Goal: Task Accomplishment & Management: Manage account settings

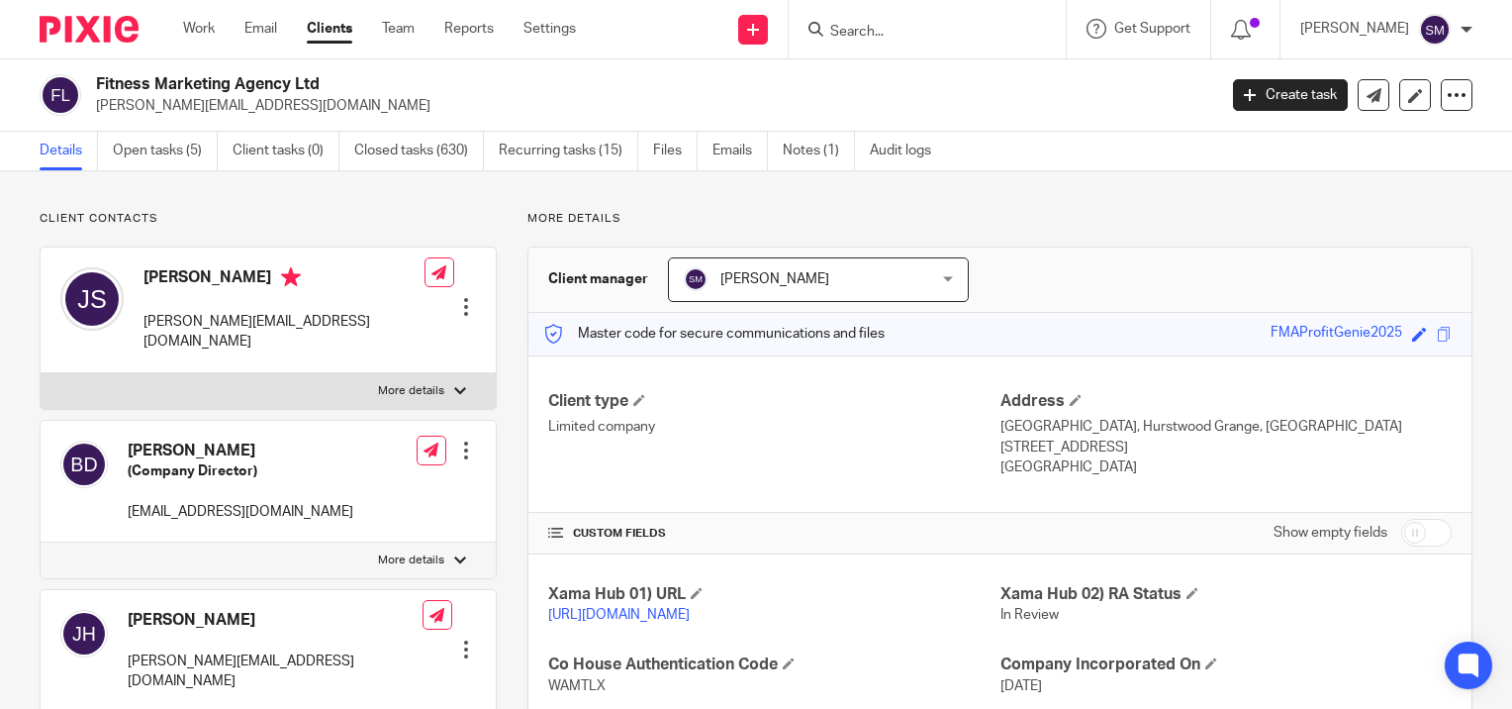
scroll to position [396, 0]
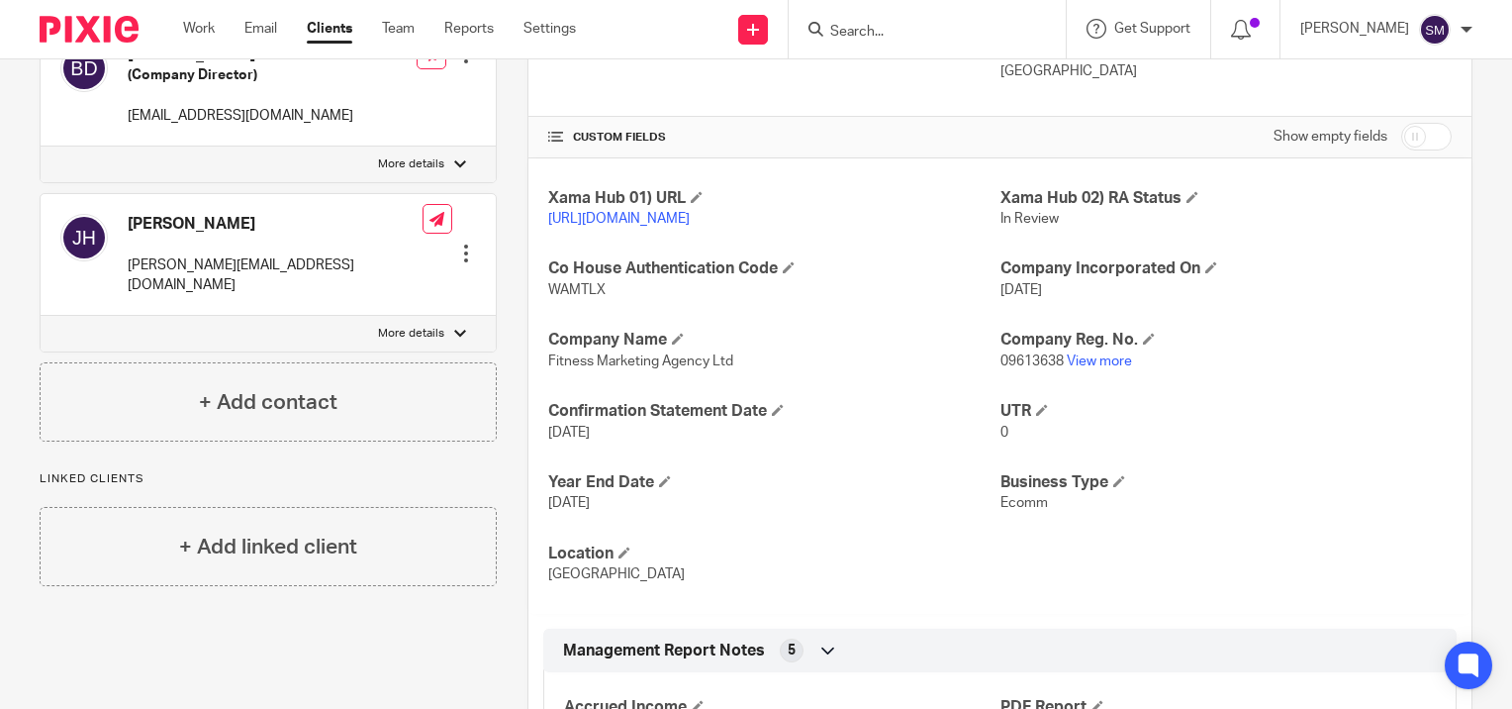
click at [944, 27] on input "Search" at bounding box center [917, 33] width 178 height 18
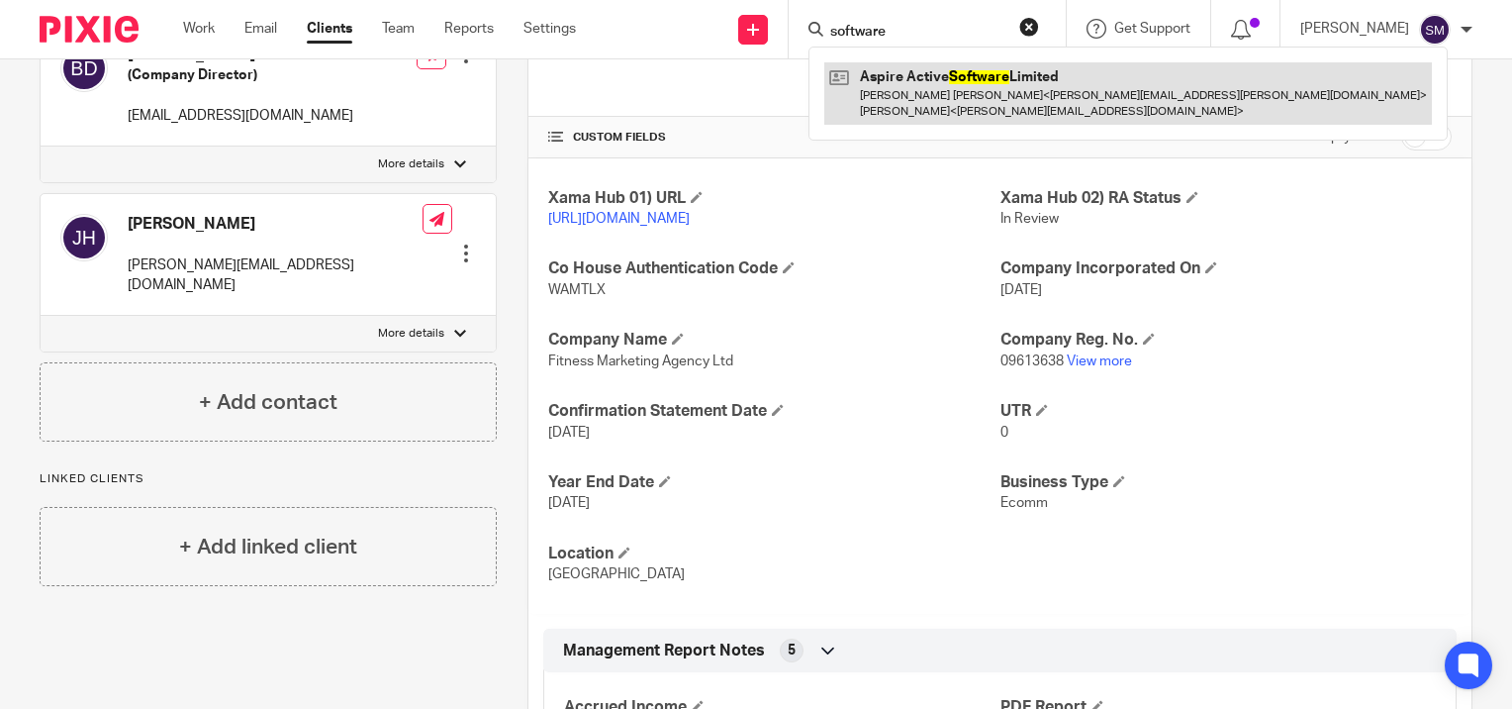
type input "software"
click at [920, 84] on link at bounding box center [1128, 92] width 608 height 61
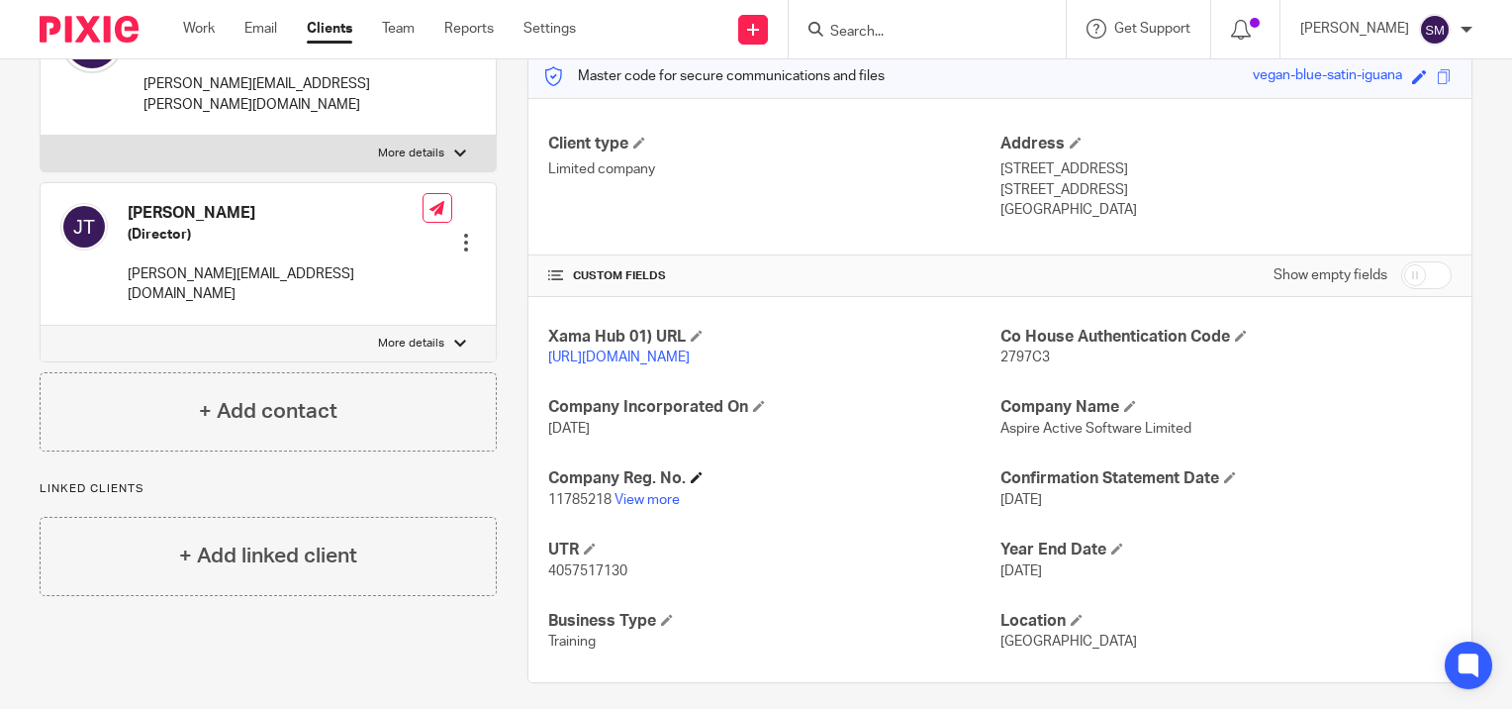
scroll to position [289, 0]
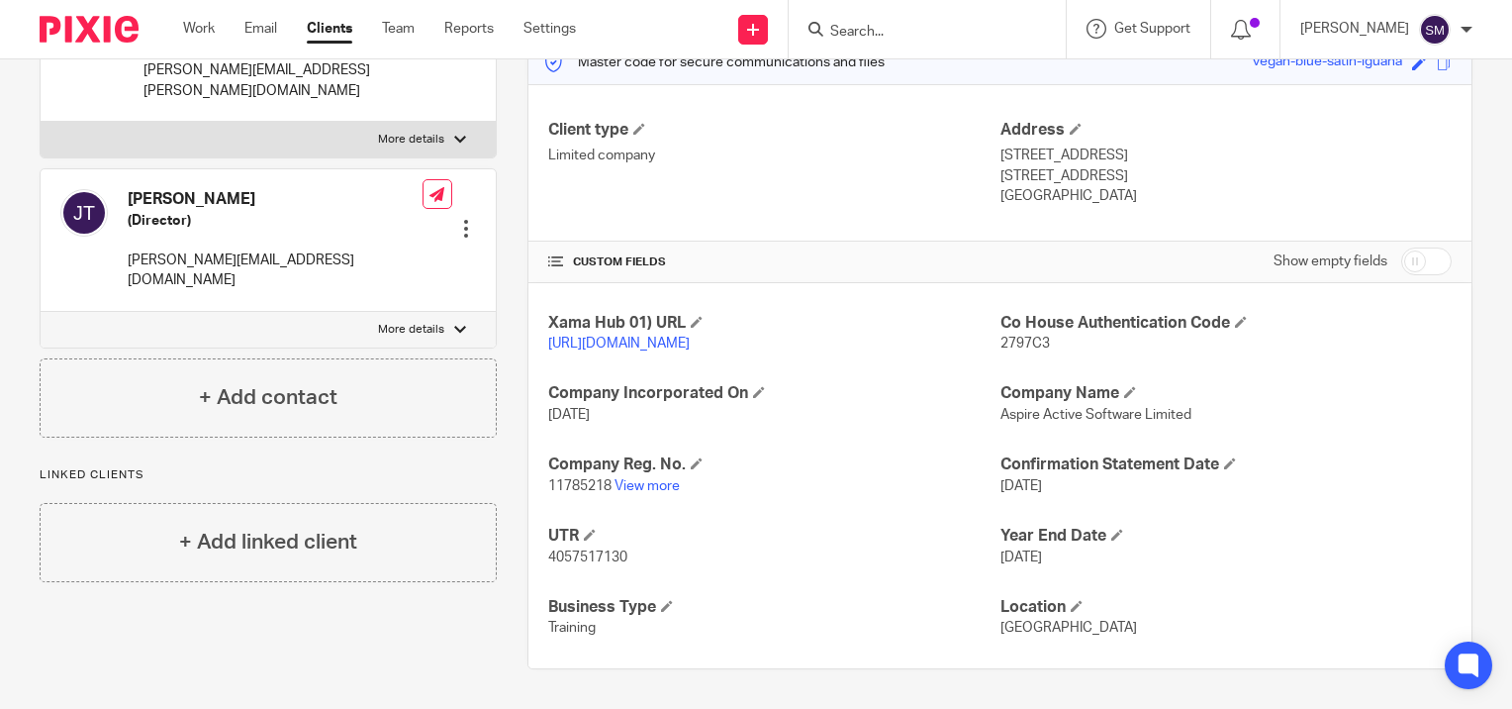
click at [556, 487] on span "11785218" at bounding box center [579, 486] width 63 height 14
copy p "11785218"
click at [887, 28] on input "Search" at bounding box center [917, 33] width 178 height 18
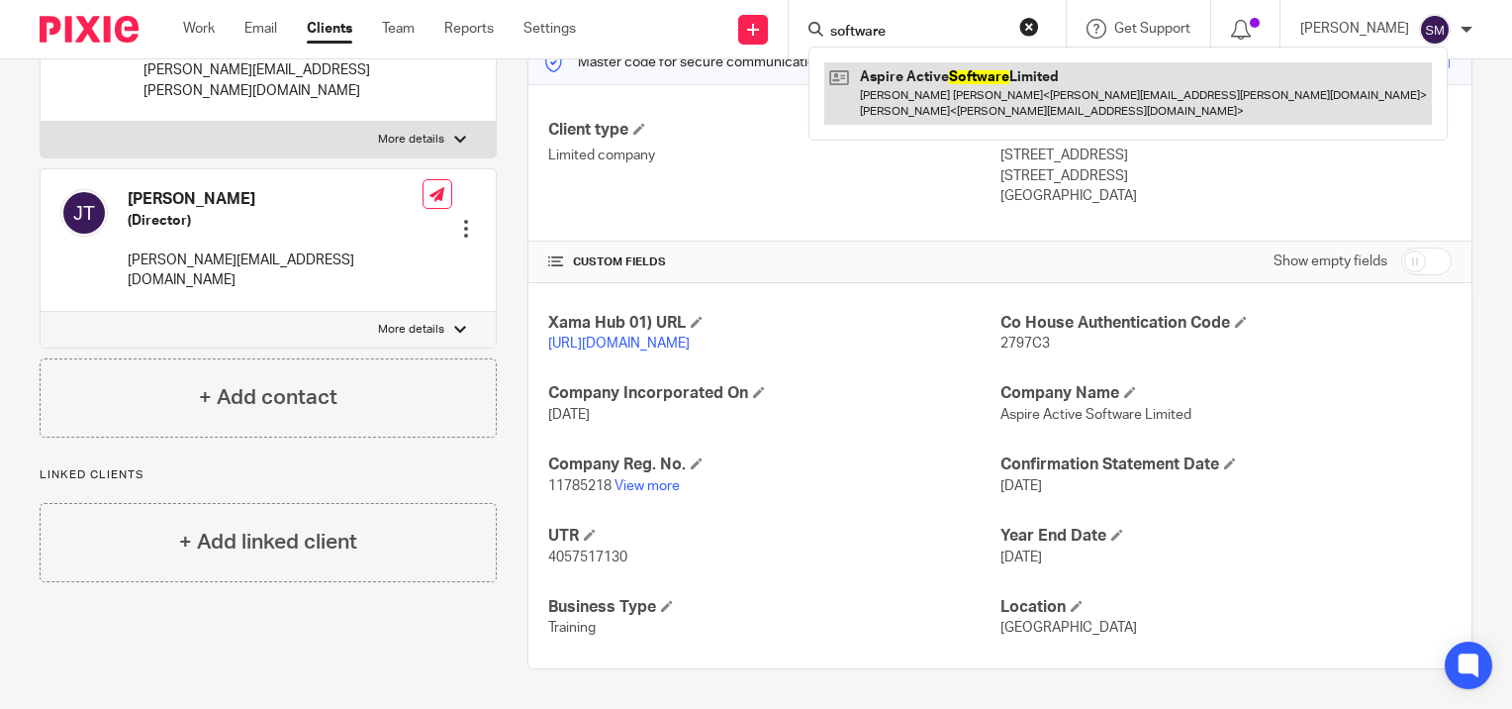
type input "software"
click at [903, 94] on link at bounding box center [1128, 92] width 608 height 61
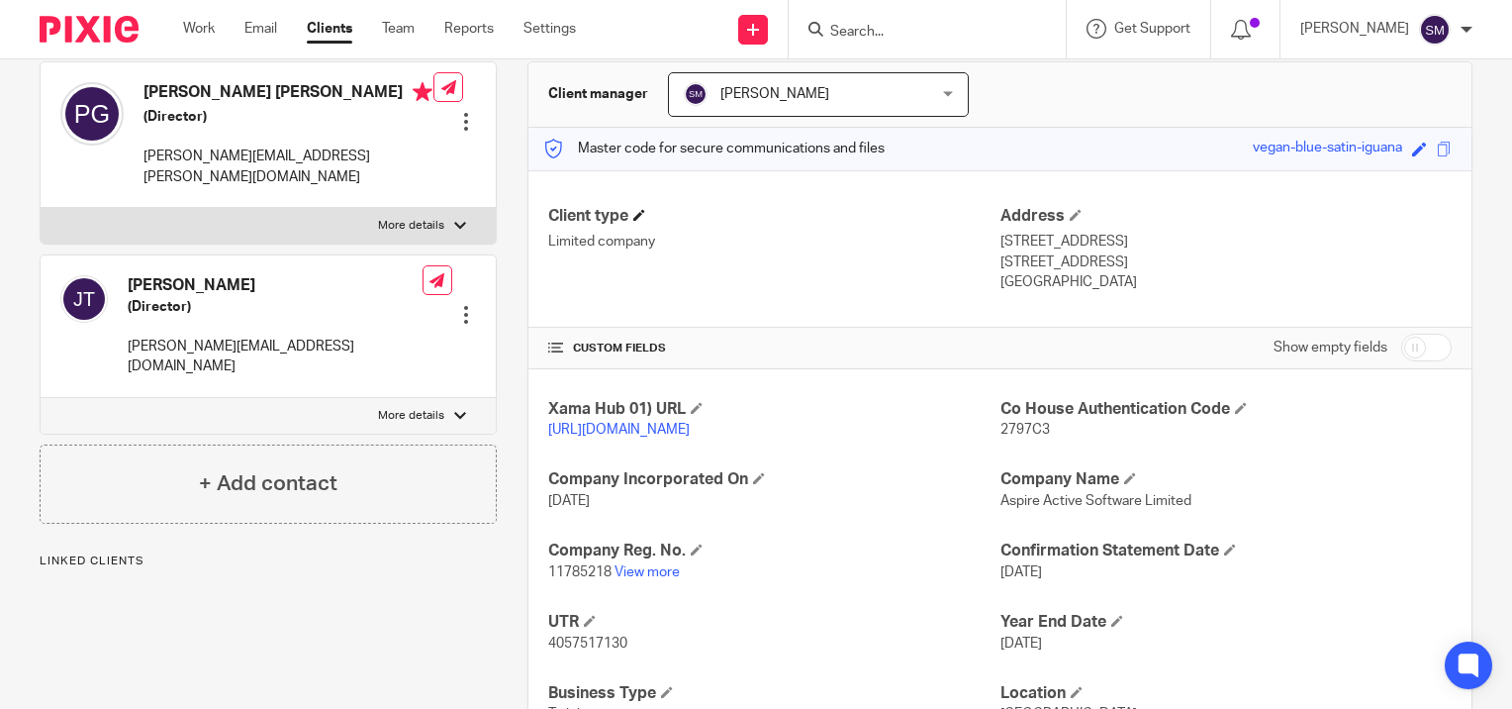
scroll to position [289, 0]
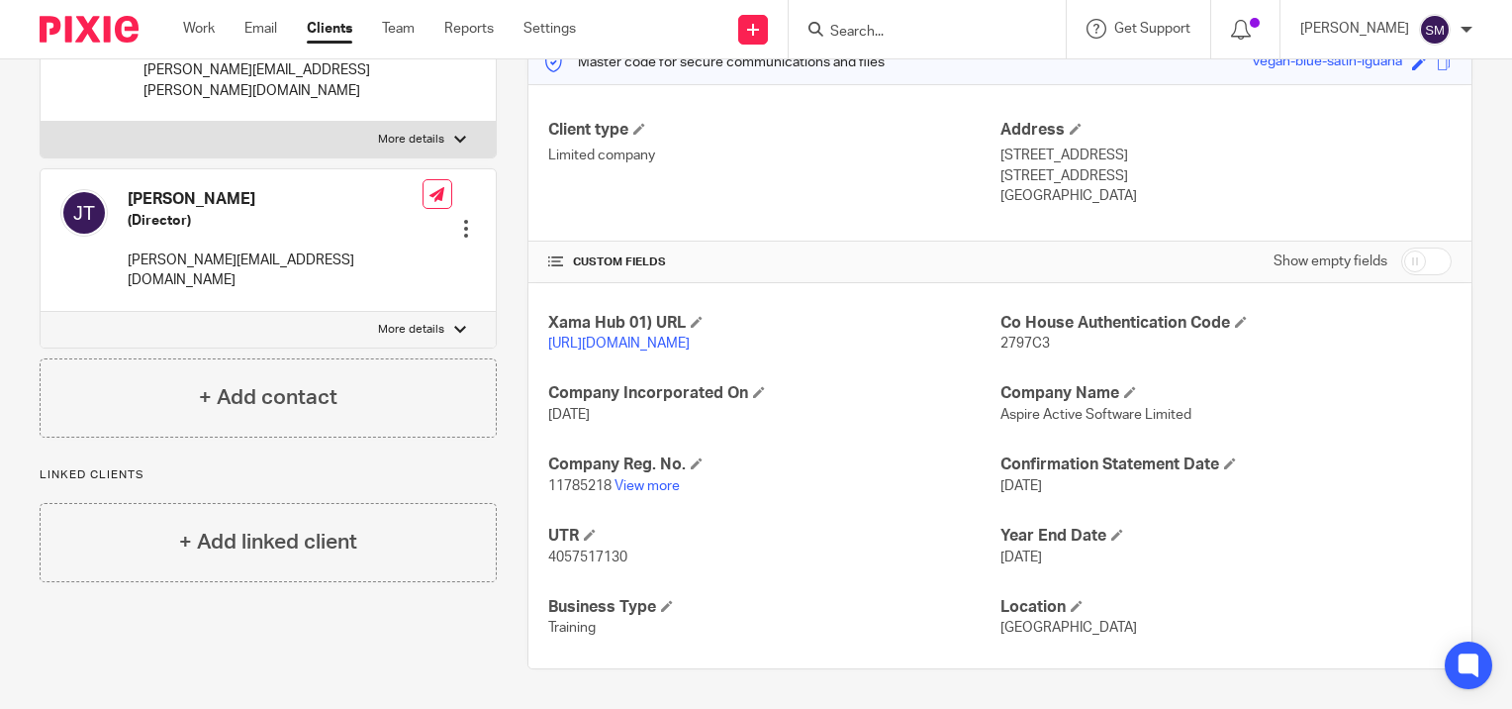
click at [604, 553] on span "4057517130" at bounding box center [587, 557] width 79 height 14
copy span "4057517130"
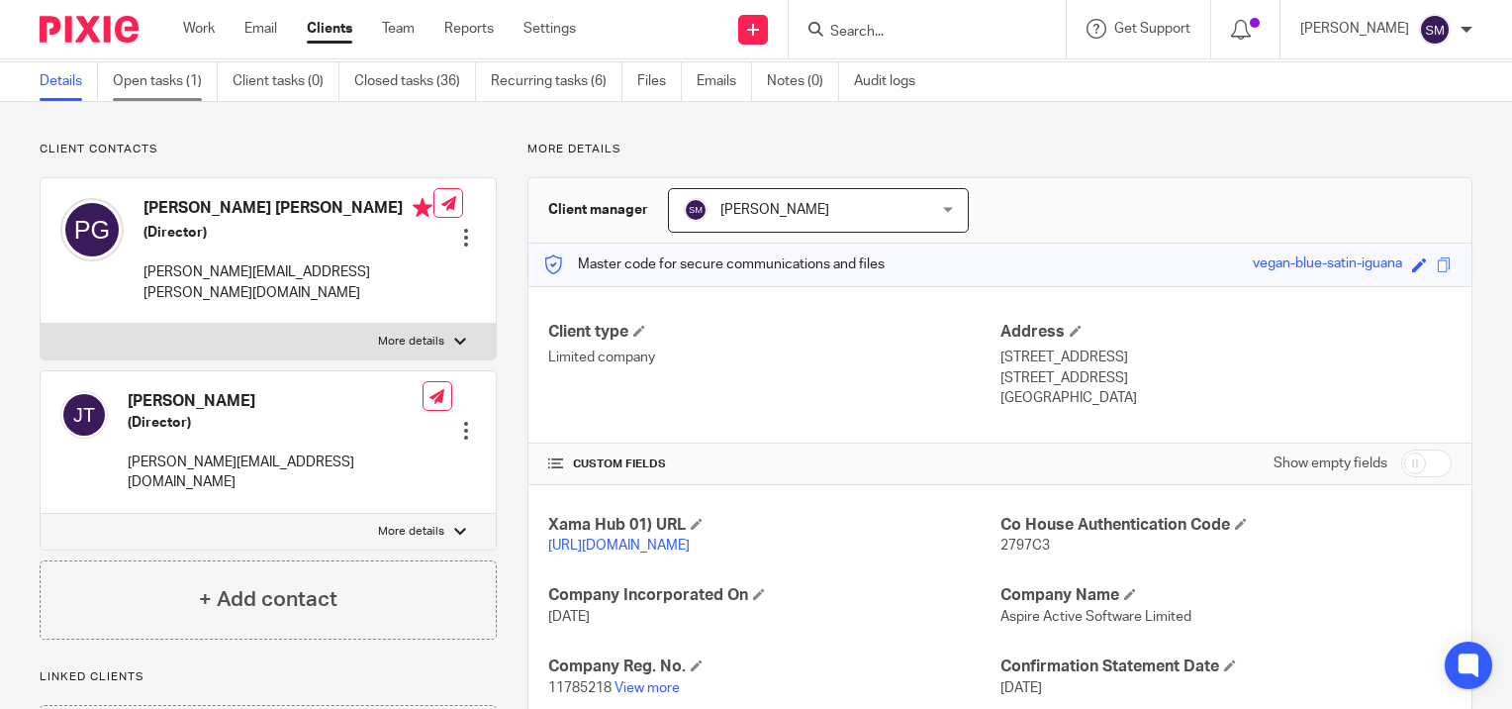
scroll to position [0, 0]
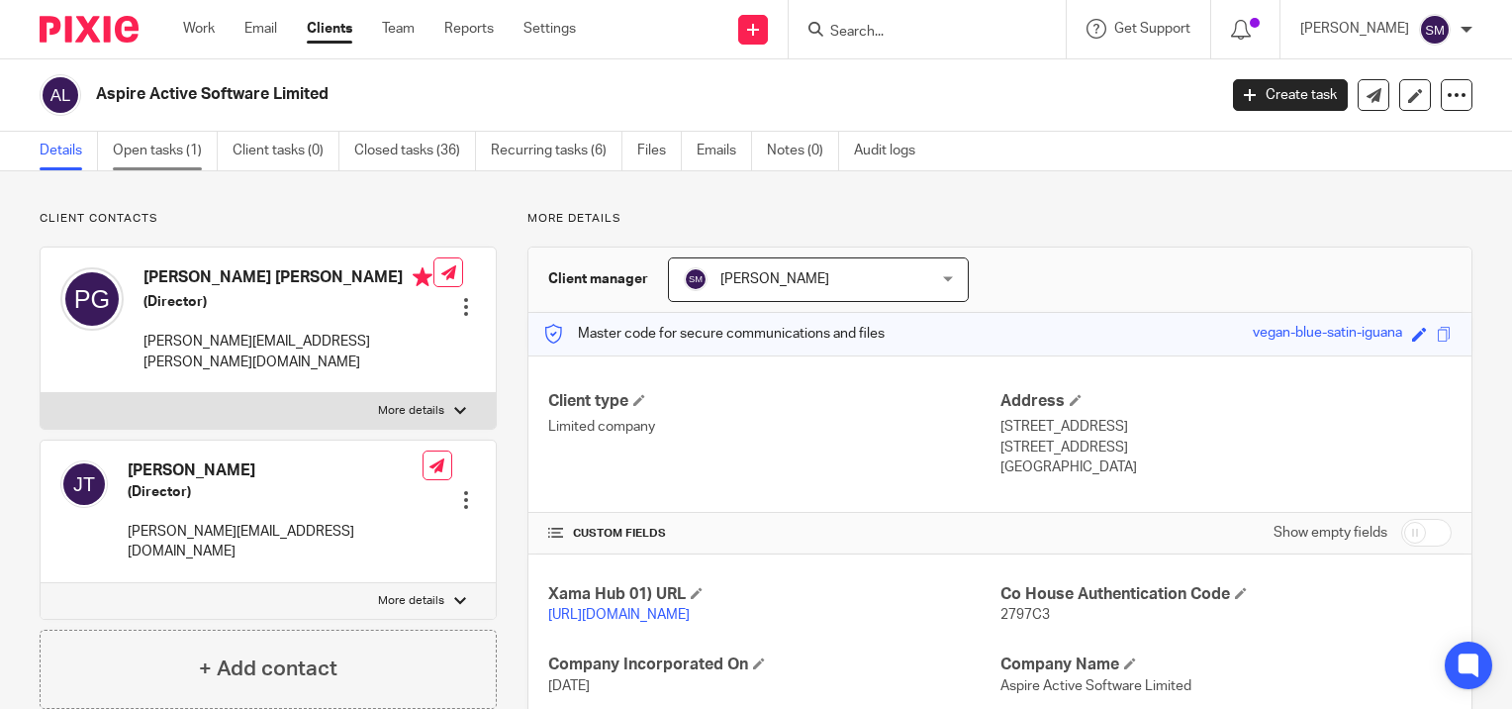
click at [134, 149] on link "Open tasks (1)" at bounding box center [165, 151] width 105 height 39
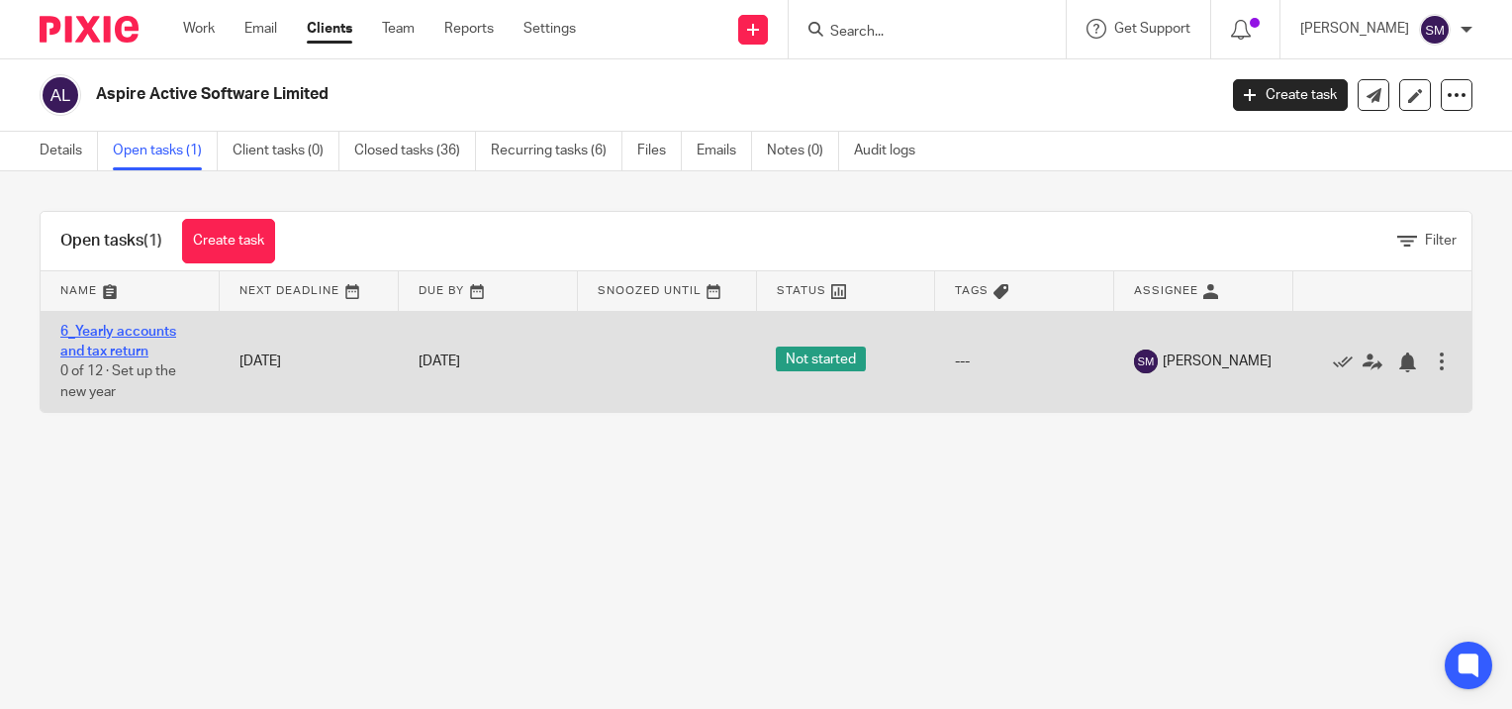
click at [98, 332] on link "6_Yearly accounts and tax return" at bounding box center [118, 342] width 116 height 34
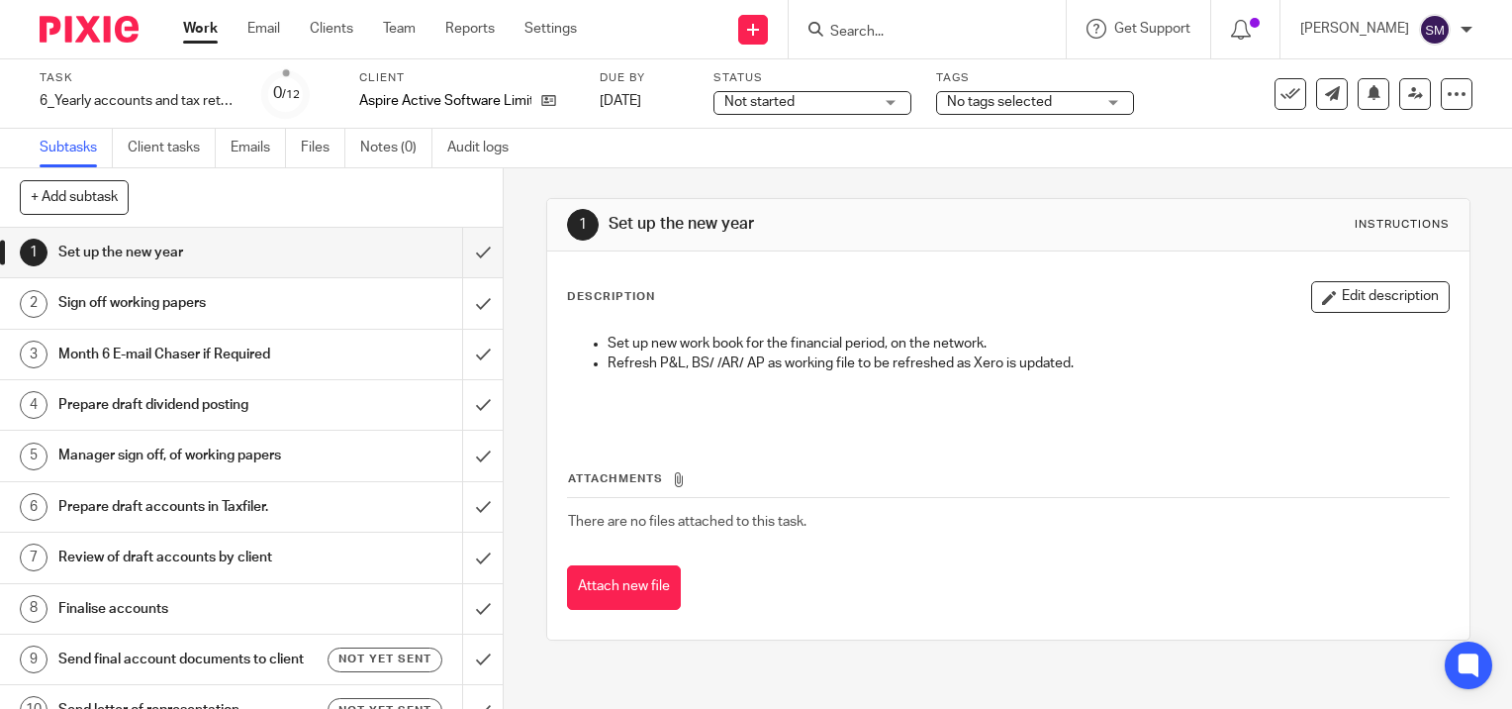
click at [162, 610] on h1 "Finalise accounts" at bounding box center [186, 609] width 256 height 30
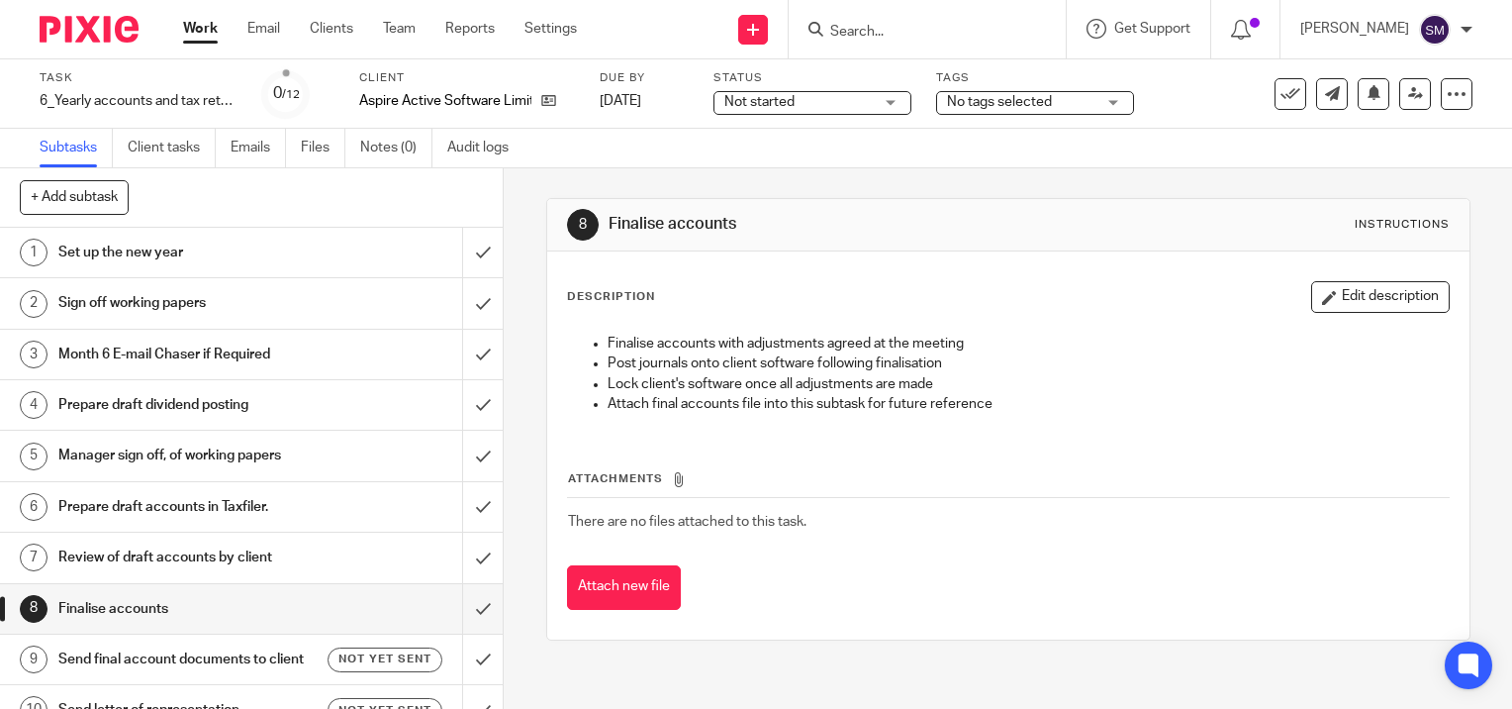
click at [170, 659] on h1 "Send final account documents to client" at bounding box center [186, 659] width 256 height 30
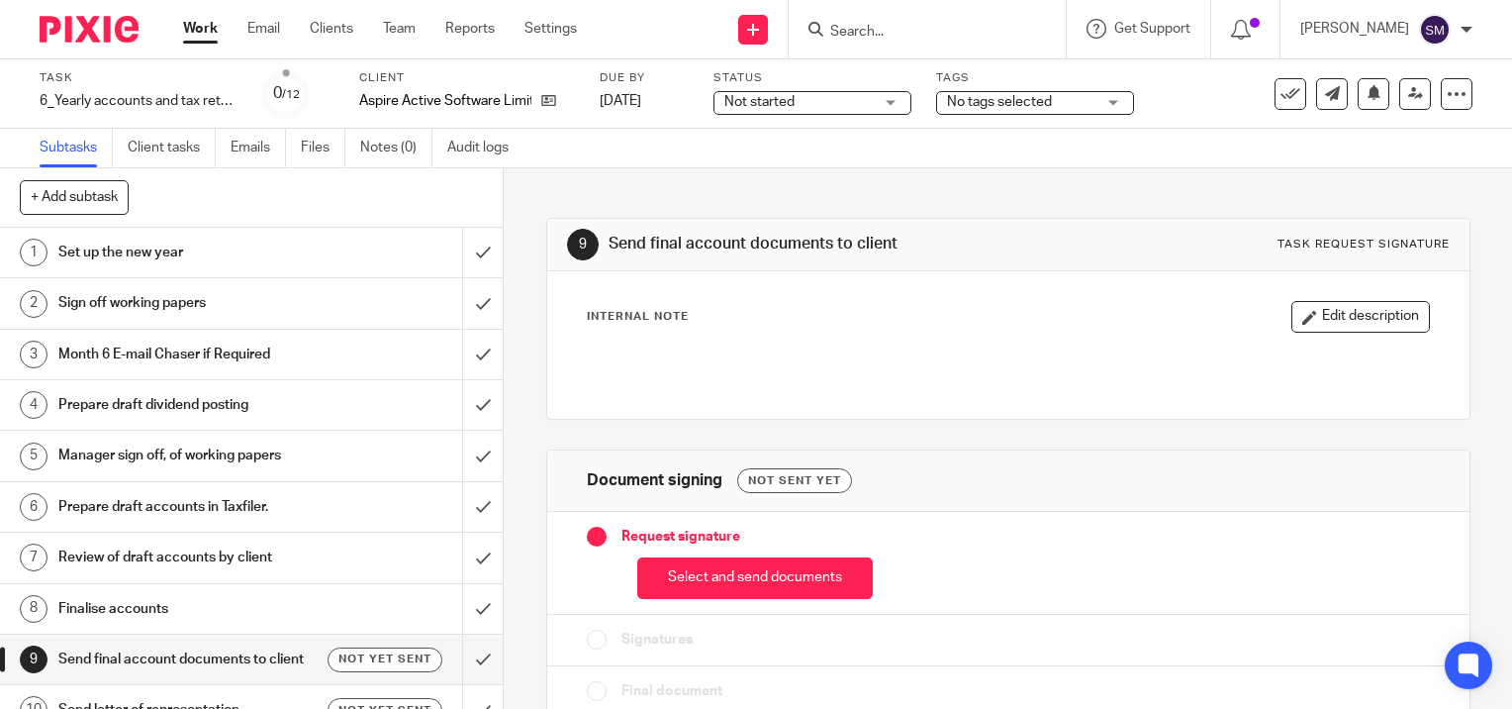
scroll to position [27, 0]
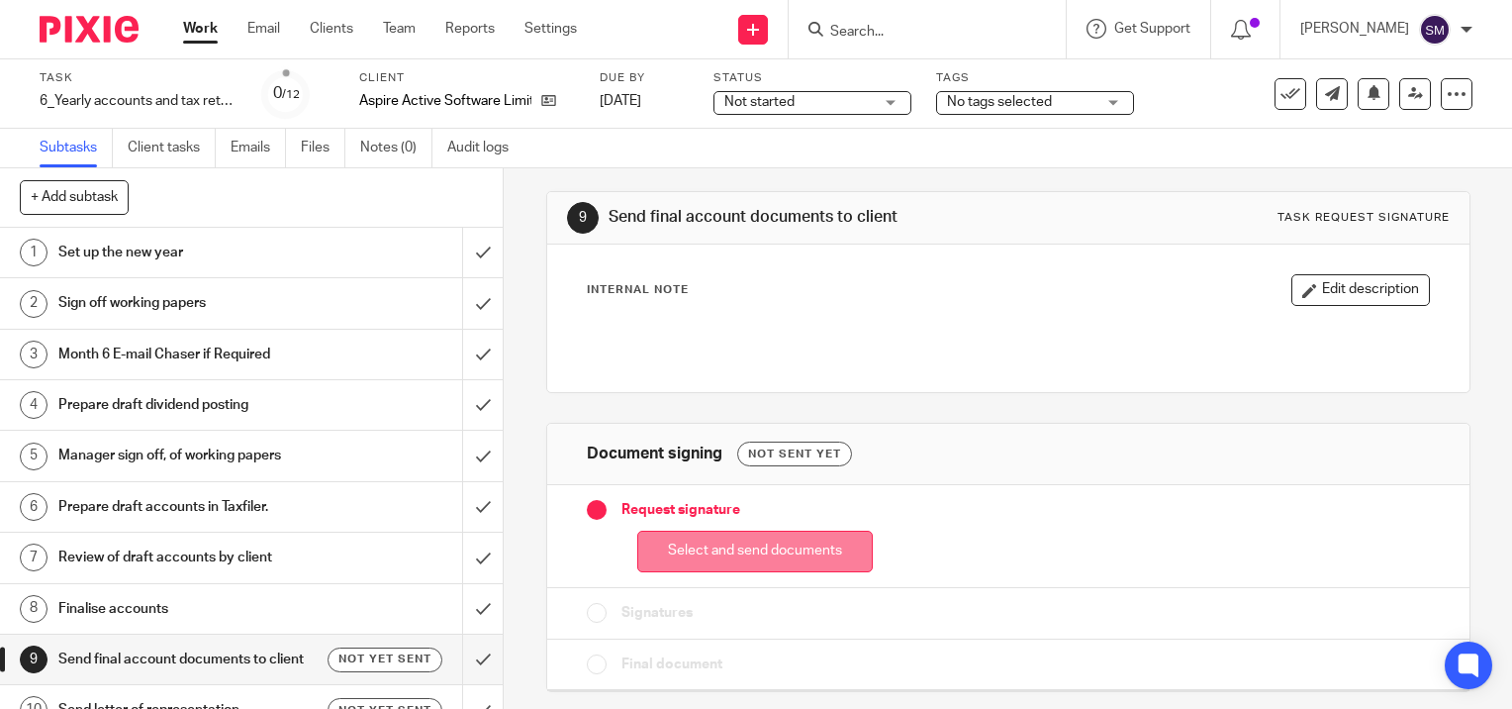
click at [748, 559] on button "Select and send documents" at bounding box center [755, 551] width 236 height 43
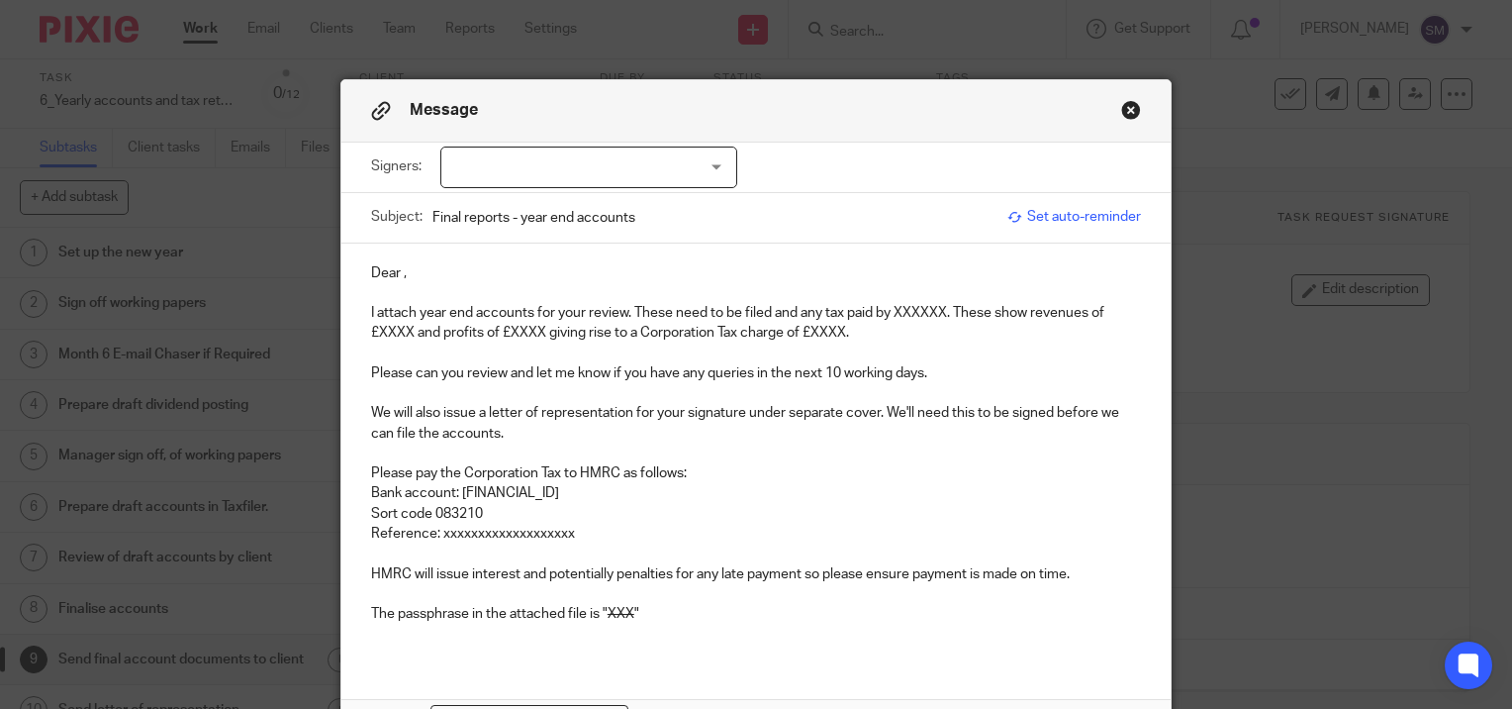
click at [538, 161] on div at bounding box center [588, 167] width 297 height 42
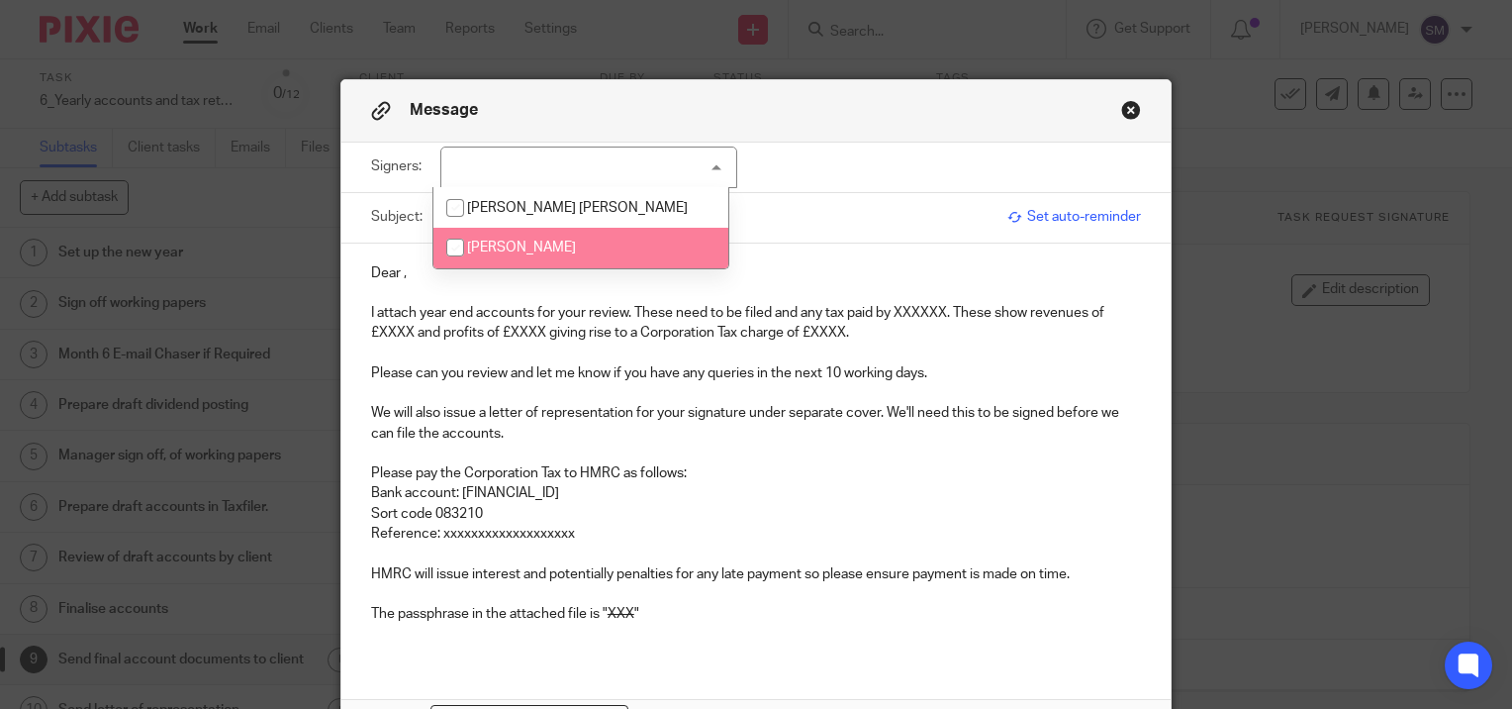
click at [511, 256] on li "James Stuart Trowman" at bounding box center [580, 248] width 295 height 41
checkbox input "true"
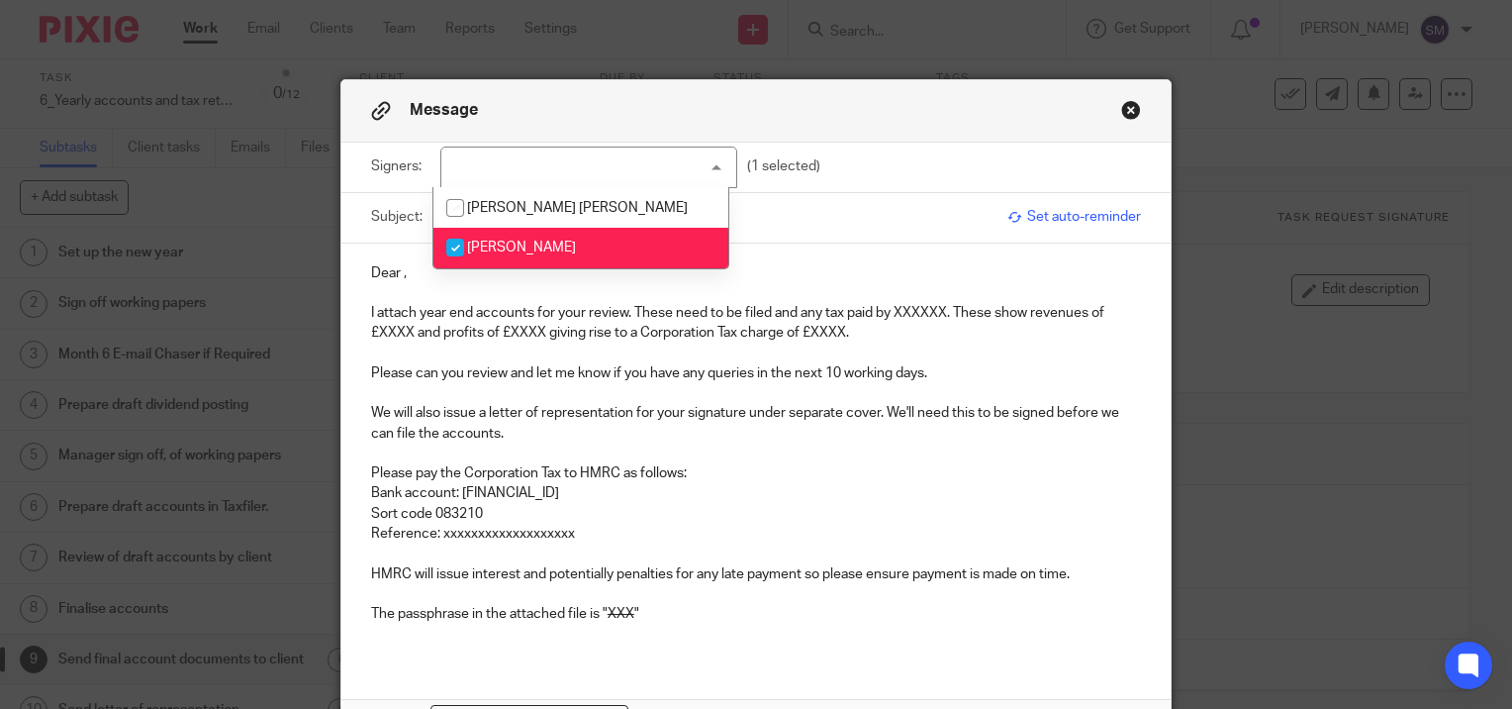
click at [781, 223] on input "Final reports - year end accounts" at bounding box center [714, 217] width 565 height 45
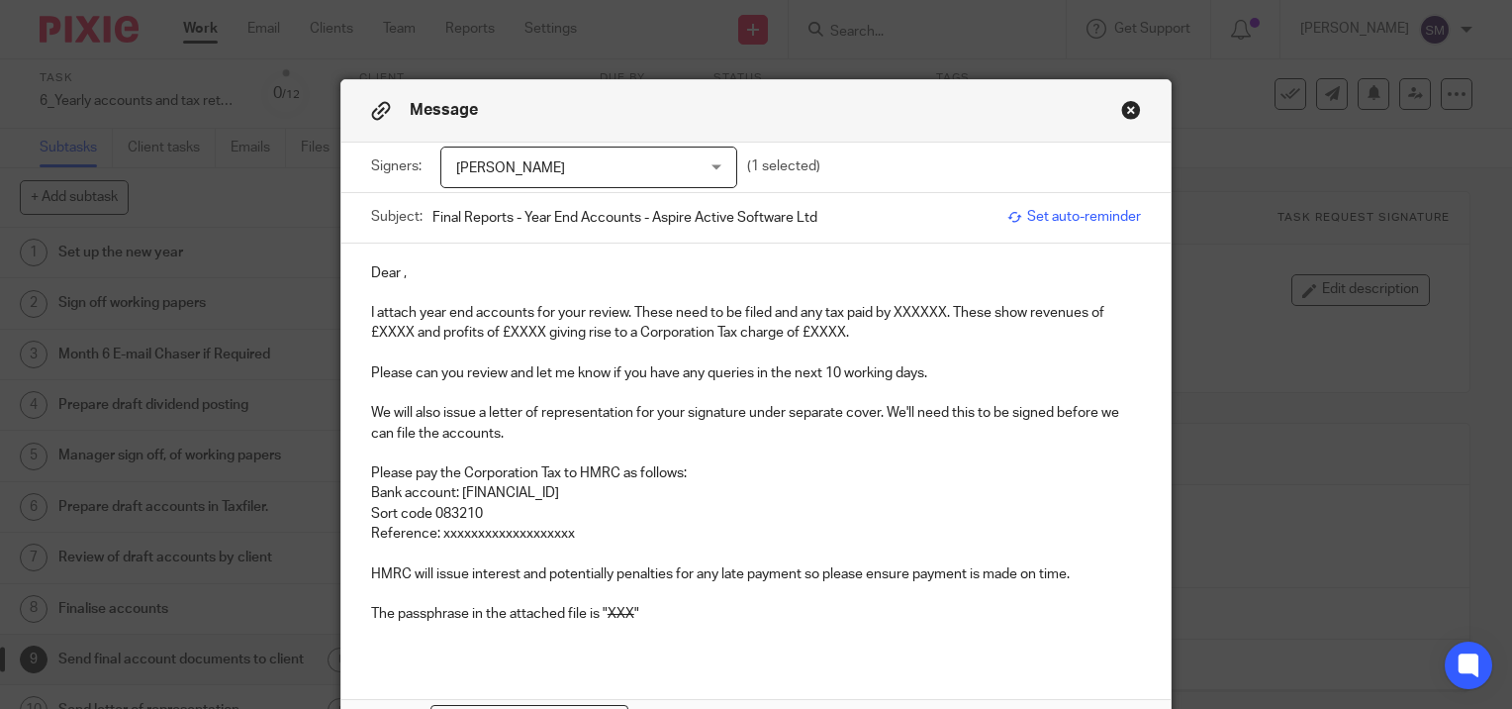
type input "Final Reports - Year End Accounts - Aspire Active Software Ltd"
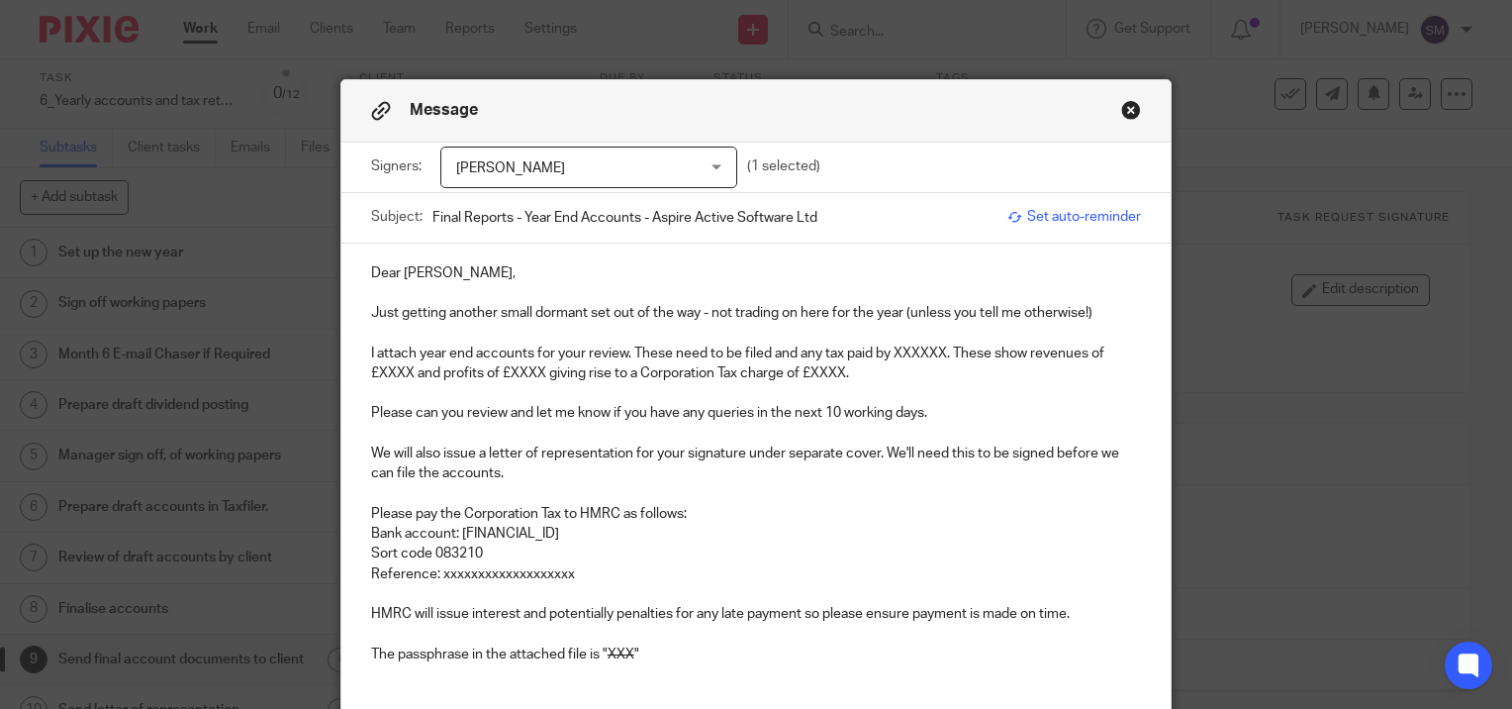
click at [942, 347] on p "I attach year end accounts for your review. These need to be filed and any tax …" at bounding box center [756, 363] width 770 height 41
drag, startPoint x: 484, startPoint y: 372, endPoint x: 507, endPoint y: 368, distance: 23.1
click at [487, 369] on p "I attach year end accounts for your review. These need to be filed and any tax …" at bounding box center [756, 363] width 770 height 41
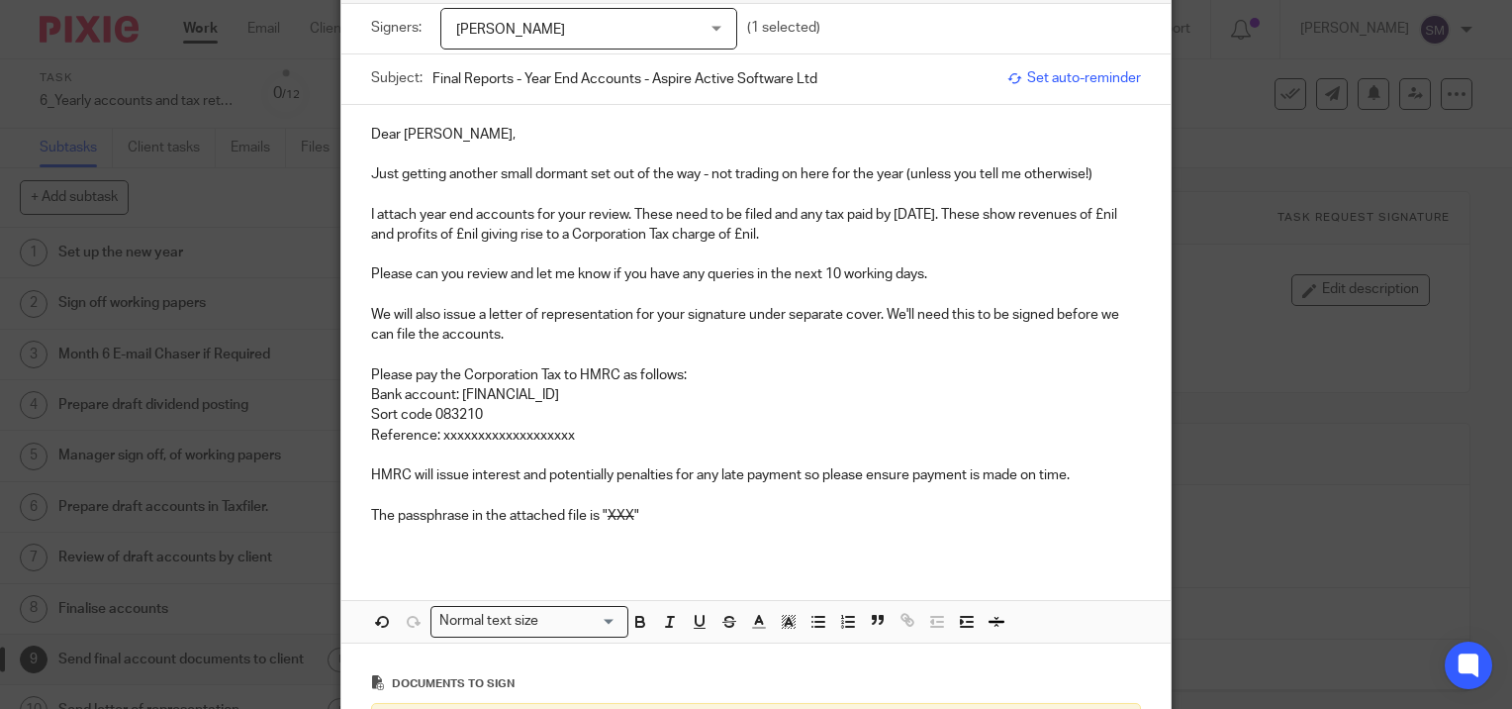
scroll to position [198, 0]
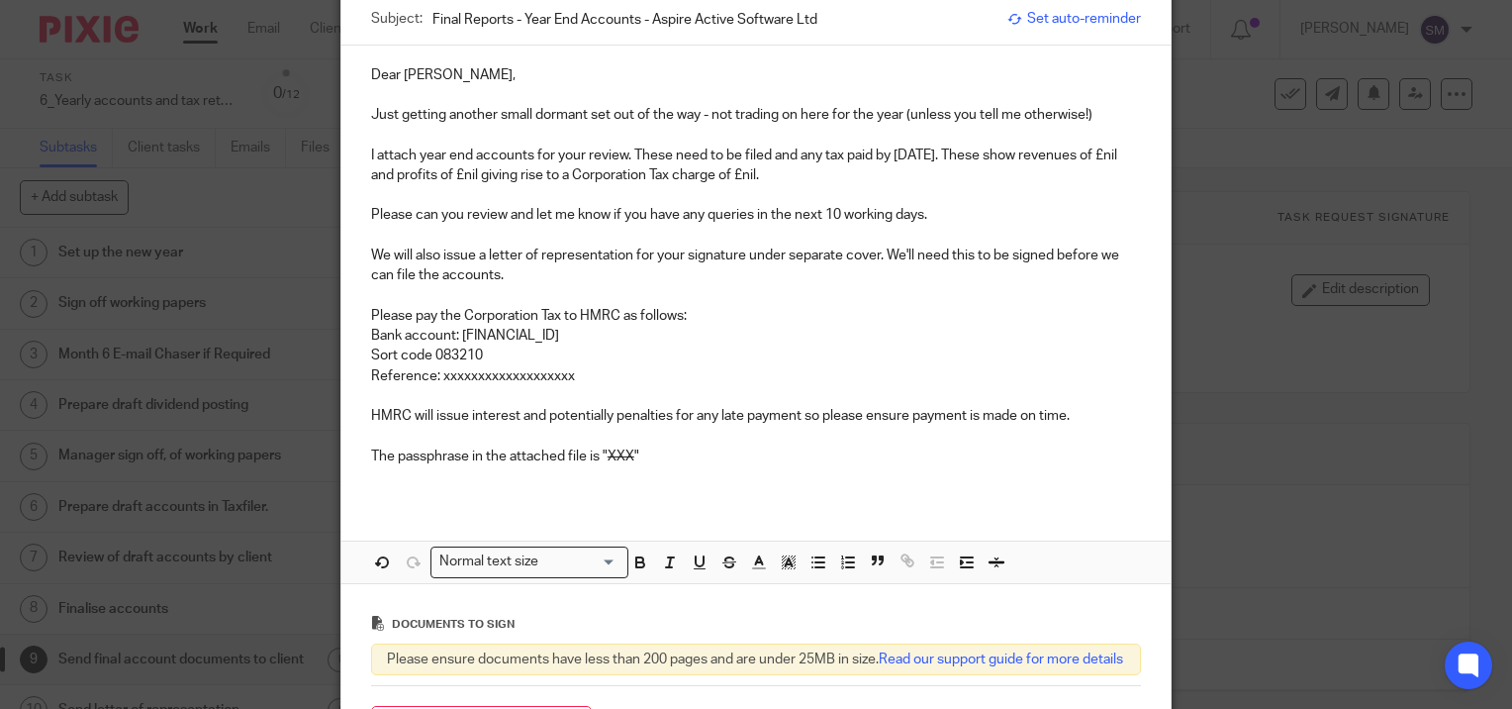
click at [667, 452] on p "The passphrase in the attached file is " XXX "" at bounding box center [756, 456] width 770 height 20
click at [1086, 414] on p "HMRC will issue interest and potentially penalties for any late payment so plea…" at bounding box center [756, 416] width 770 height 20
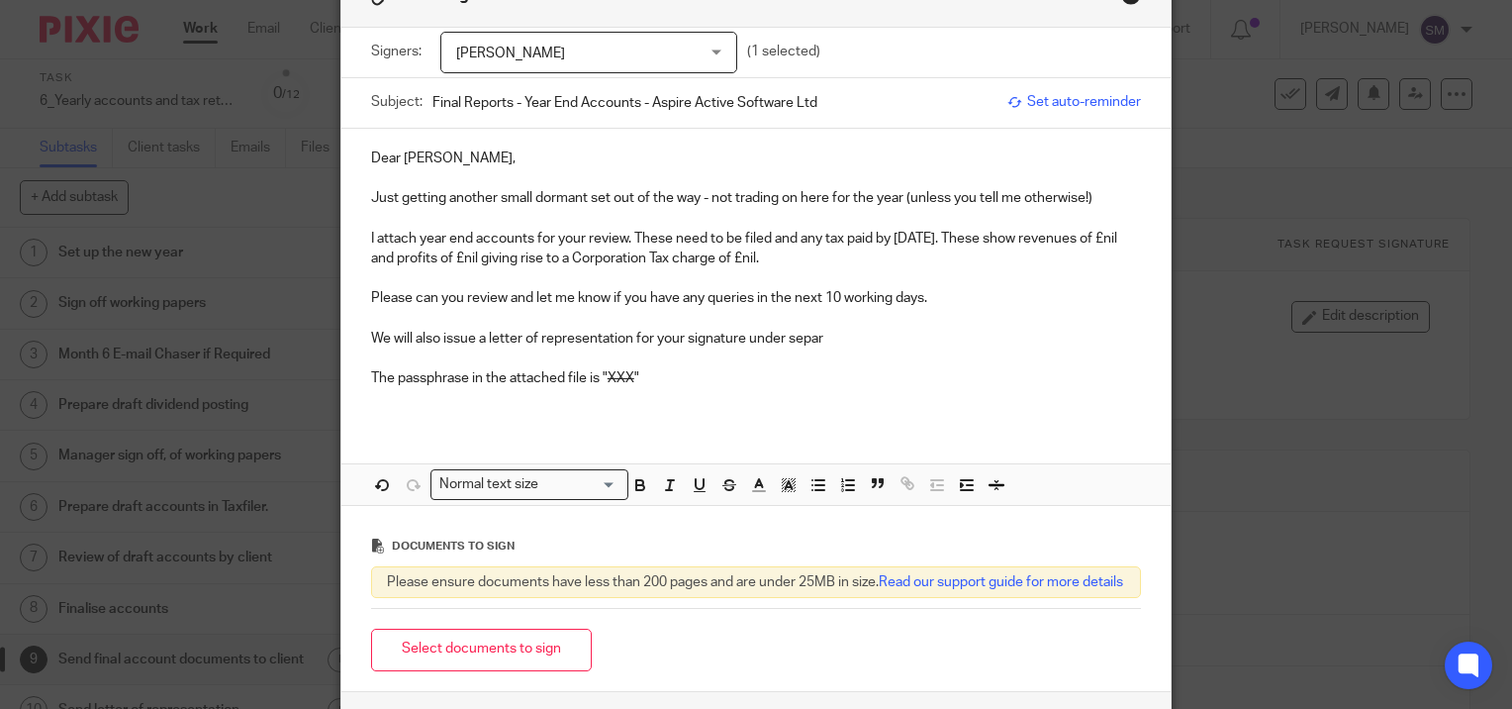
scroll to position [0, 0]
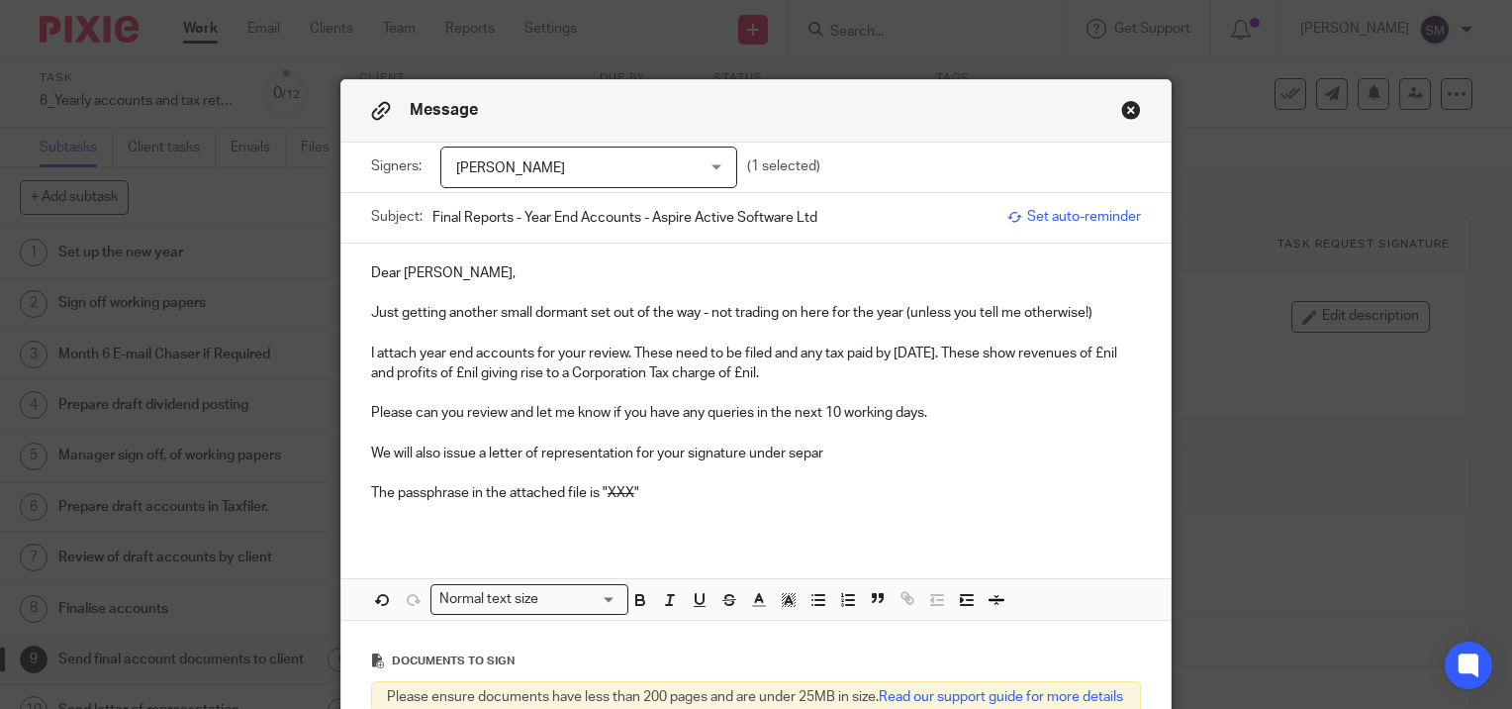
click at [1123, 114] on button "Close modal" at bounding box center [1131, 110] width 20 height 20
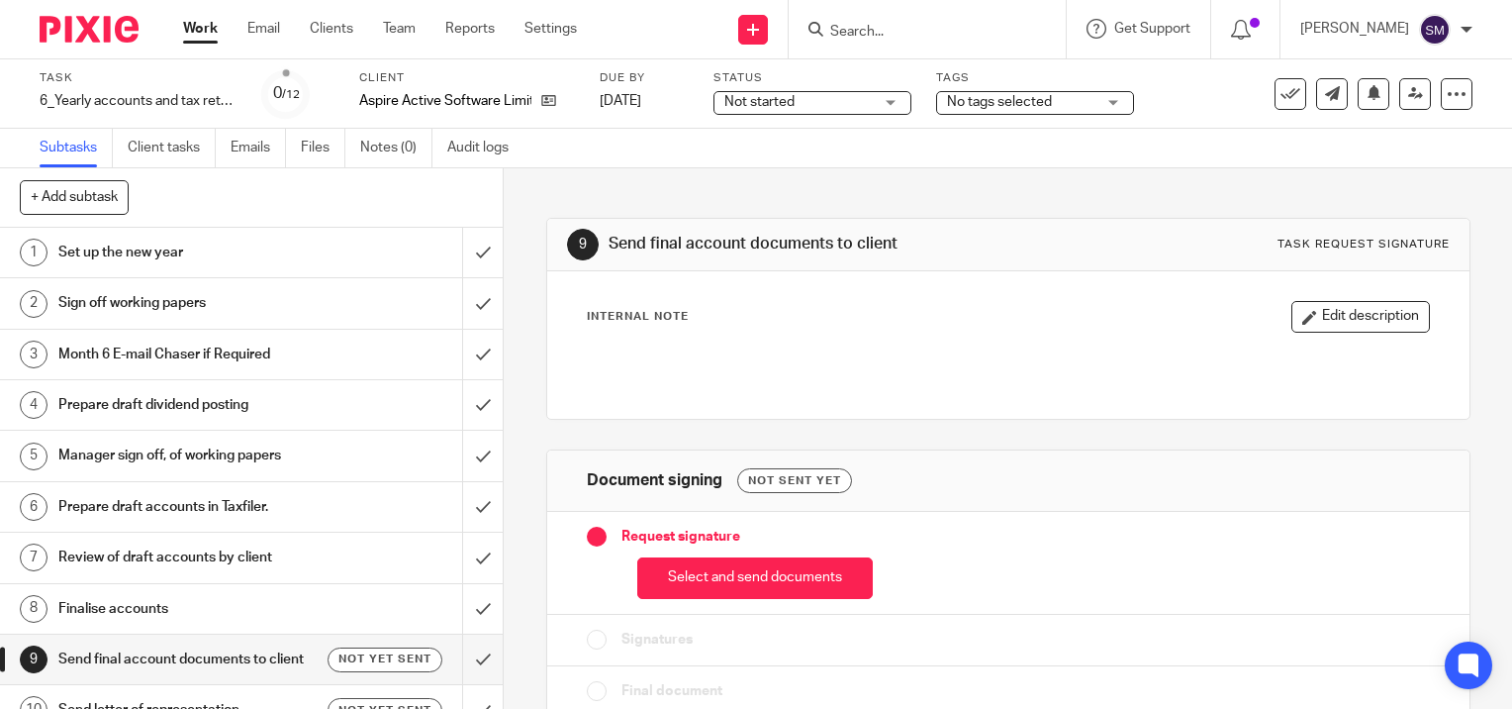
click at [182, 653] on h1 "Send final account documents to client" at bounding box center [186, 659] width 256 height 30
click at [774, 579] on button "Select and send documents" at bounding box center [755, 578] width 236 height 43
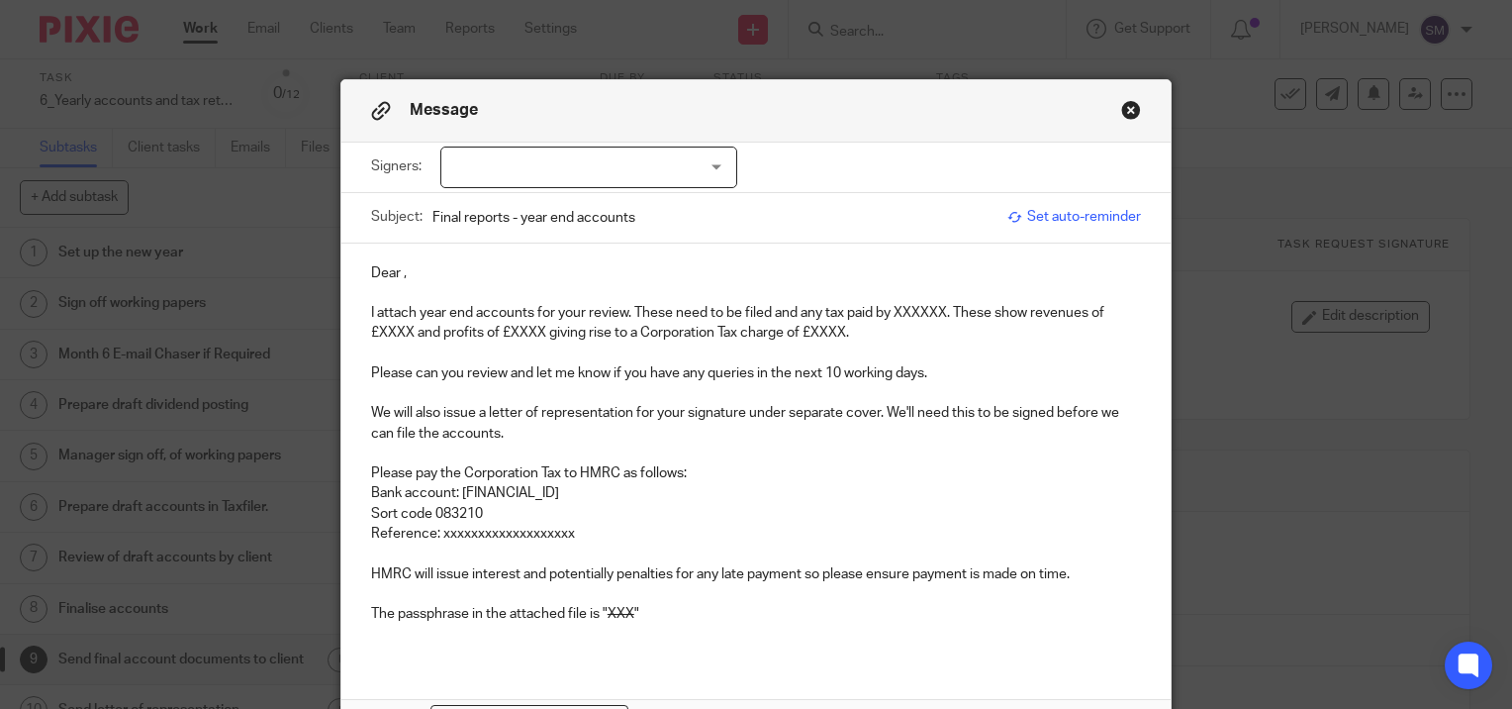
click at [662, 220] on input "Final reports - year end accounts" at bounding box center [714, 217] width 565 height 45
type input "Final Reports - Year End Accounts - Aspire Active Software Ltd"
click at [428, 269] on p "Dear ," at bounding box center [756, 273] width 770 height 20
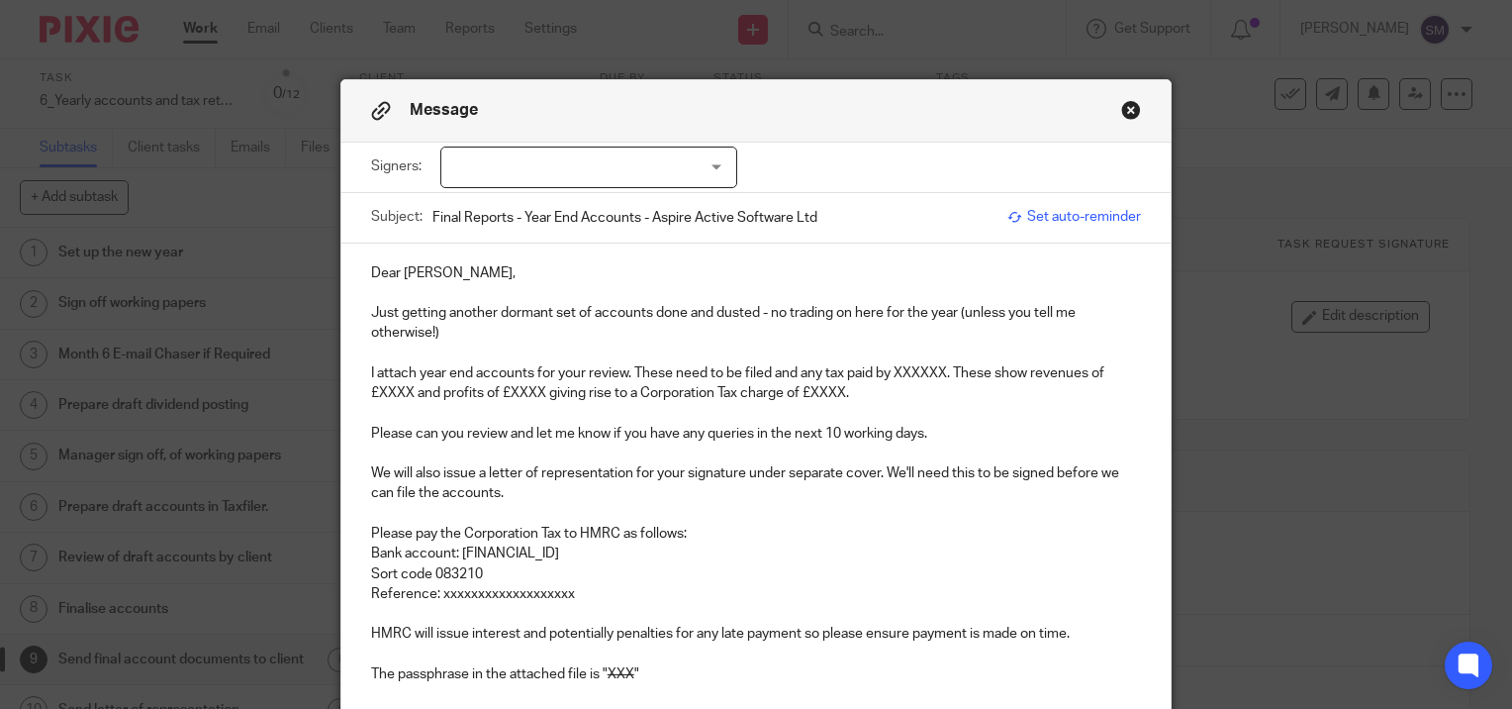
click at [945, 368] on p "I attach year end accounts for your review. These need to be filed and any tax …" at bounding box center [756, 383] width 770 height 41
click at [1088, 625] on p "HMRC will issue interest and potentially penalties for any late payment so plea…" at bounding box center [756, 633] width 770 height 20
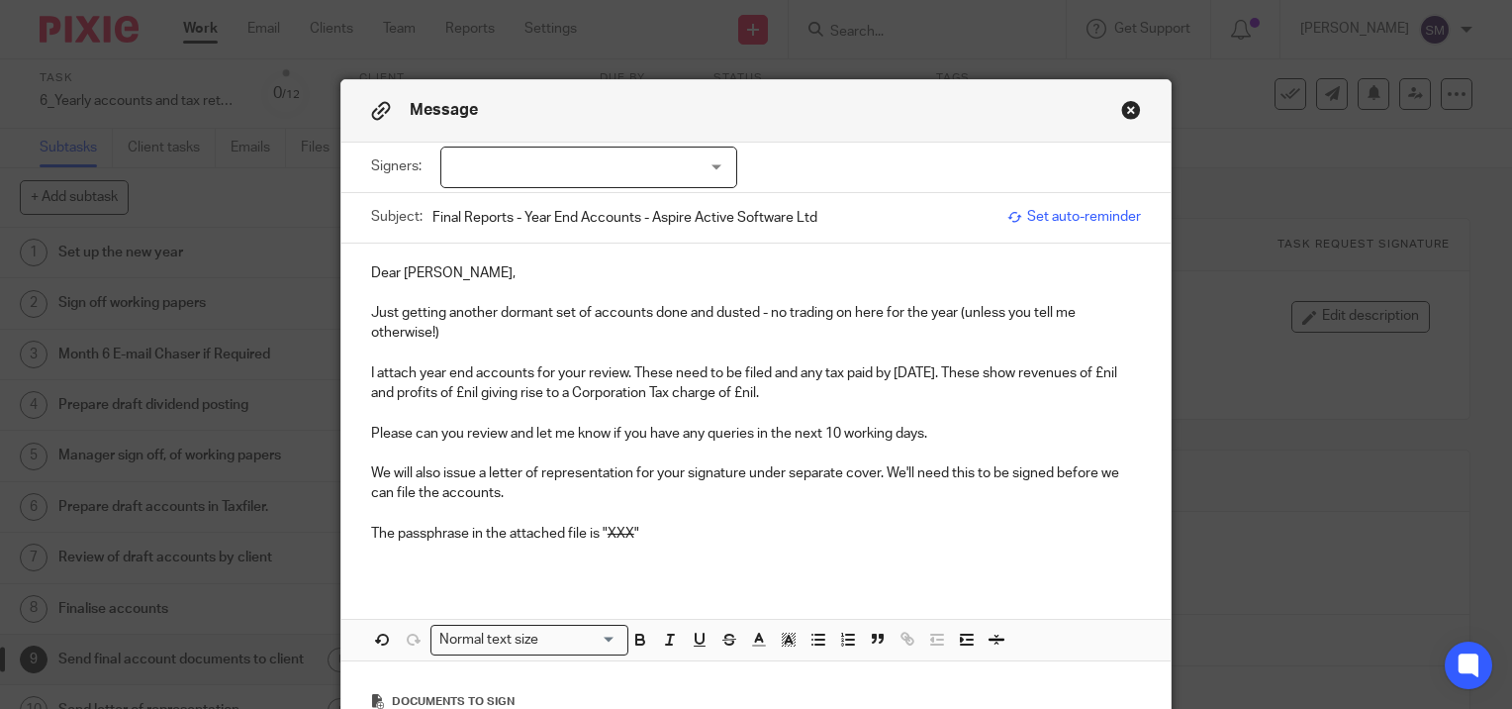
click at [719, 534] on p "The passphrase in the attached file is " XXX "" at bounding box center [756, 534] width 770 height 20
click at [931, 430] on p "Please can you review and let me know if you have any queries in the next 10 wo…" at bounding box center [756, 434] width 770 height 20
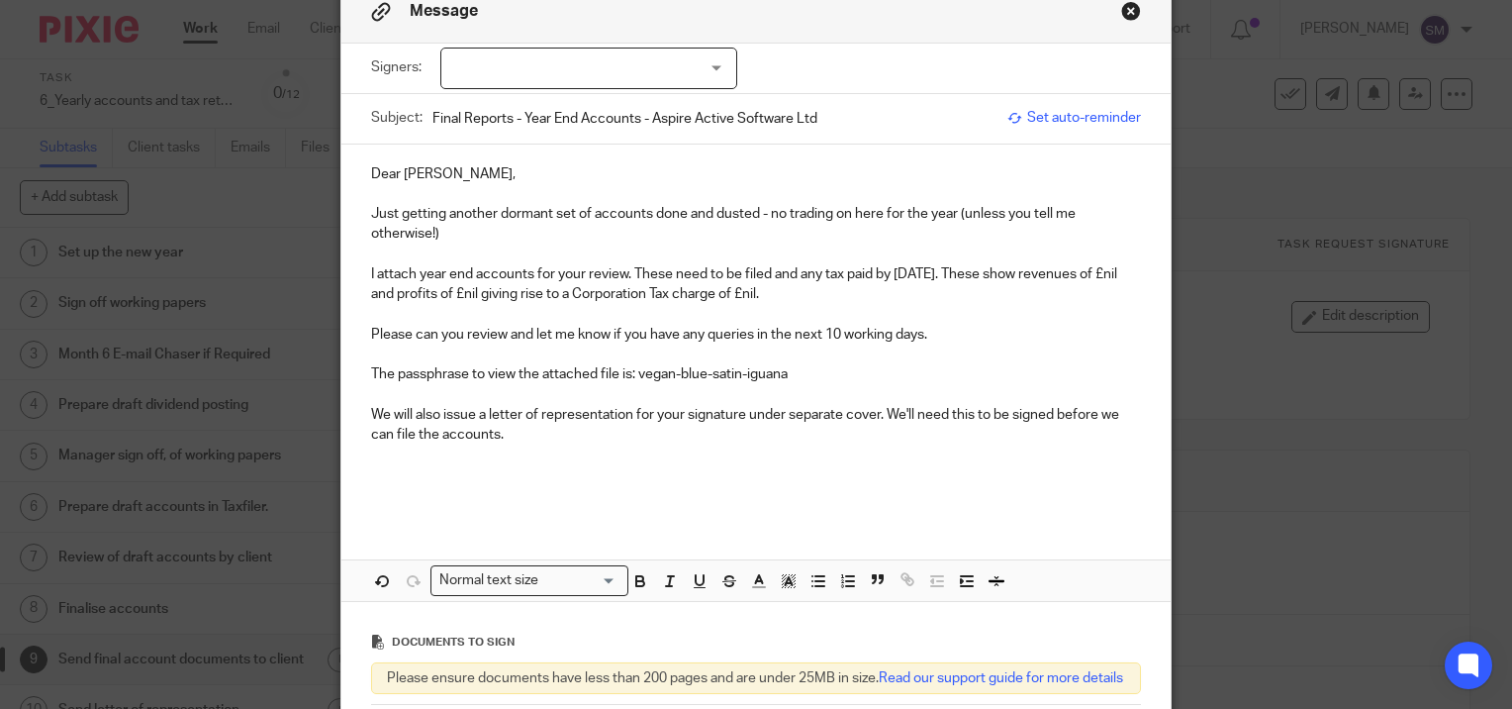
scroll to position [198, 0]
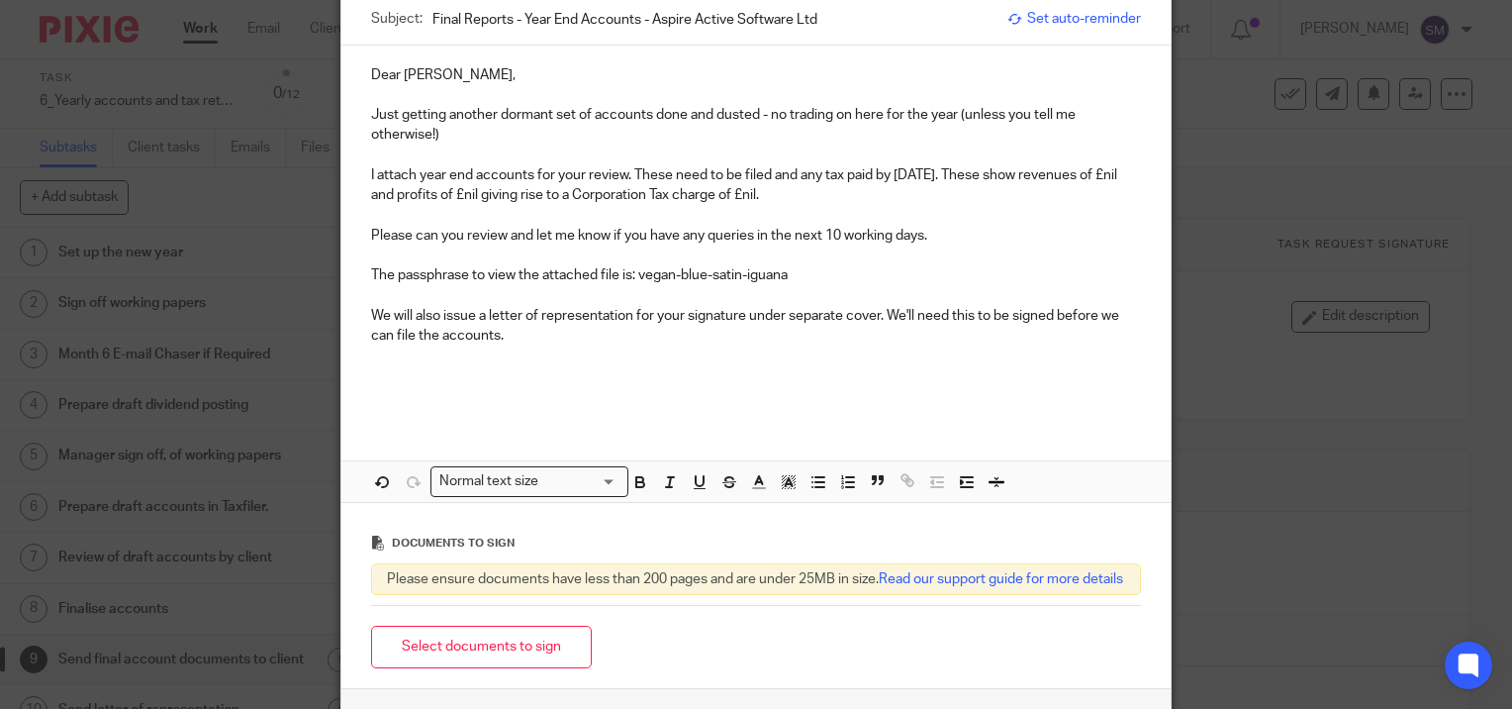
click at [540, 337] on p "We will also issue a letter of representation for your signature under separate…" at bounding box center [756, 326] width 770 height 41
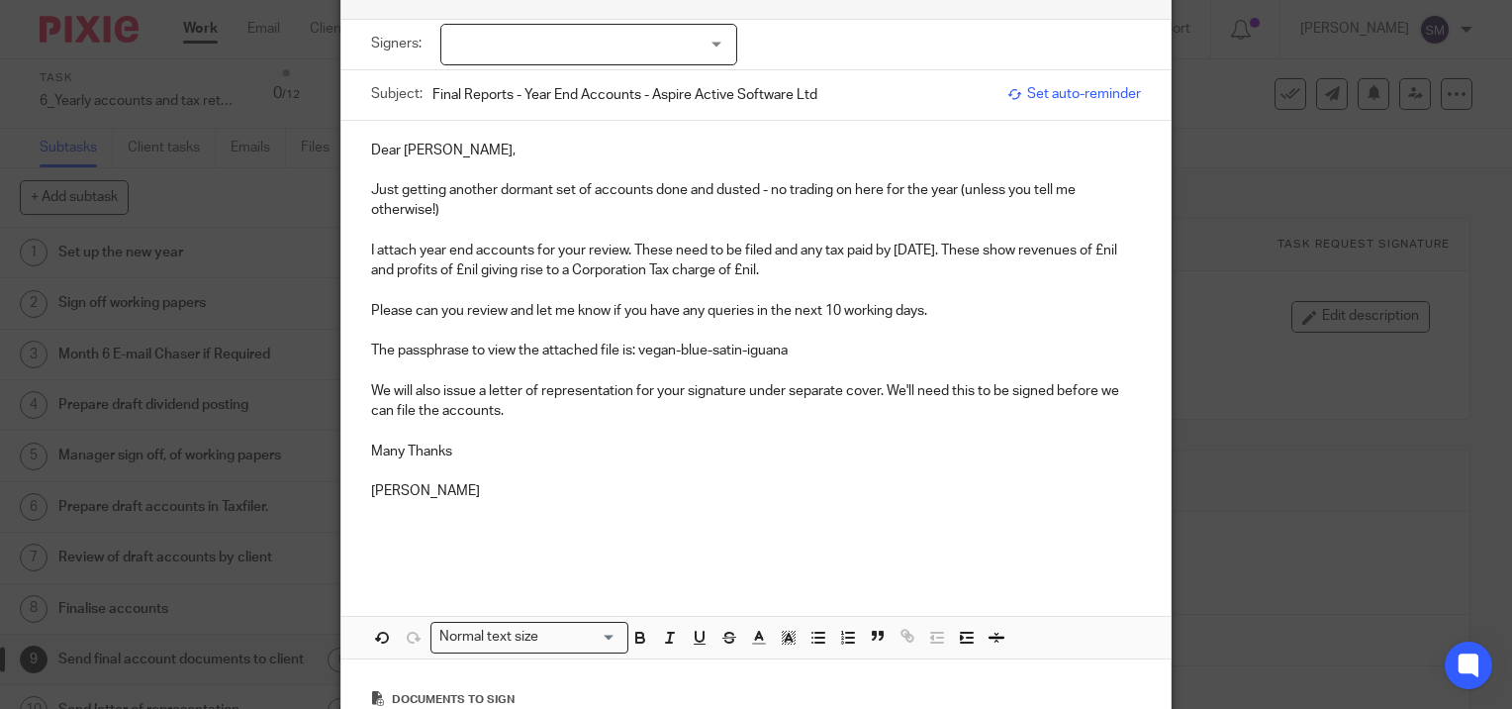
scroll to position [0, 0]
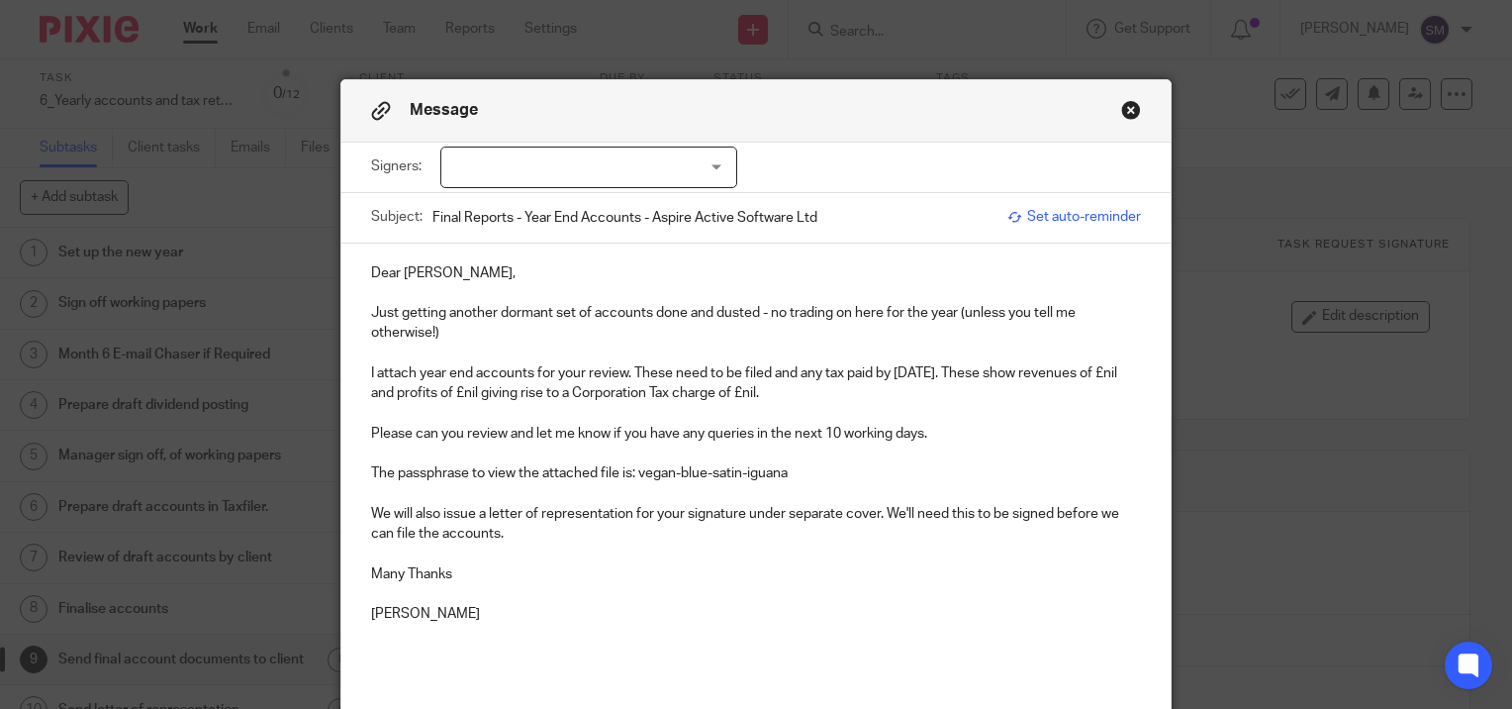
click at [646, 166] on div at bounding box center [588, 167] width 297 height 42
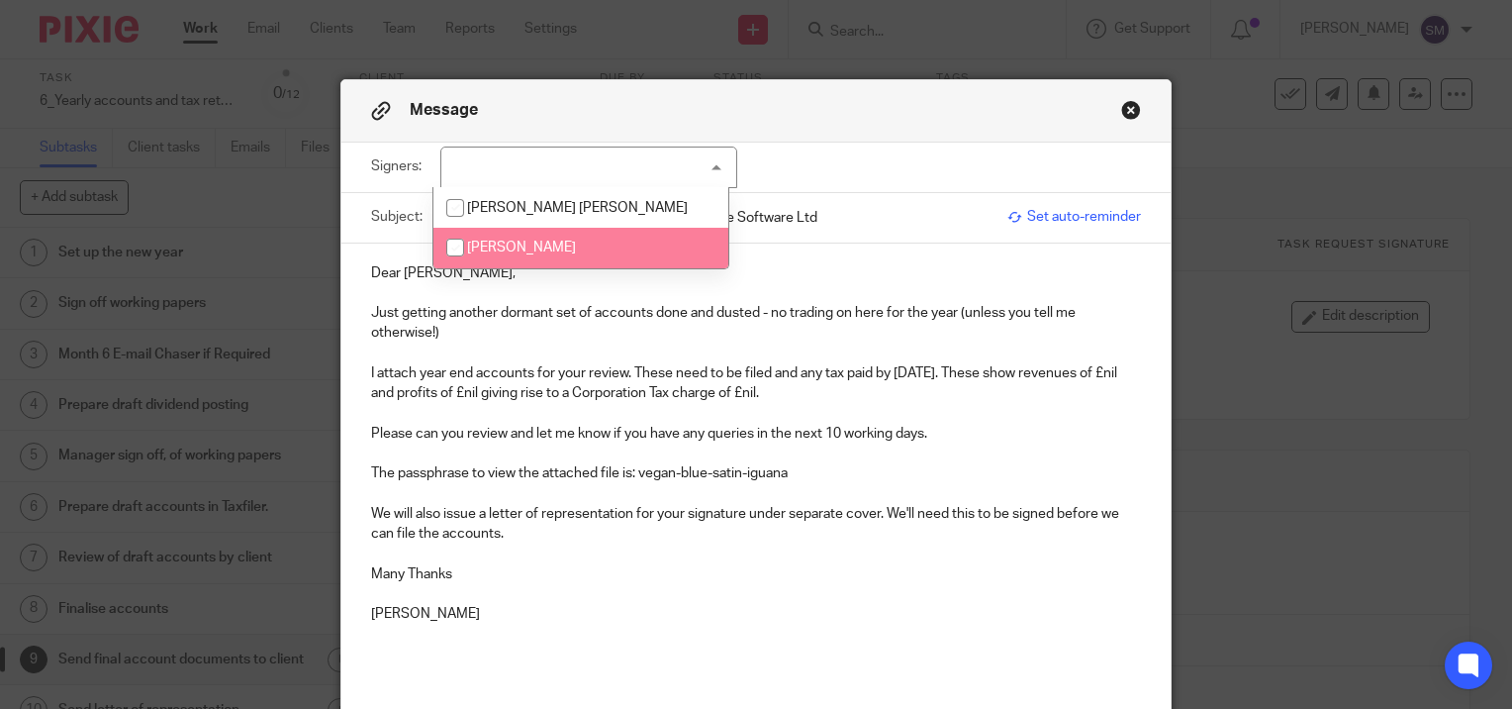
click at [554, 234] on li "[PERSON_NAME]" at bounding box center [580, 248] width 295 height 41
checkbox input "true"
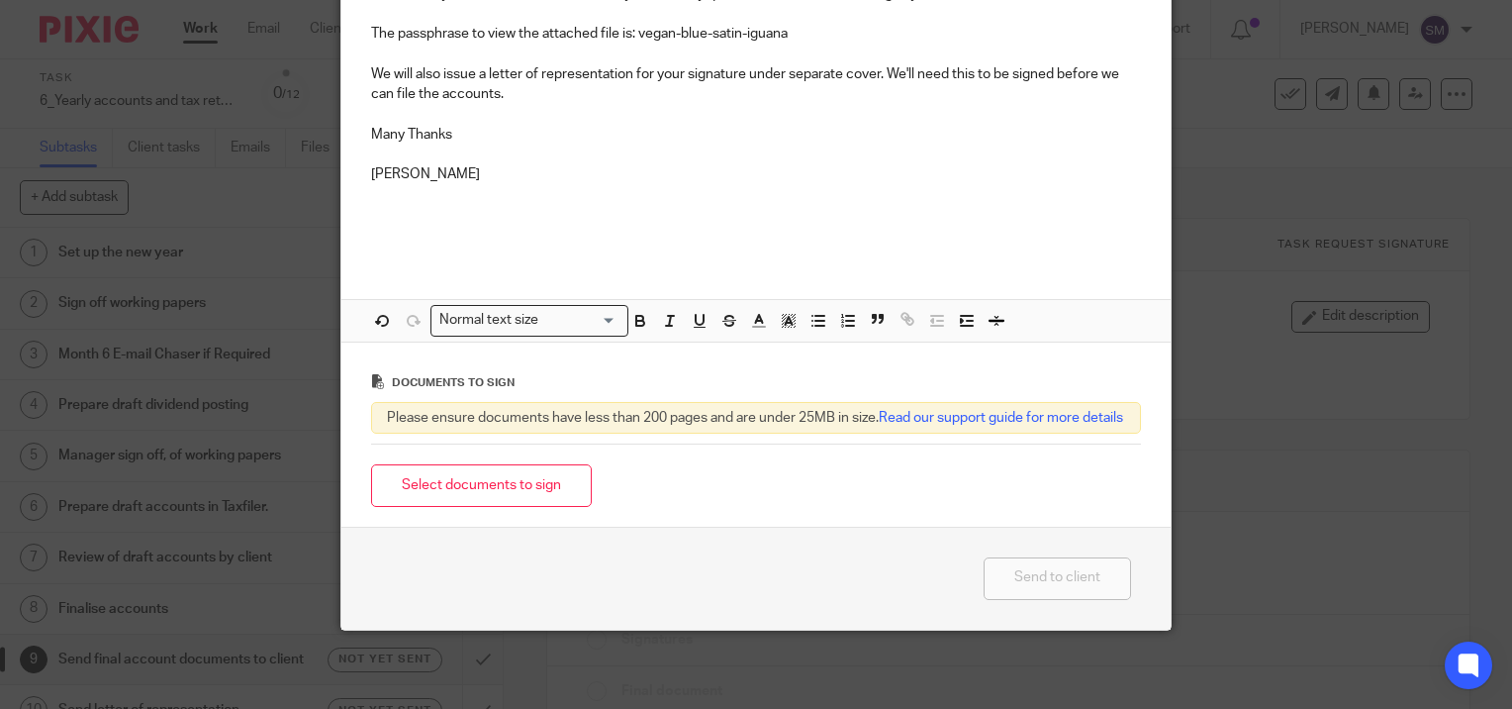
scroll to position [457, 0]
click at [499, 484] on button "Select documents to sign" at bounding box center [481, 484] width 221 height 43
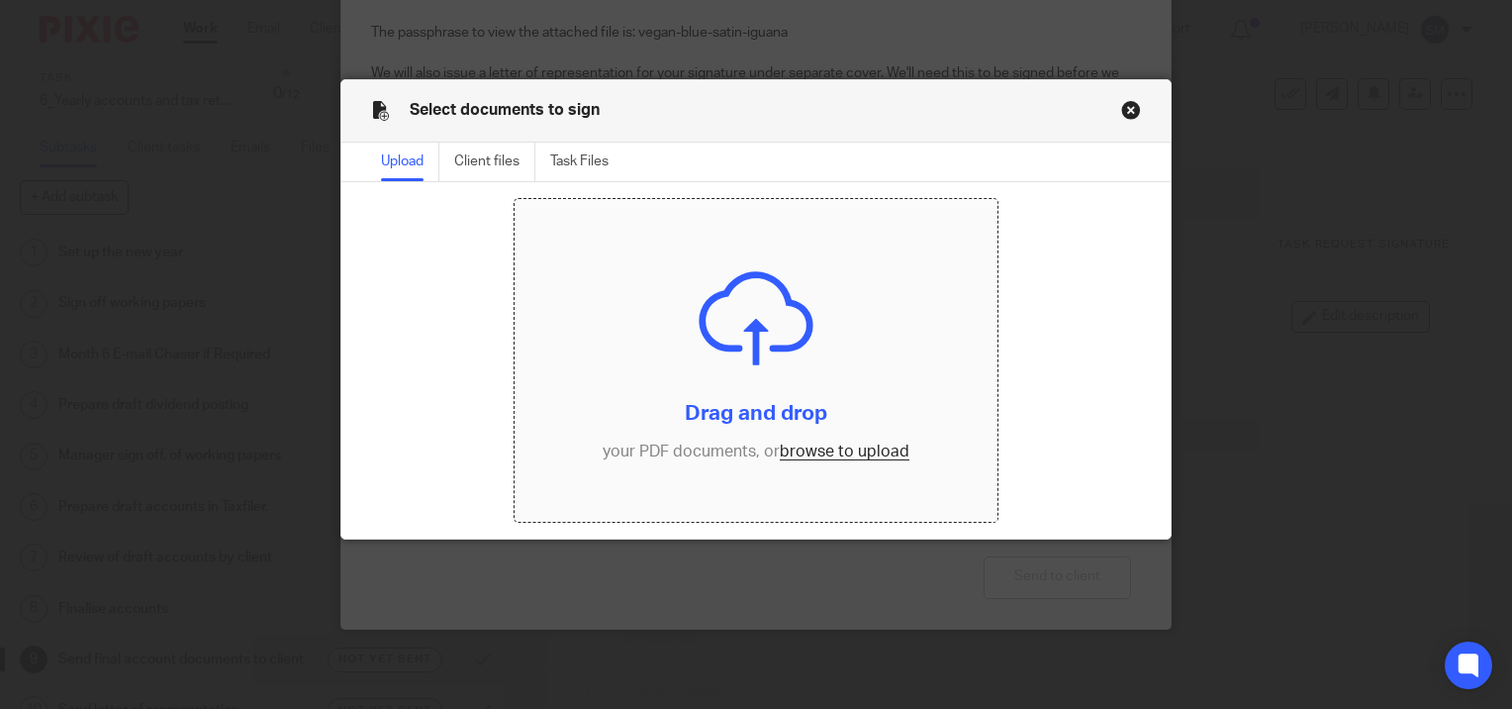
click at [833, 453] on input "file" at bounding box center [756, 360] width 482 height 323
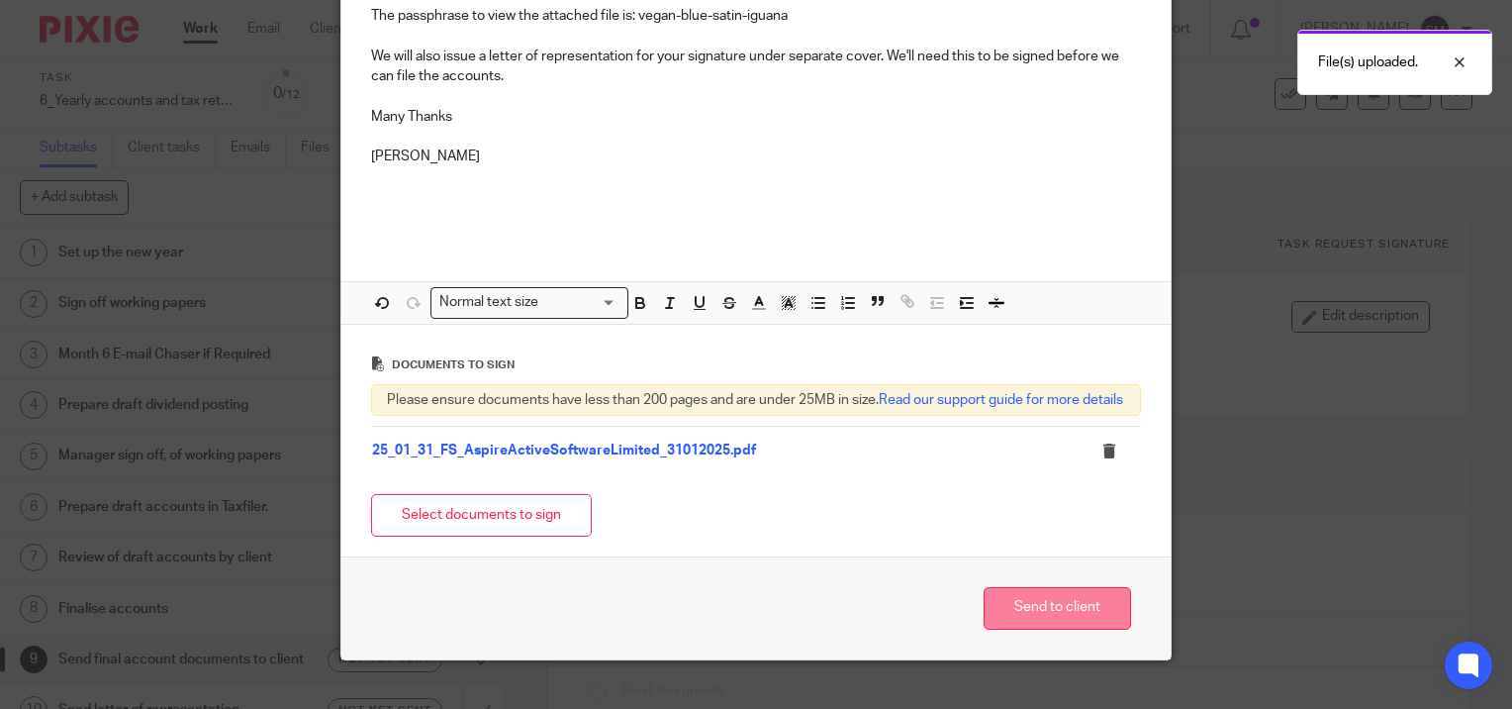
click at [1064, 614] on button "Send to client" at bounding box center [1057, 608] width 147 height 43
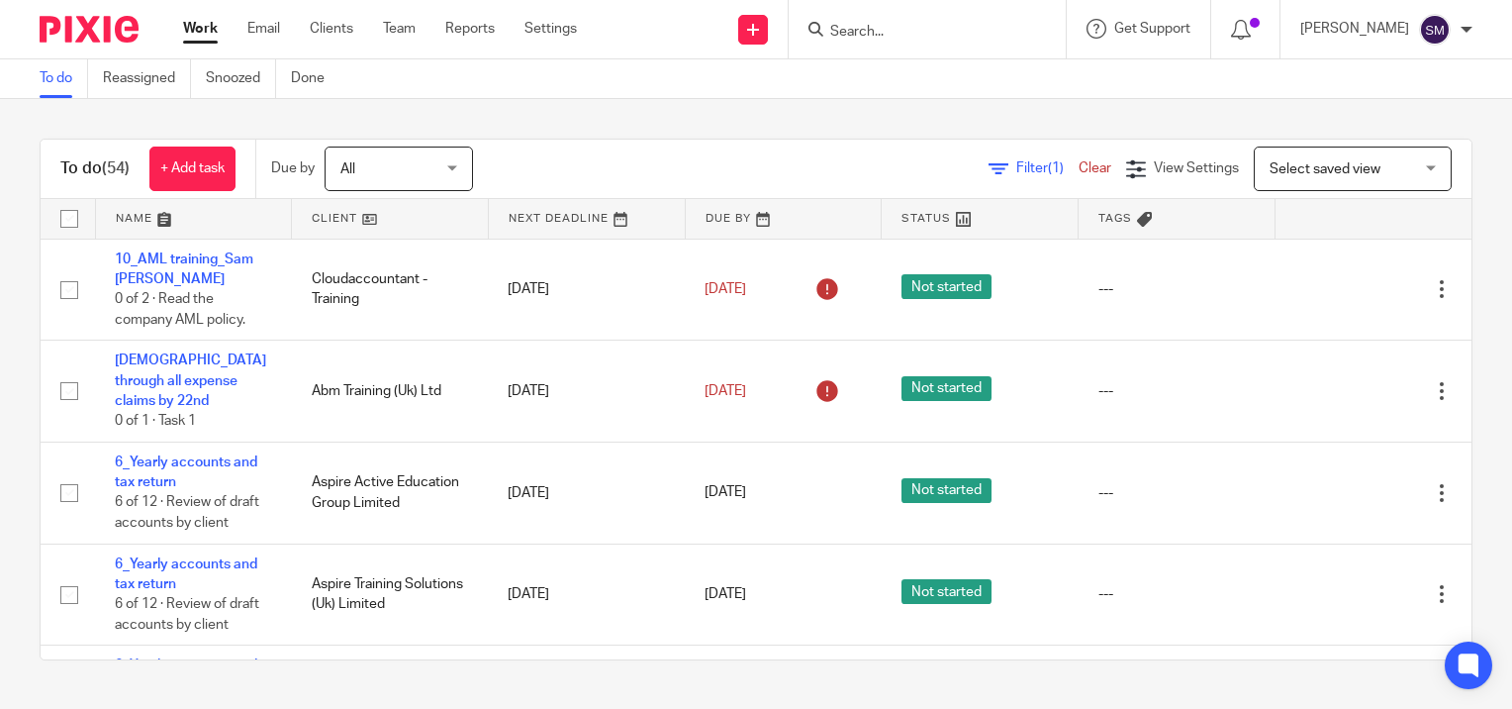
click at [877, 42] on div at bounding box center [927, 29] width 277 height 58
click at [875, 29] on input "Search" at bounding box center [917, 33] width 178 height 18
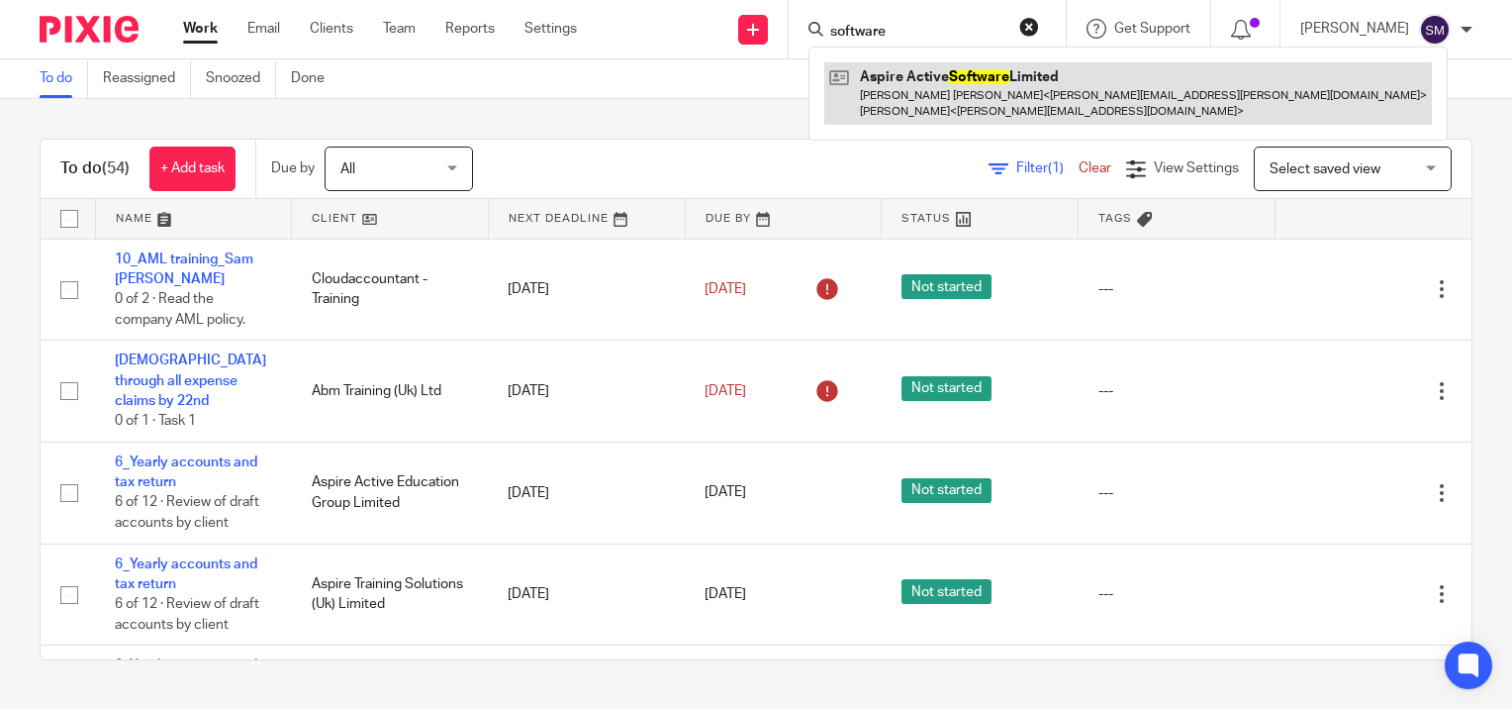
type input "software"
click at [899, 83] on link at bounding box center [1128, 92] width 608 height 61
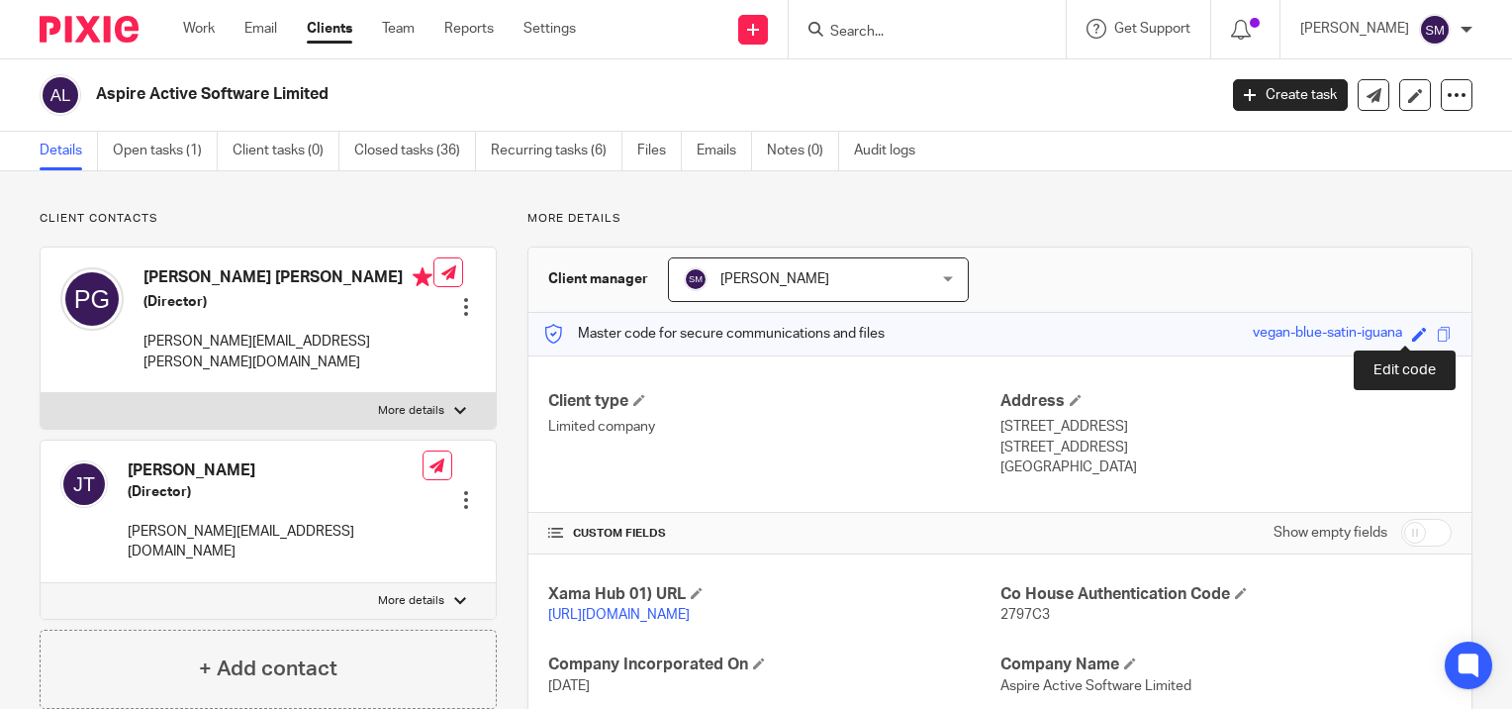
click at [1412, 334] on span at bounding box center [1419, 334] width 15 height 15
type input "vegan-blue-satin-iguana"
click at [1437, 334] on span at bounding box center [1444, 334] width 15 height 15
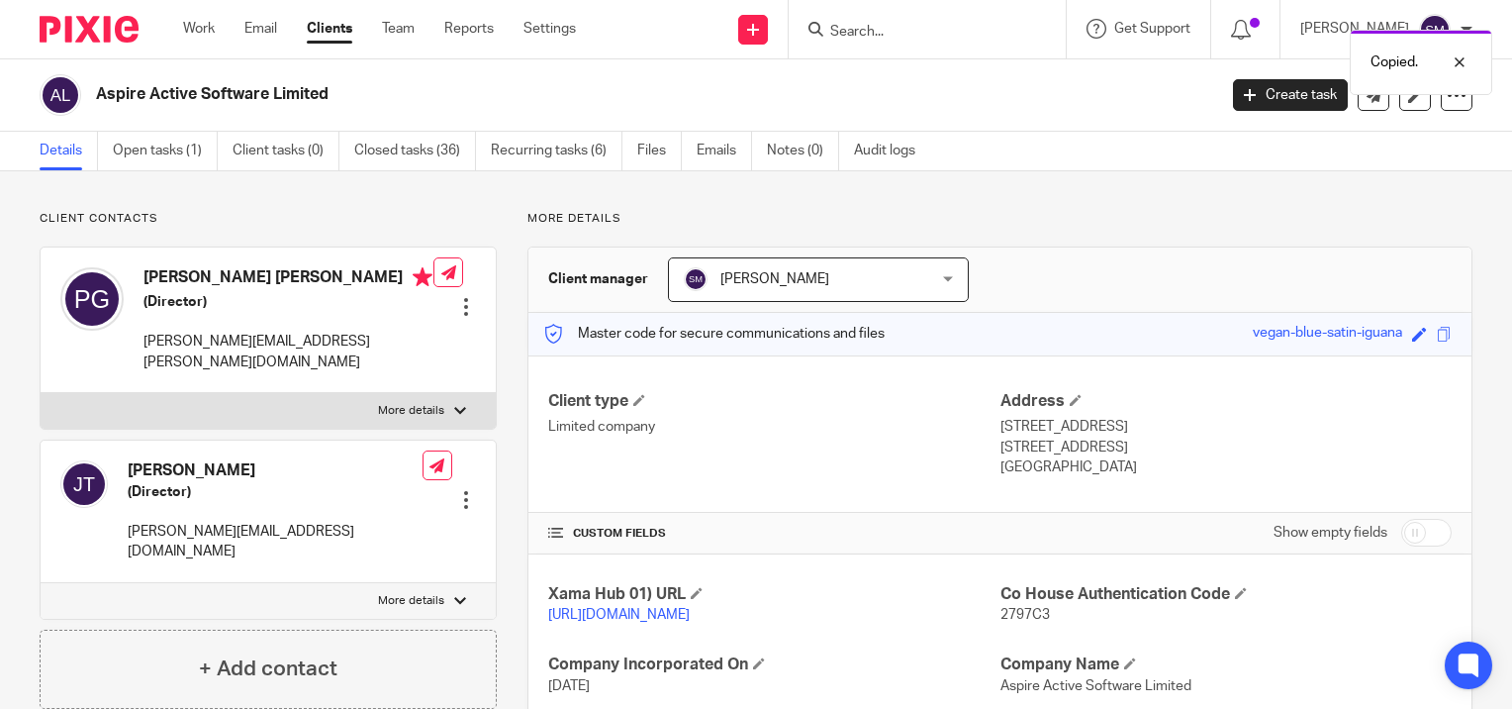
click at [1437, 334] on span at bounding box center [1444, 334] width 15 height 15
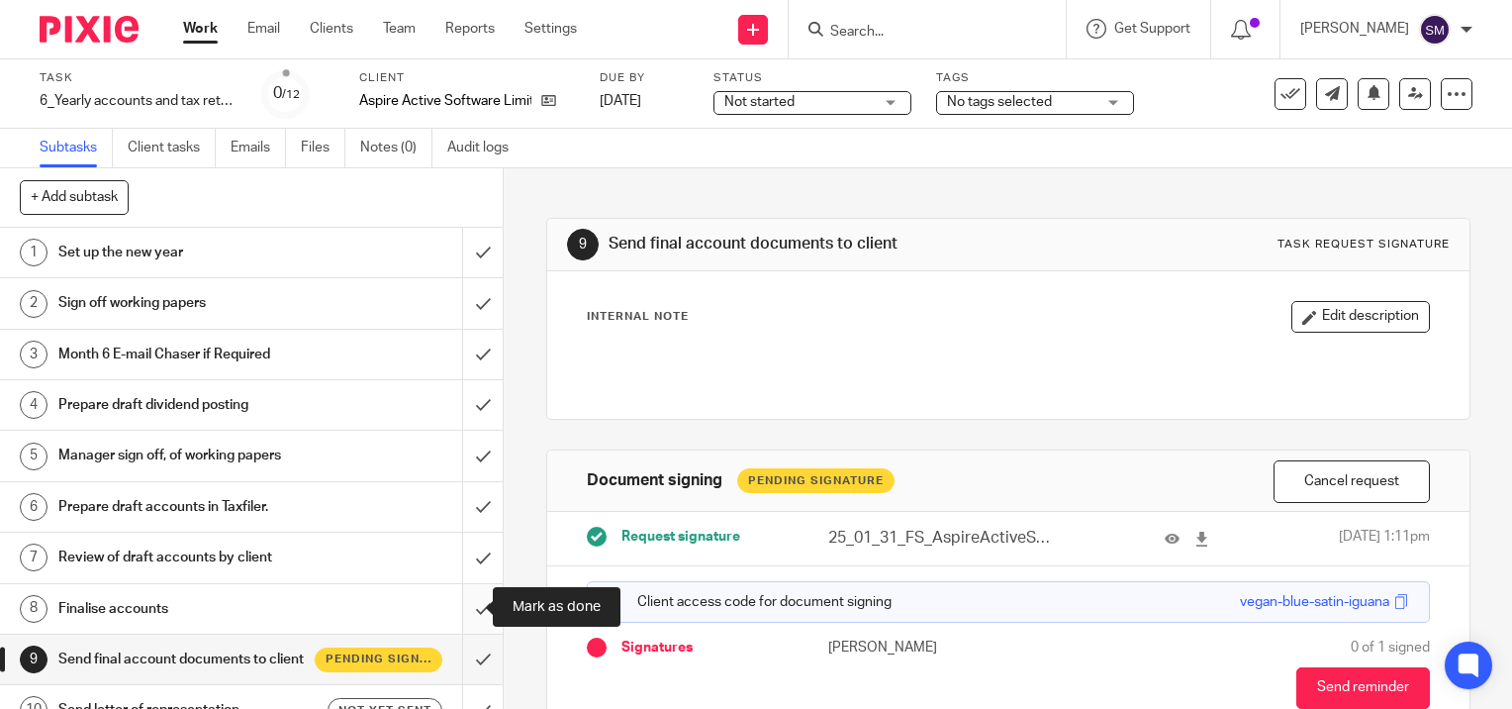
click at [460, 610] on input "submit" at bounding box center [251, 608] width 503 height 49
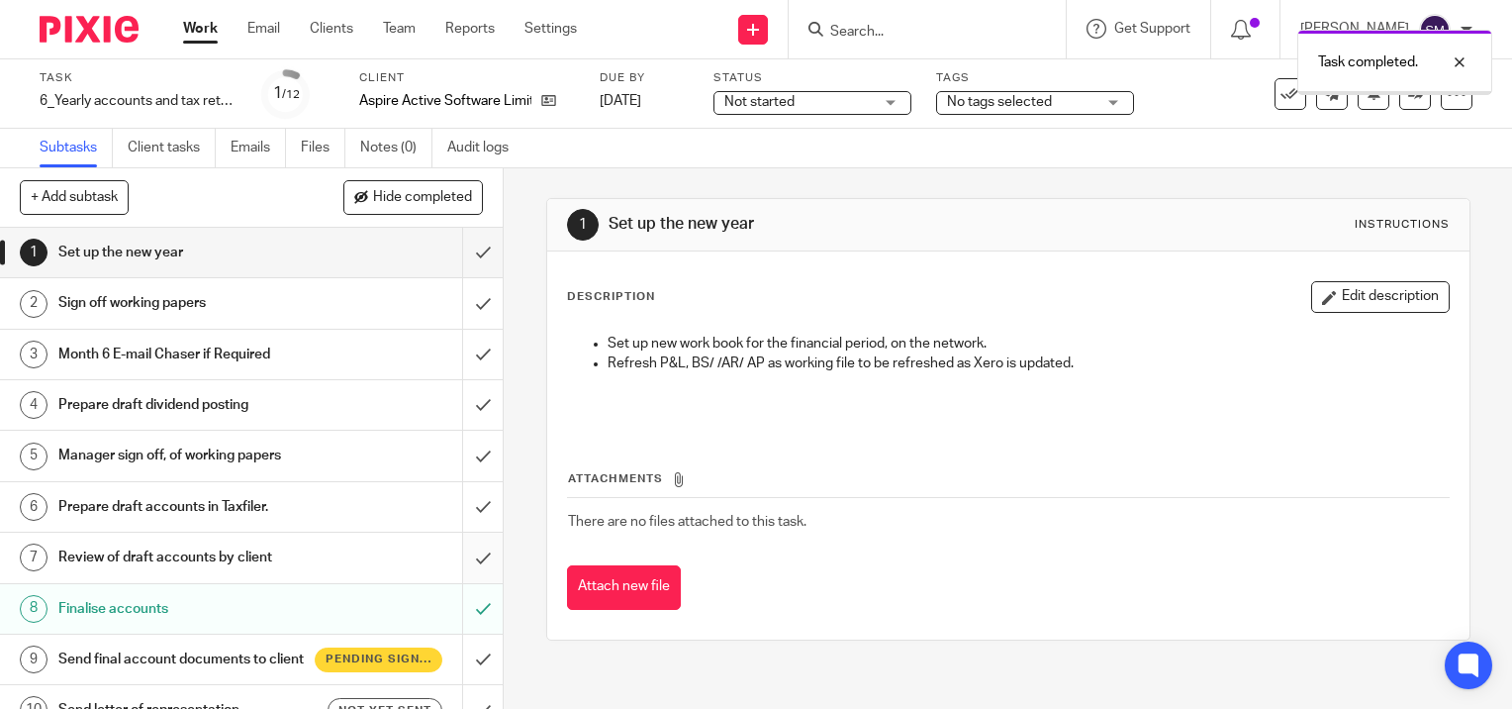
click at [459, 554] on input "submit" at bounding box center [251, 556] width 503 height 49
click at [460, 507] on input "submit" at bounding box center [251, 506] width 503 height 49
click at [462, 456] on input "submit" at bounding box center [251, 455] width 503 height 49
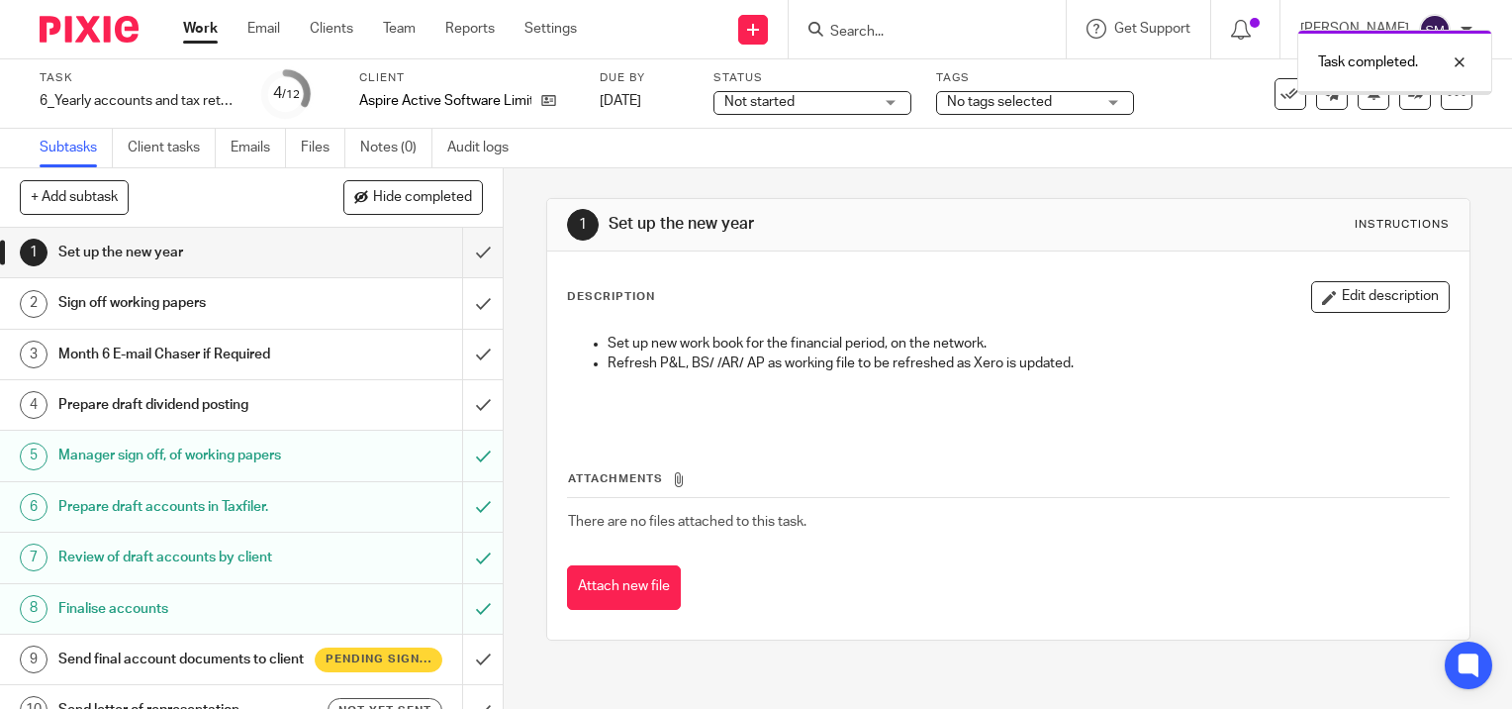
click at [459, 404] on input "submit" at bounding box center [251, 404] width 503 height 49
click at [461, 357] on input "submit" at bounding box center [251, 354] width 503 height 49
click at [463, 306] on input "submit" at bounding box center [251, 302] width 503 height 49
click at [465, 253] on input "submit" at bounding box center [251, 252] width 503 height 49
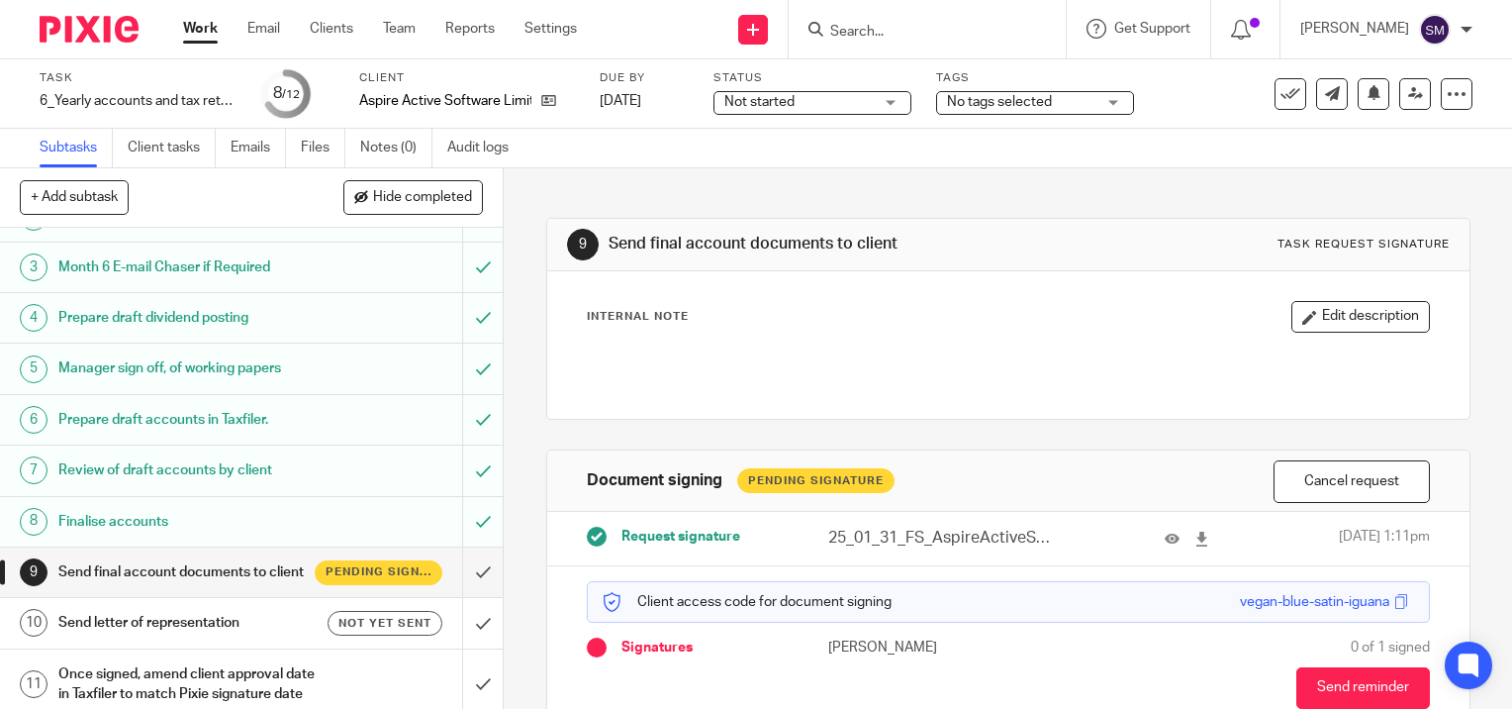
scroll to position [186, 0]
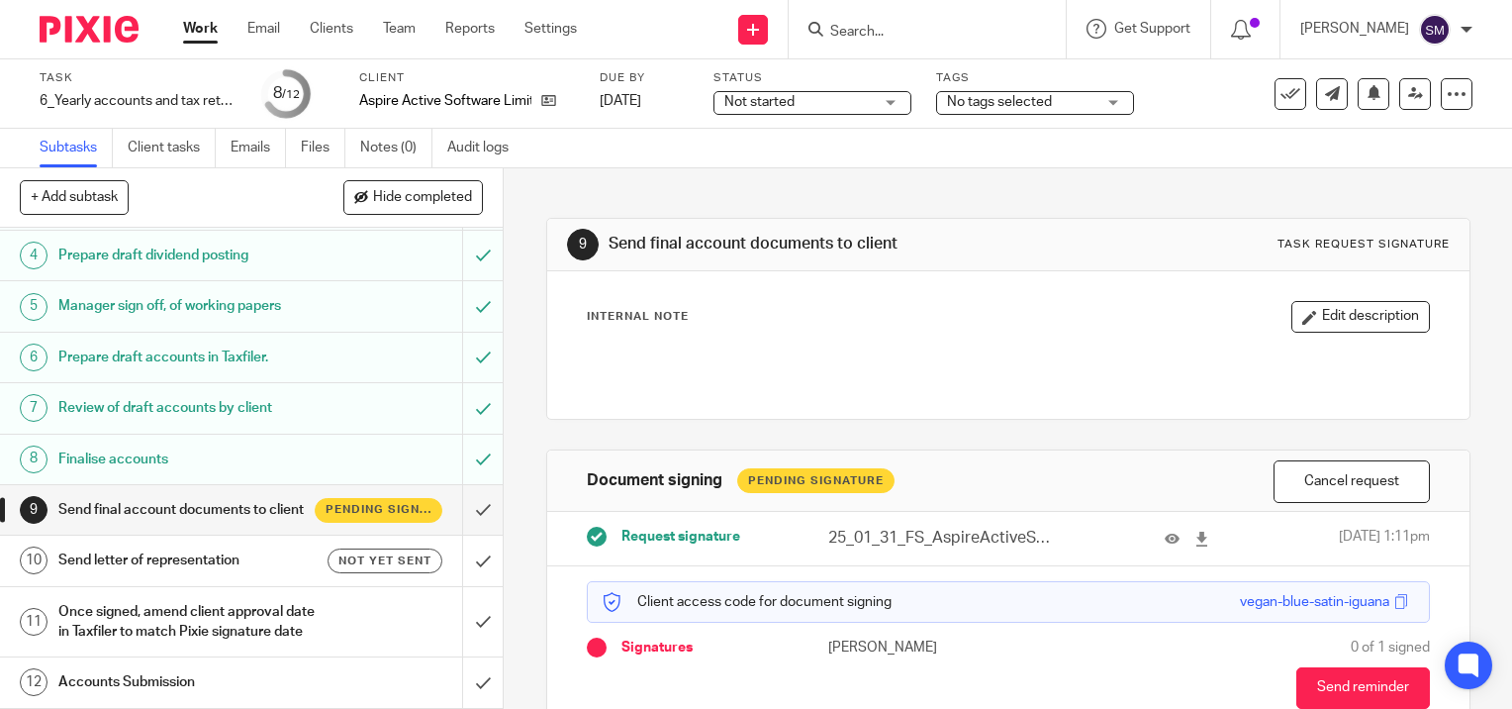
click at [253, 545] on h1 "Send letter of representation" at bounding box center [186, 560] width 256 height 30
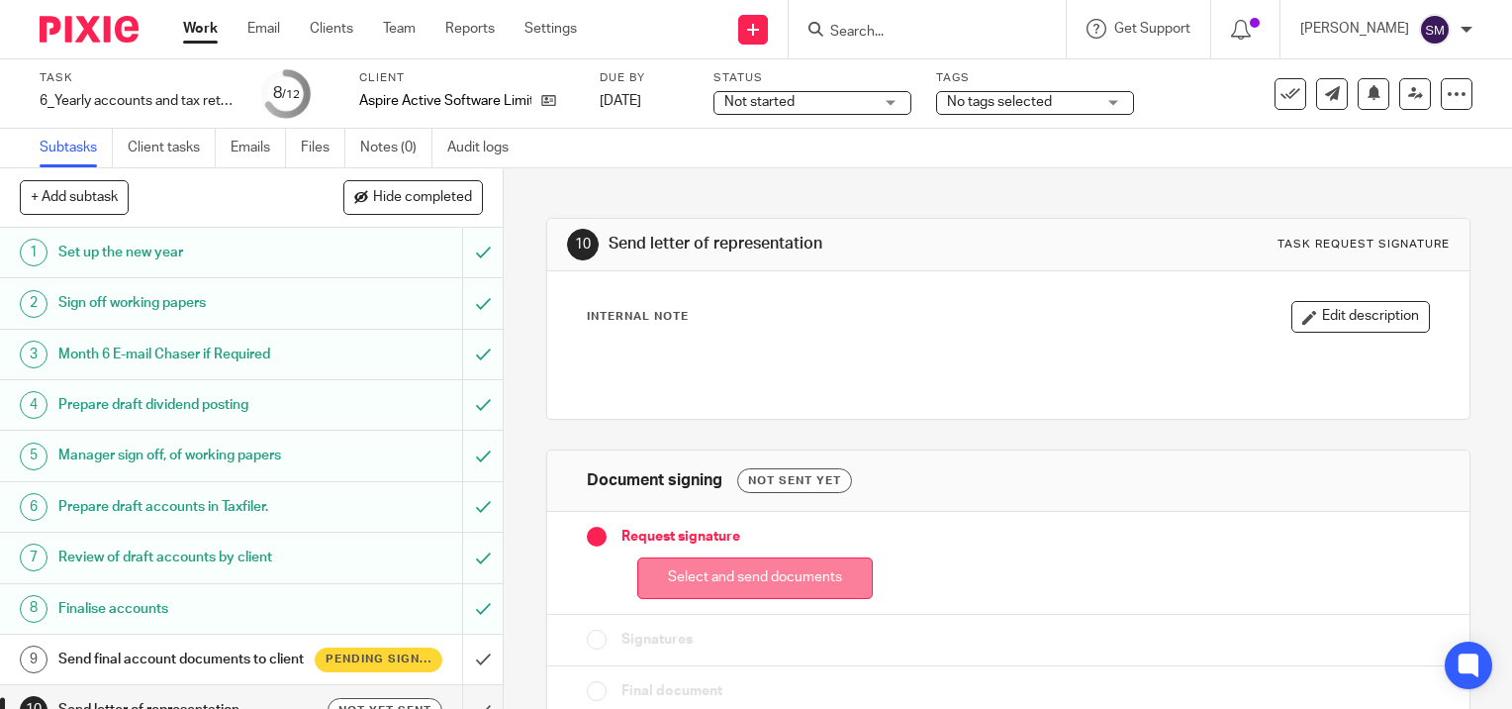
click at [767, 578] on button "Select and send documents" at bounding box center [755, 578] width 236 height 43
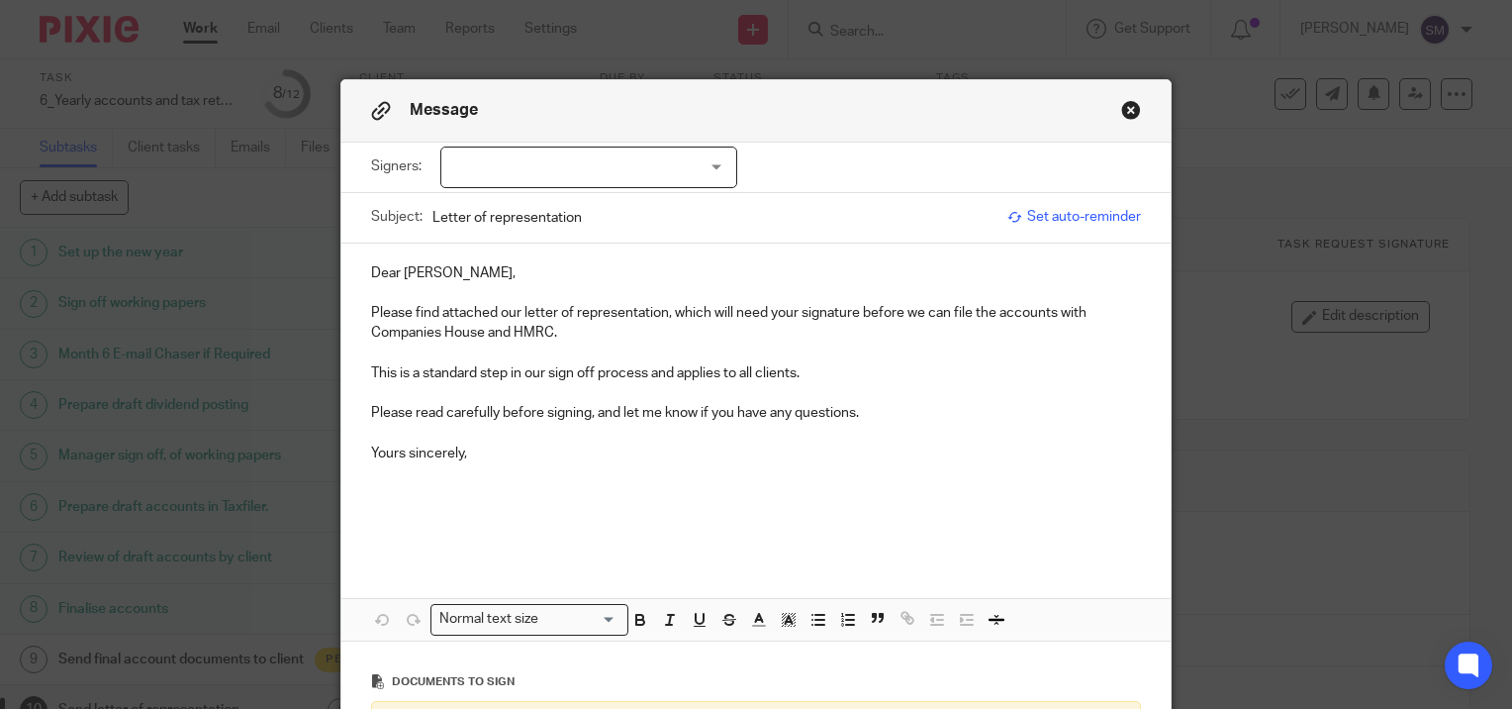
click at [588, 165] on div at bounding box center [588, 167] width 297 height 42
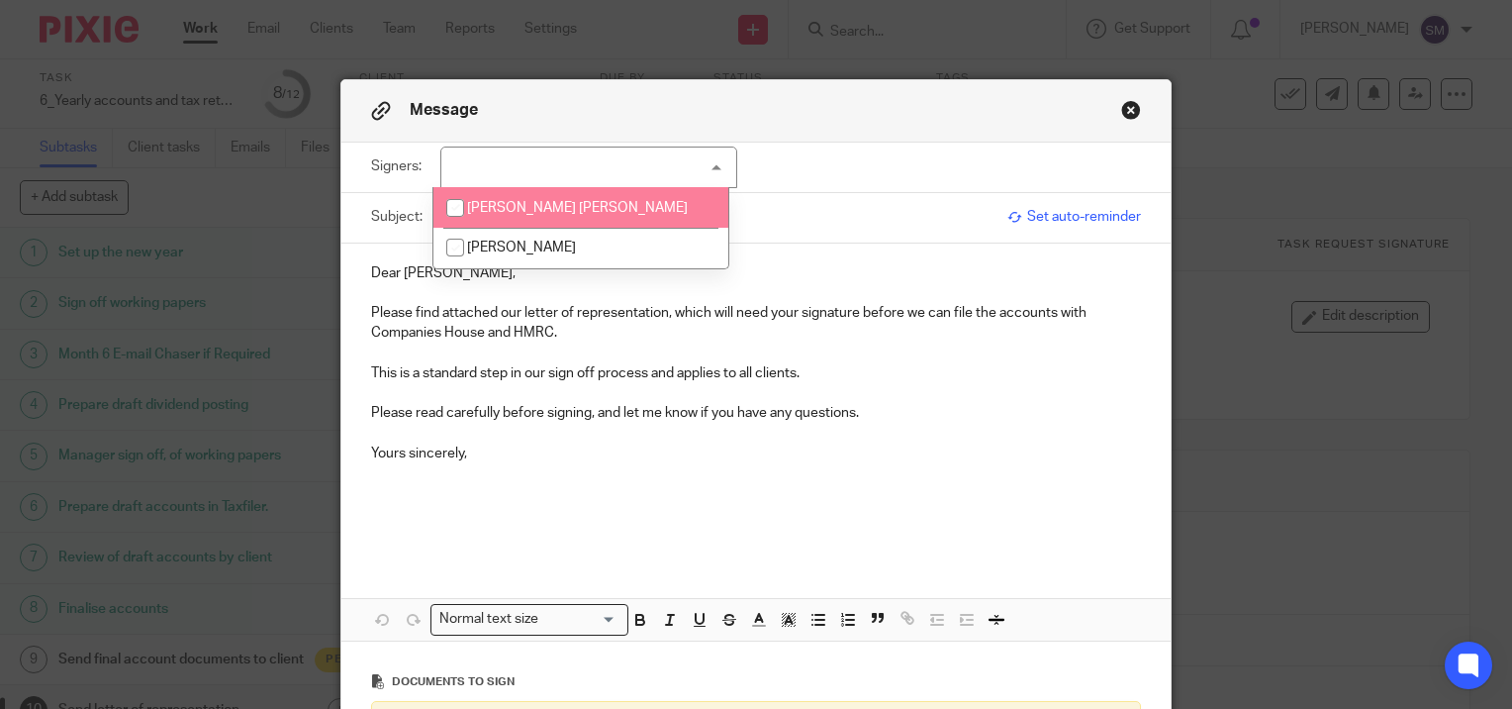
click at [546, 206] on span "Paul John Griffiths" at bounding box center [577, 208] width 221 height 14
checkbox input "true"
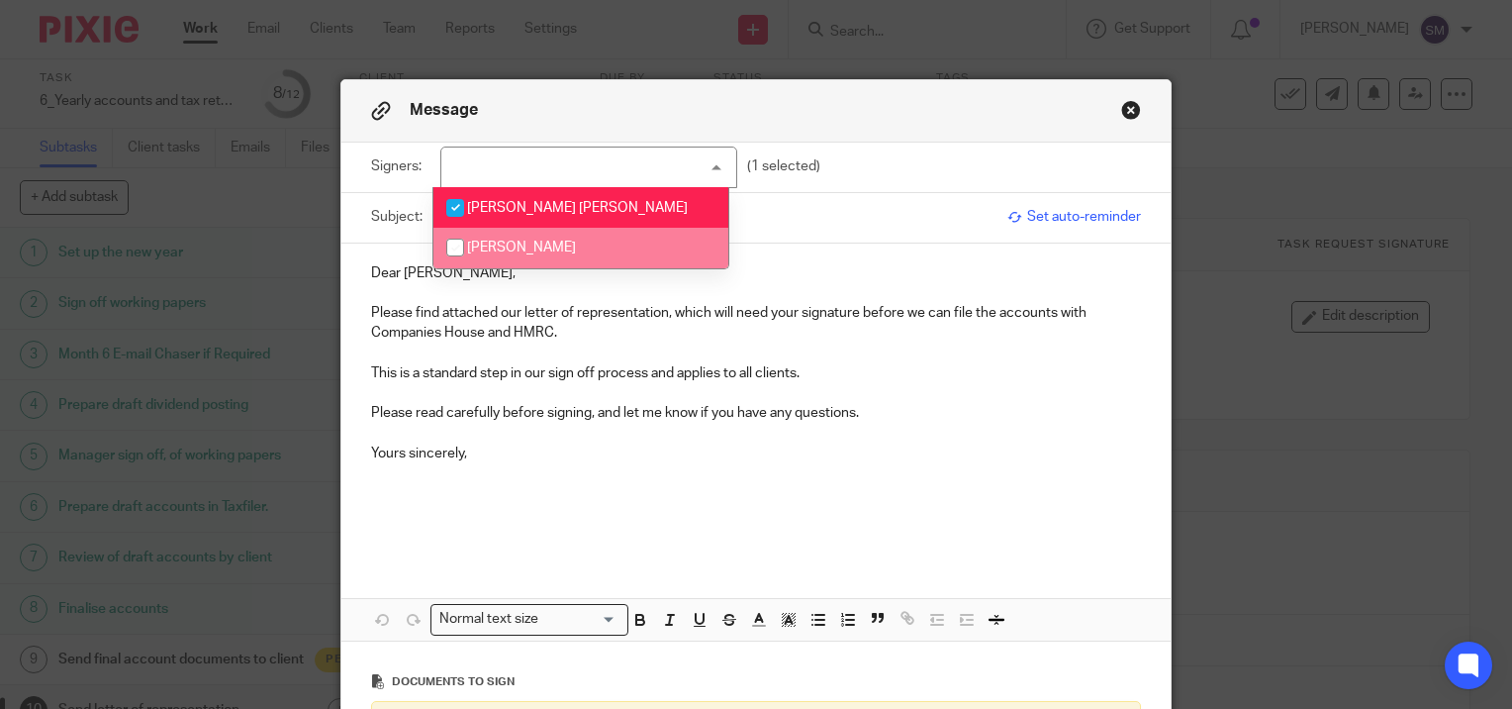
click at [531, 251] on span "James Stuart Trowman" at bounding box center [521, 247] width 109 height 14
checkbox input "true"
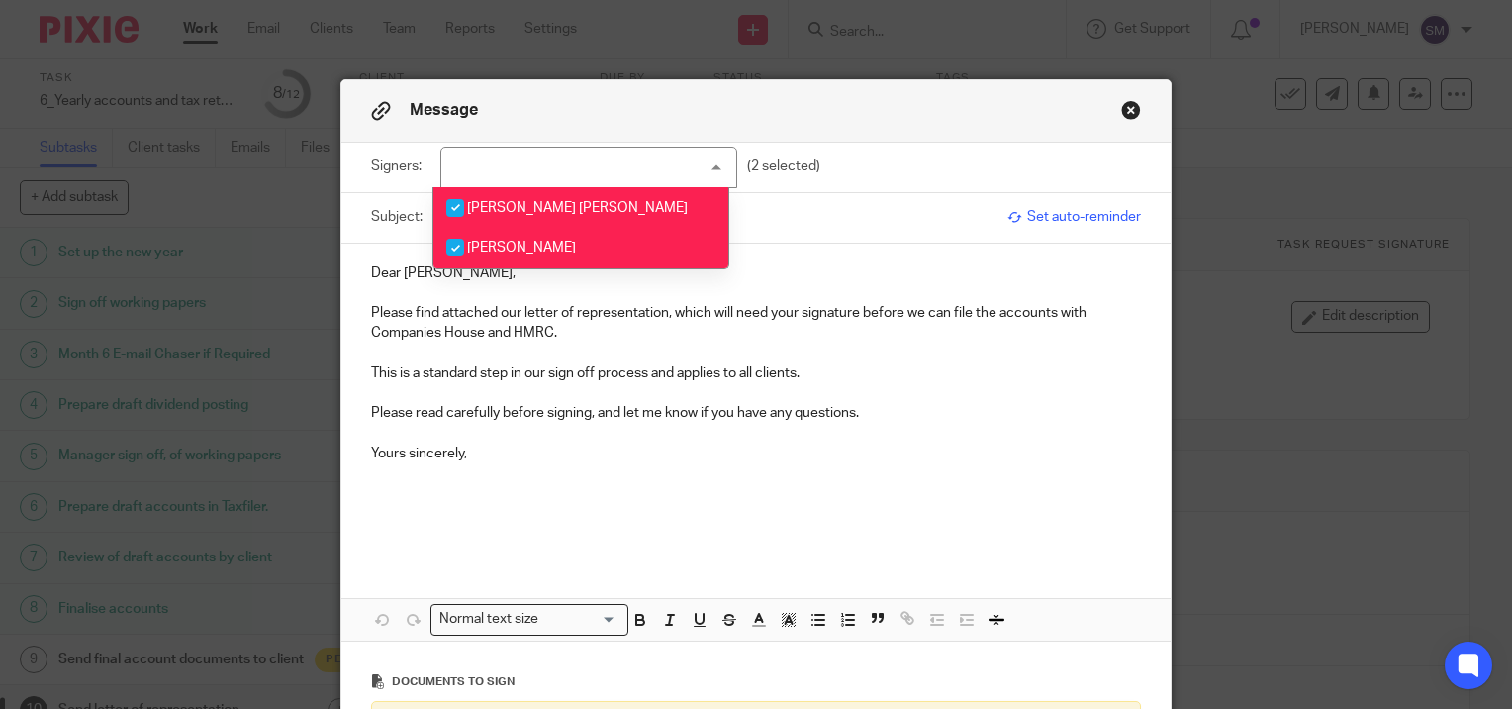
click at [528, 210] on span "Paul John Griffiths" at bounding box center [577, 208] width 221 height 14
checkbox input "false"
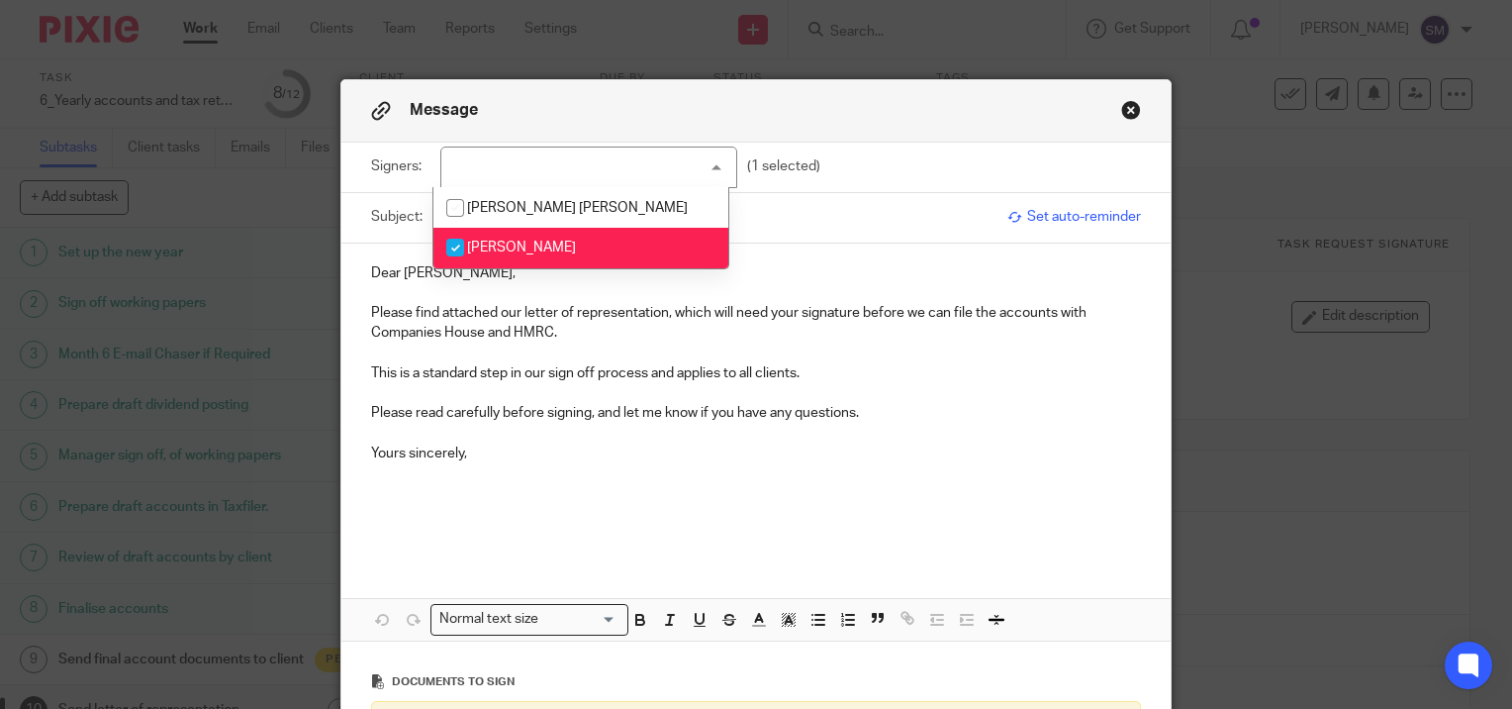
click at [808, 263] on p "Dear Paul," at bounding box center [756, 273] width 770 height 20
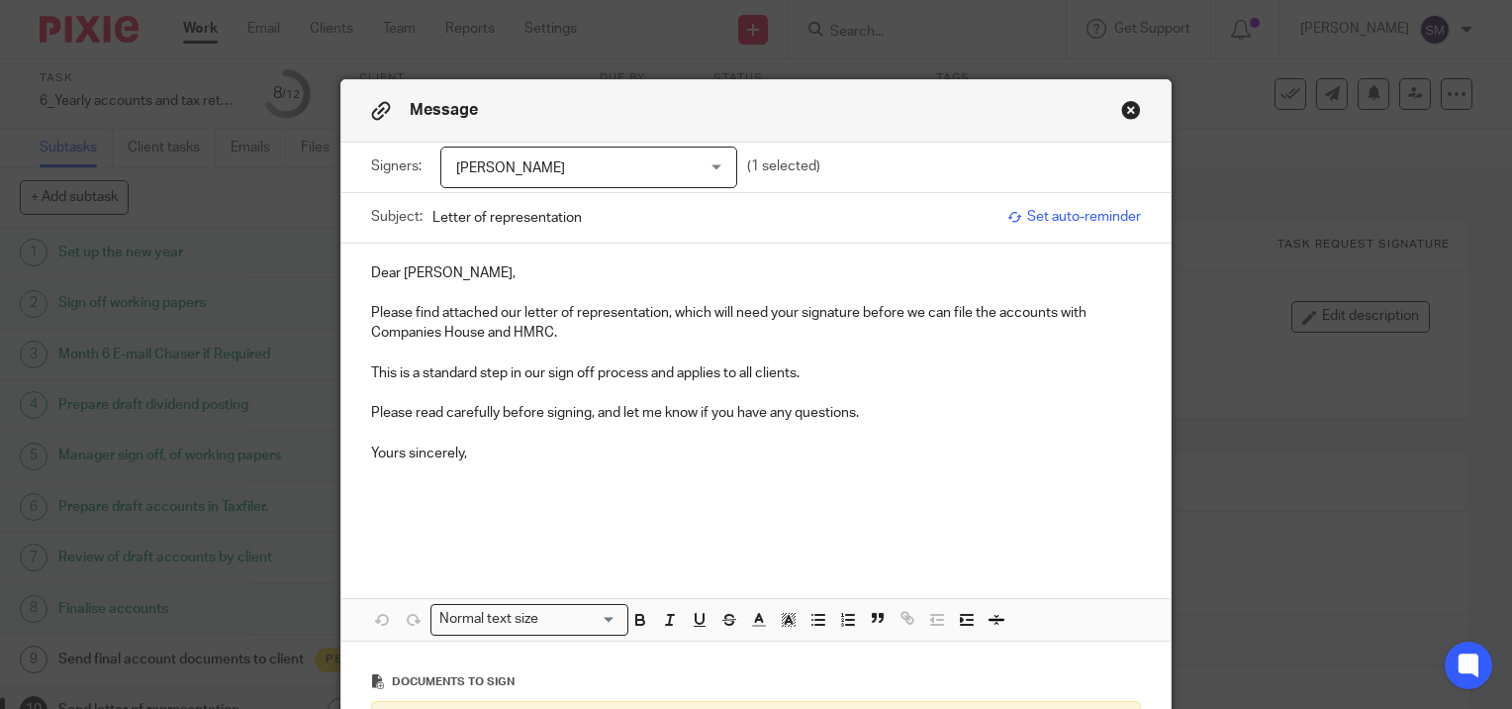
click at [591, 219] on input "Letter of representation" at bounding box center [714, 217] width 565 height 45
type input "Letter of Representation - Aspire Active Software Ltd"
click at [477, 269] on p "Dear Paul," at bounding box center [756, 273] width 770 height 20
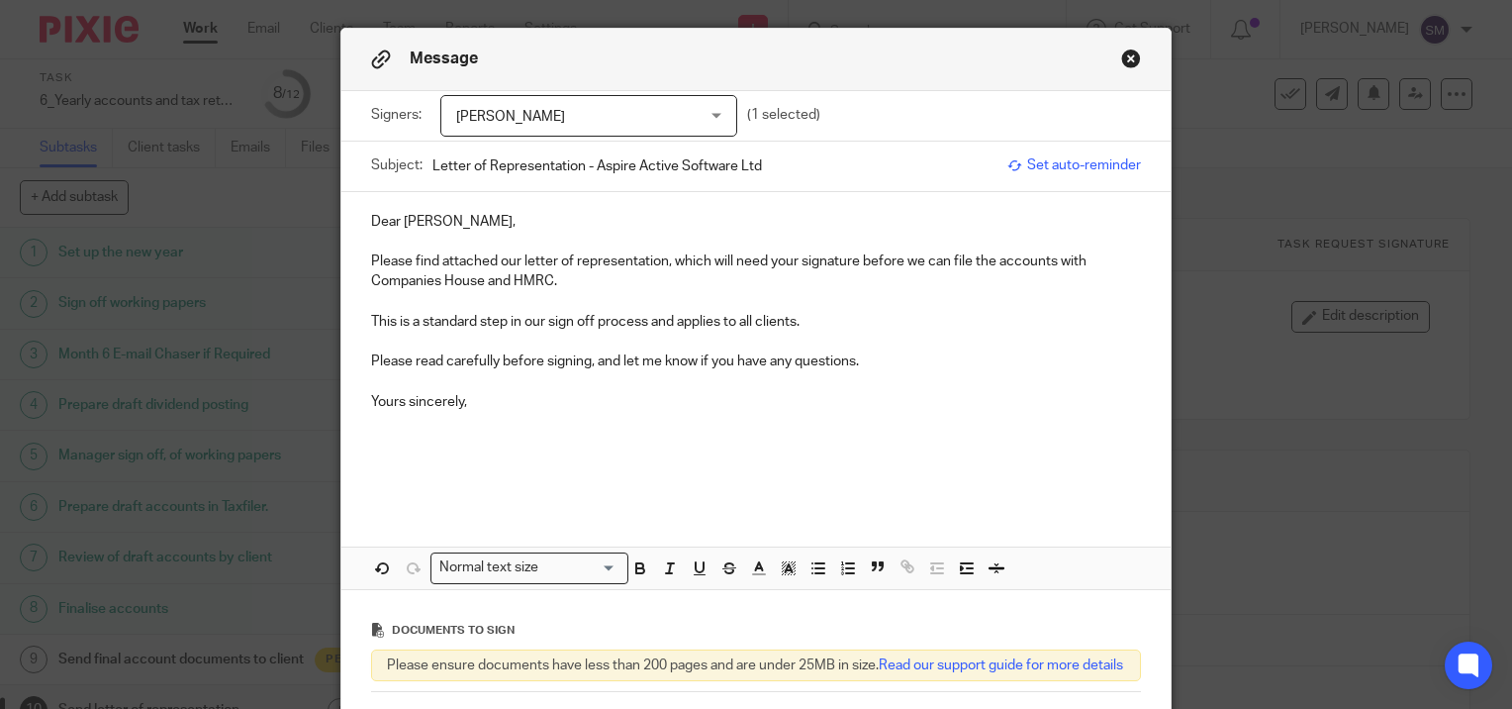
scroll to position [99, 0]
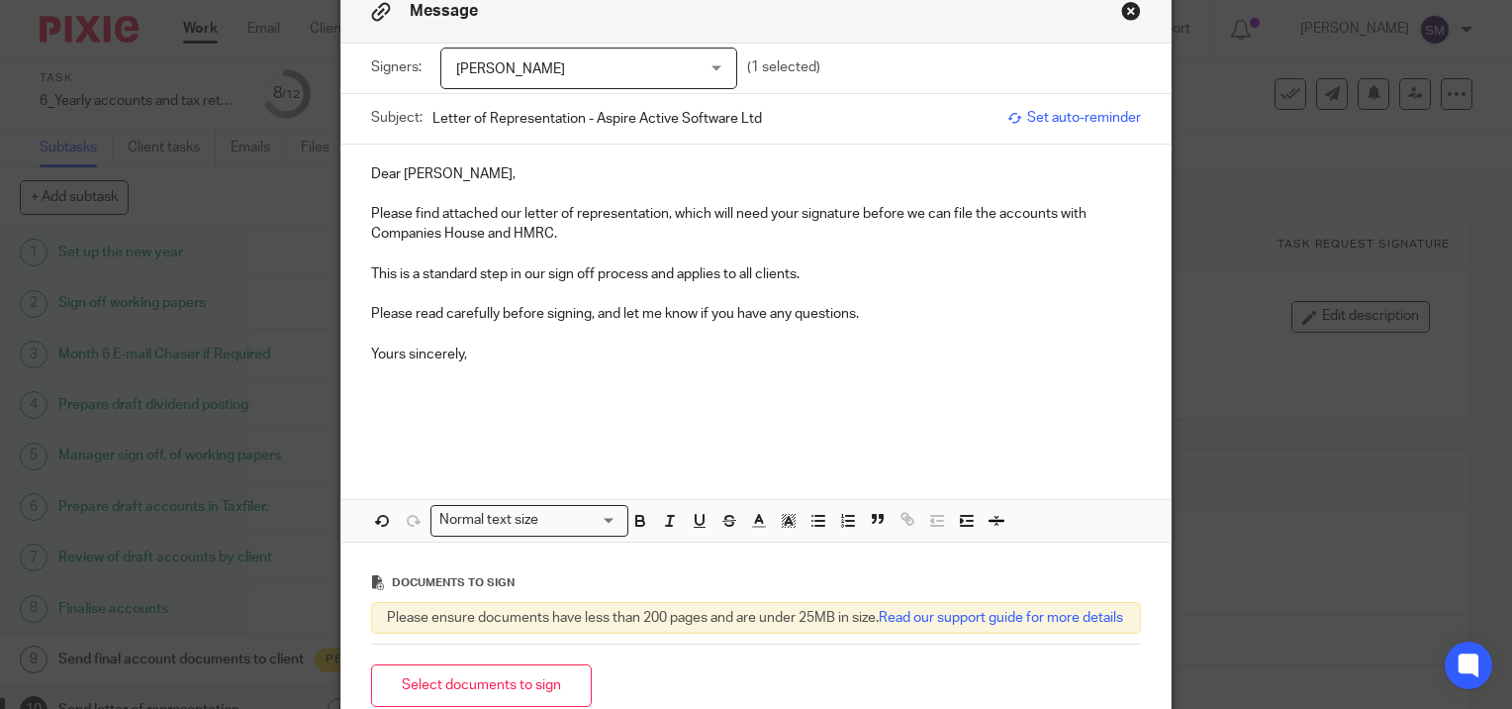
click at [494, 356] on p "Yours sincerely," at bounding box center [756, 354] width 770 height 20
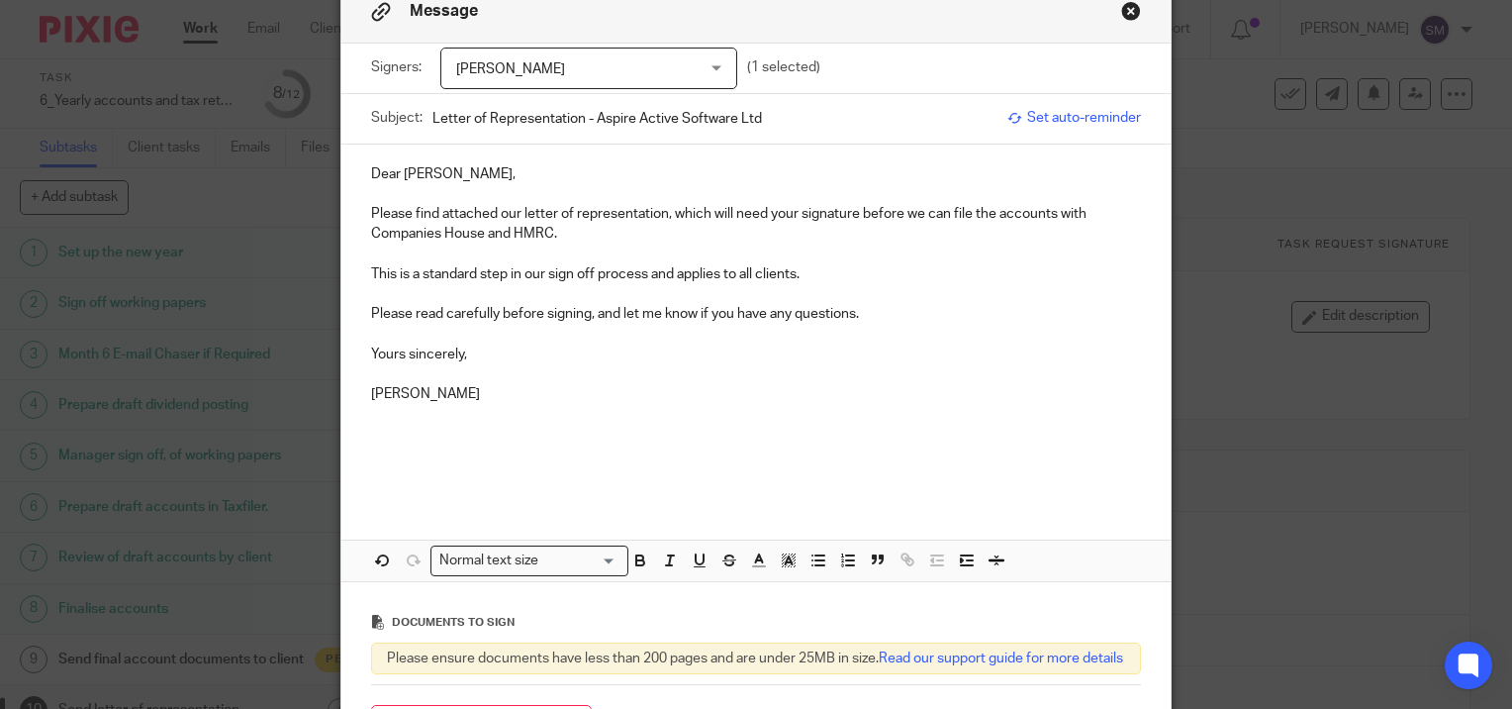
scroll to position [356, 0]
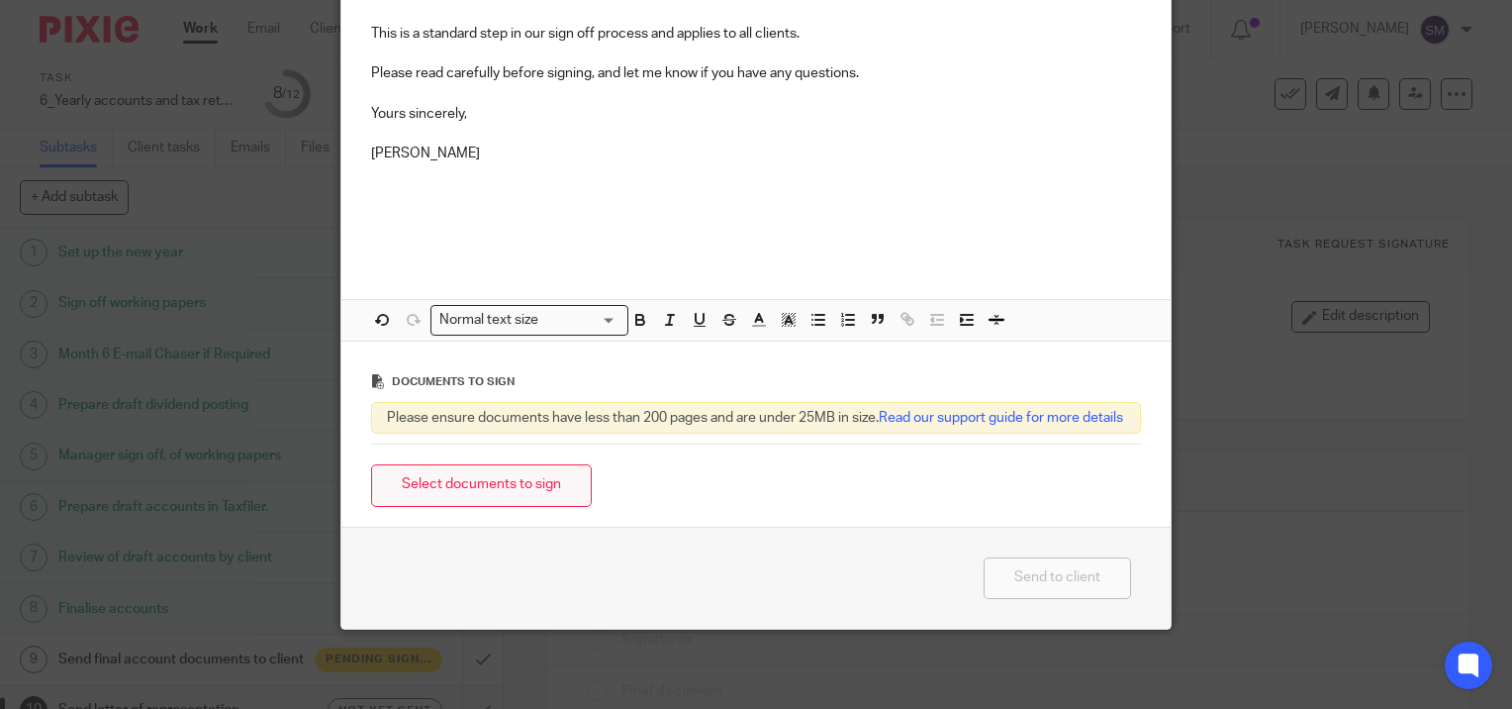
click at [530, 486] on button "Select documents to sign" at bounding box center [481, 485] width 221 height 43
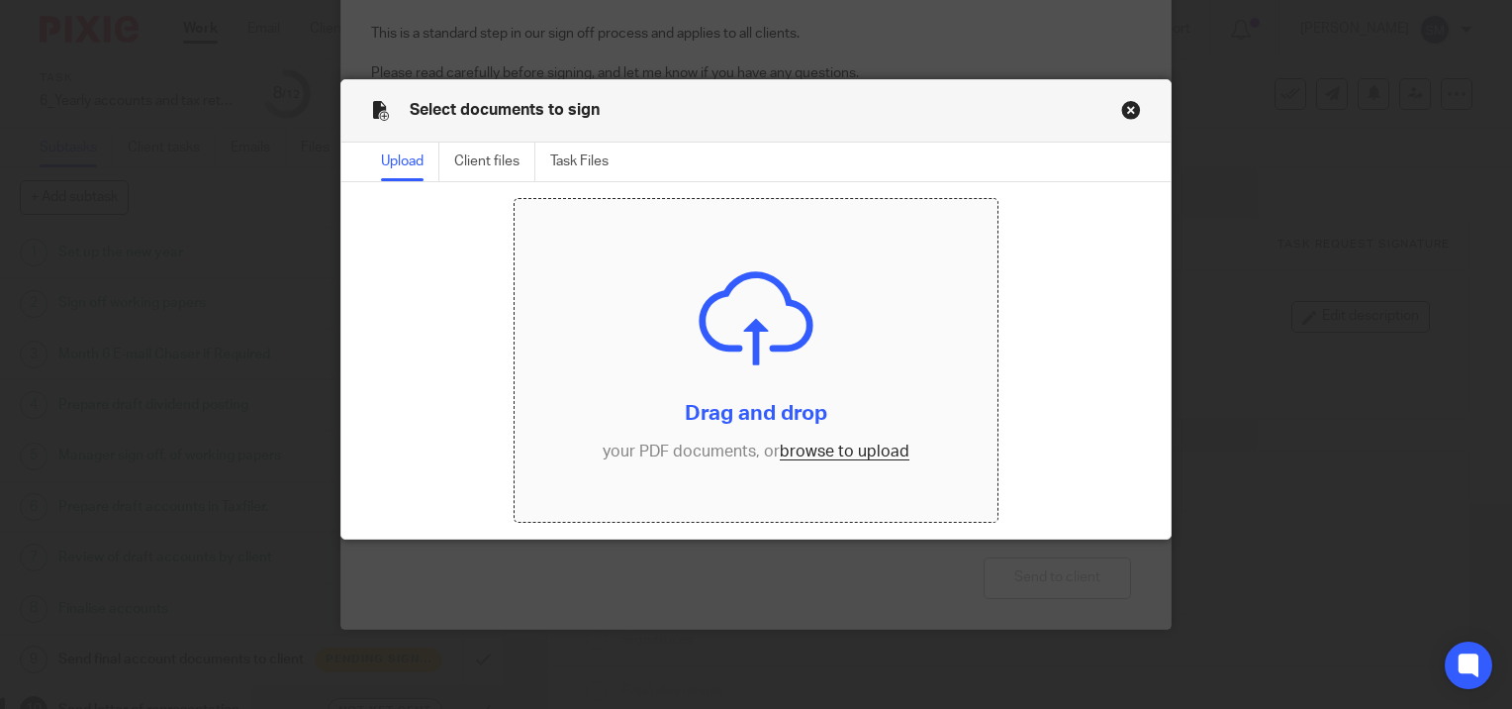
click at [756, 397] on input "file" at bounding box center [756, 360] width 482 height 323
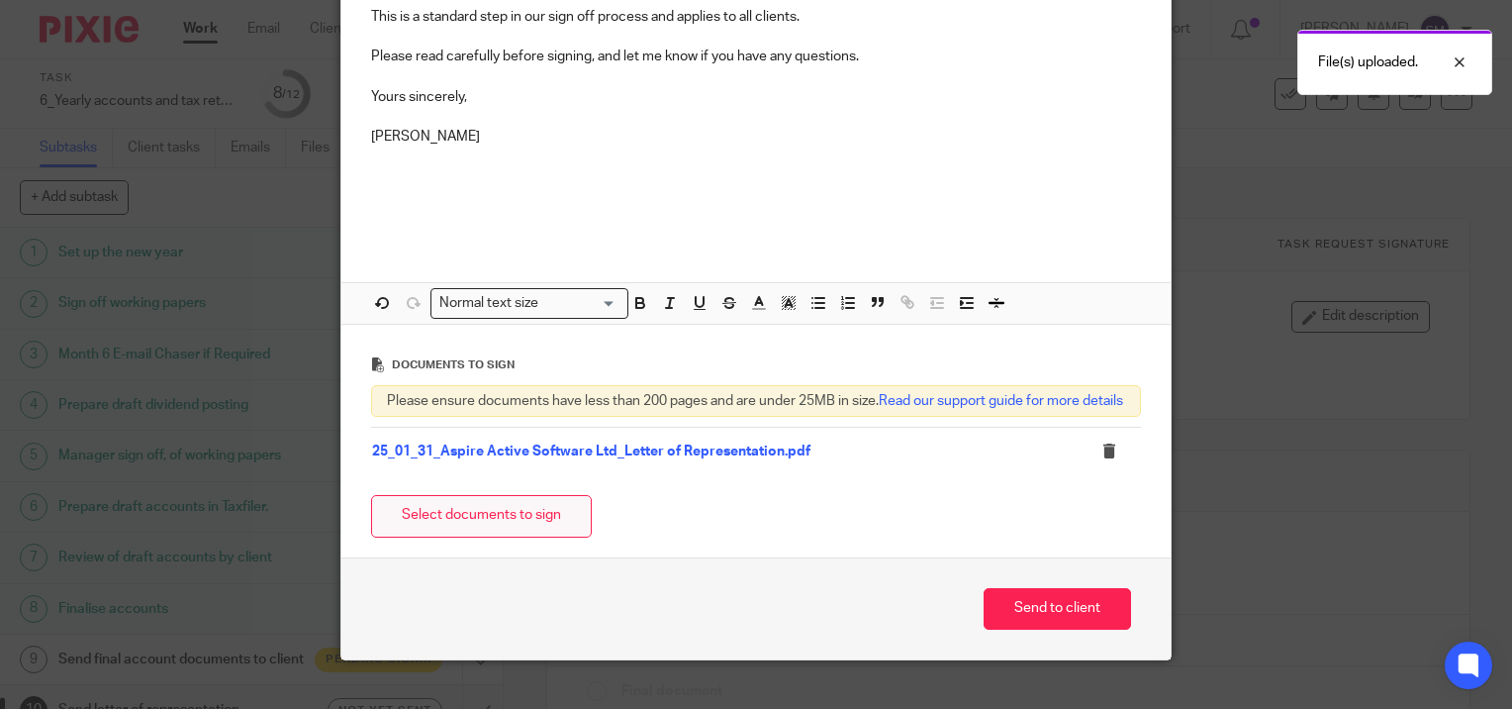
click at [468, 527] on button "Select documents to sign" at bounding box center [481, 516] width 221 height 43
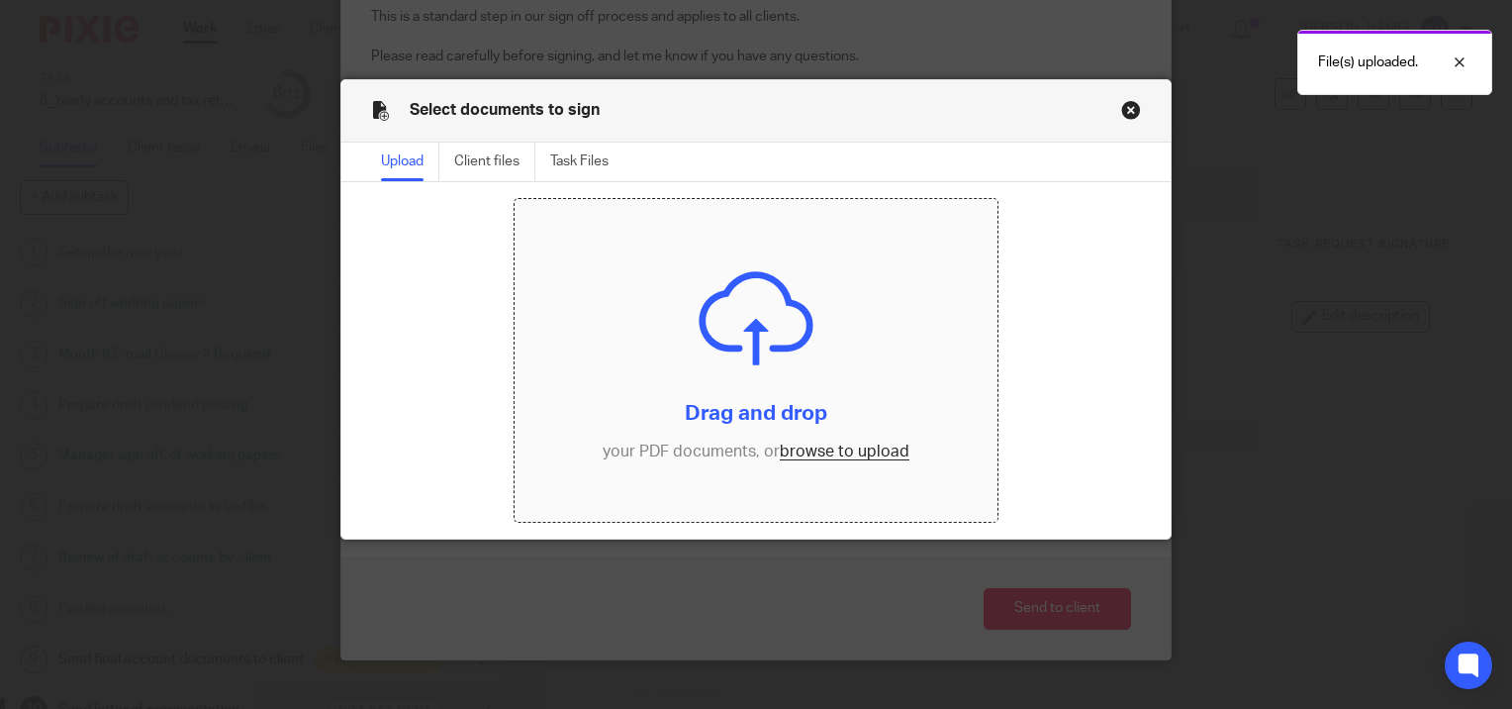
click at [785, 448] on input "file" at bounding box center [756, 360] width 482 height 323
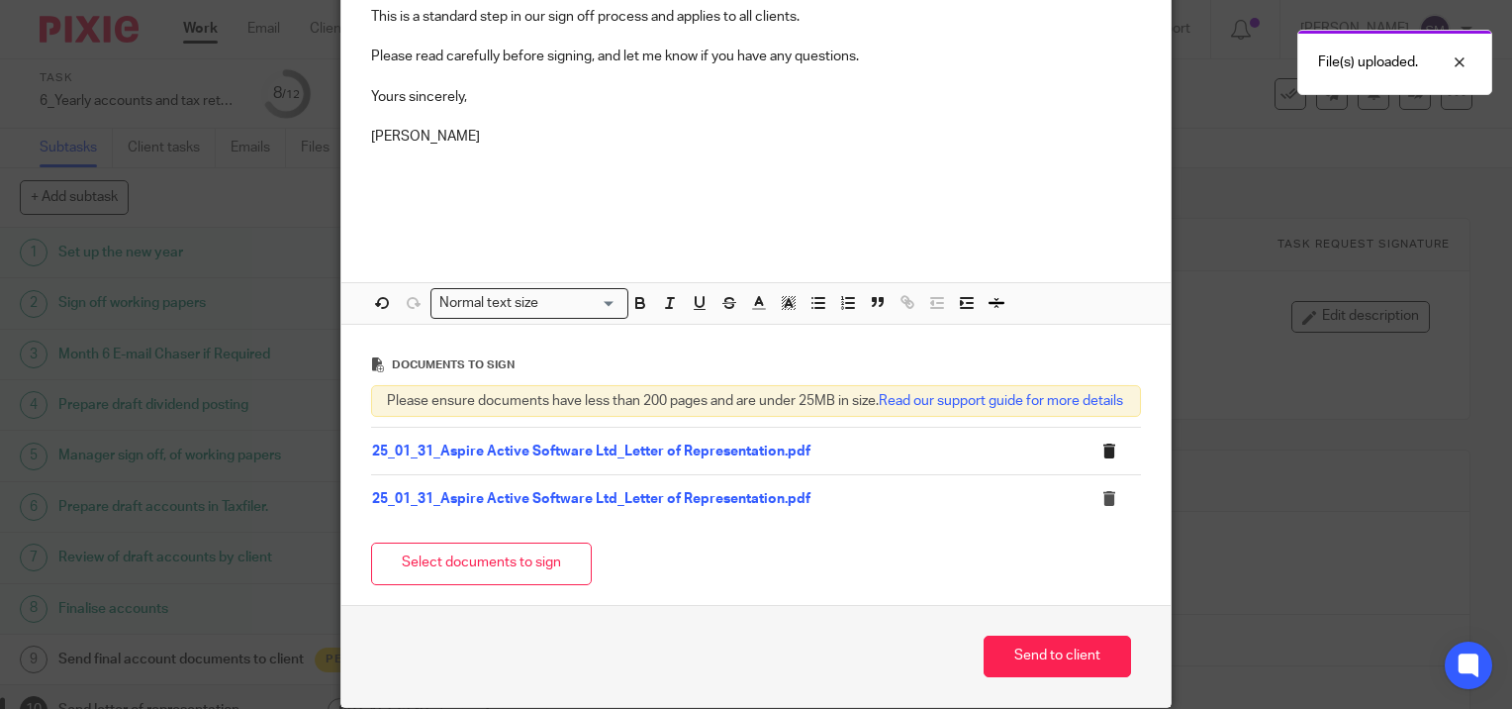
click at [1104, 458] on icon at bounding box center [1109, 450] width 15 height 15
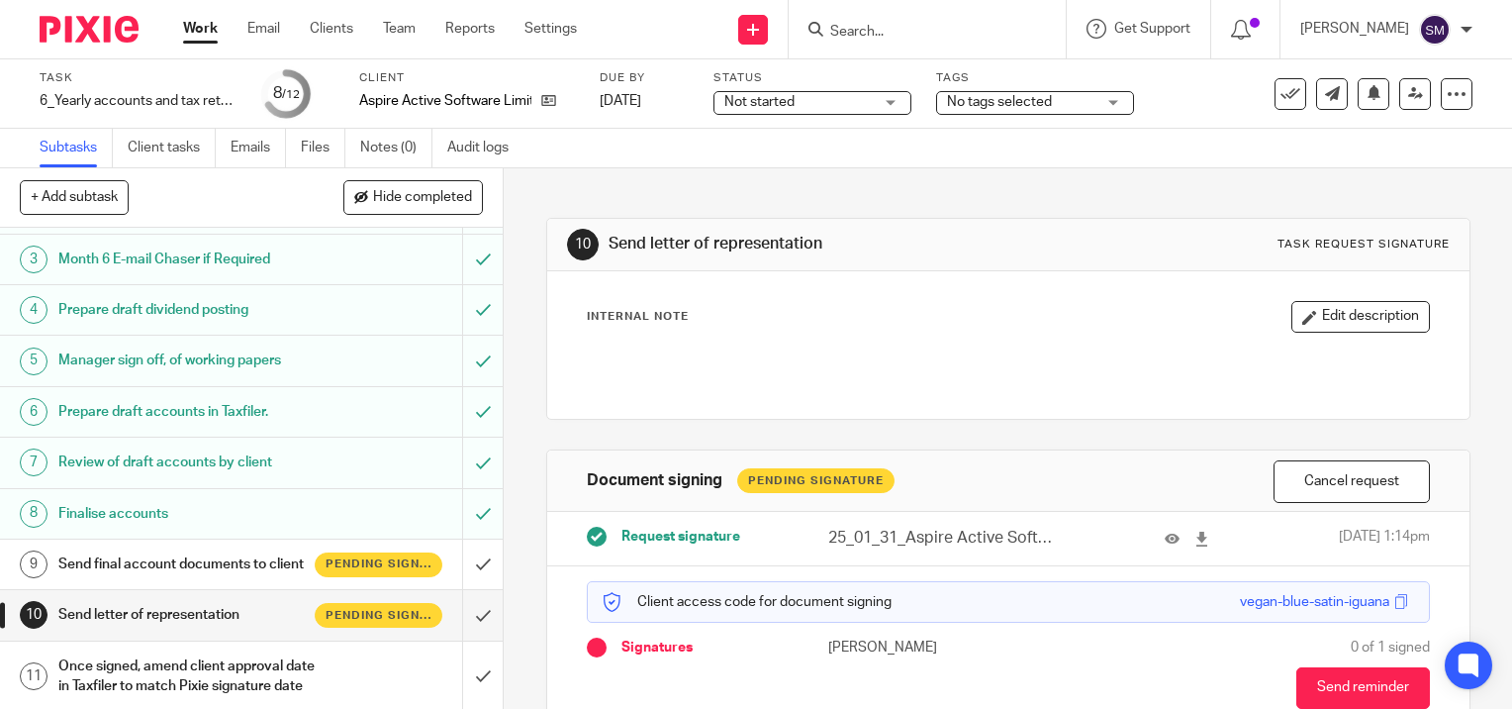
scroll to position [186, 0]
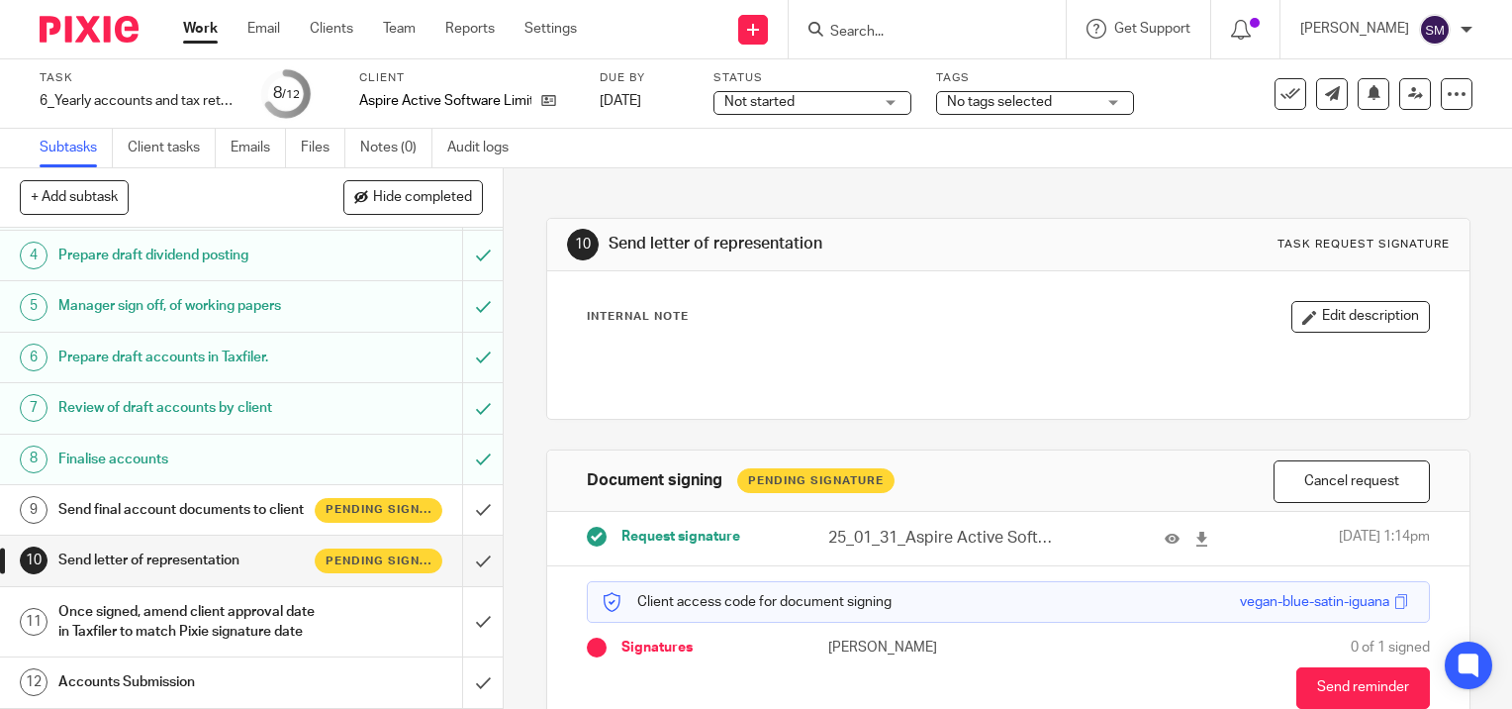
click at [211, 545] on h1 "Send letter of representation" at bounding box center [186, 560] width 256 height 30
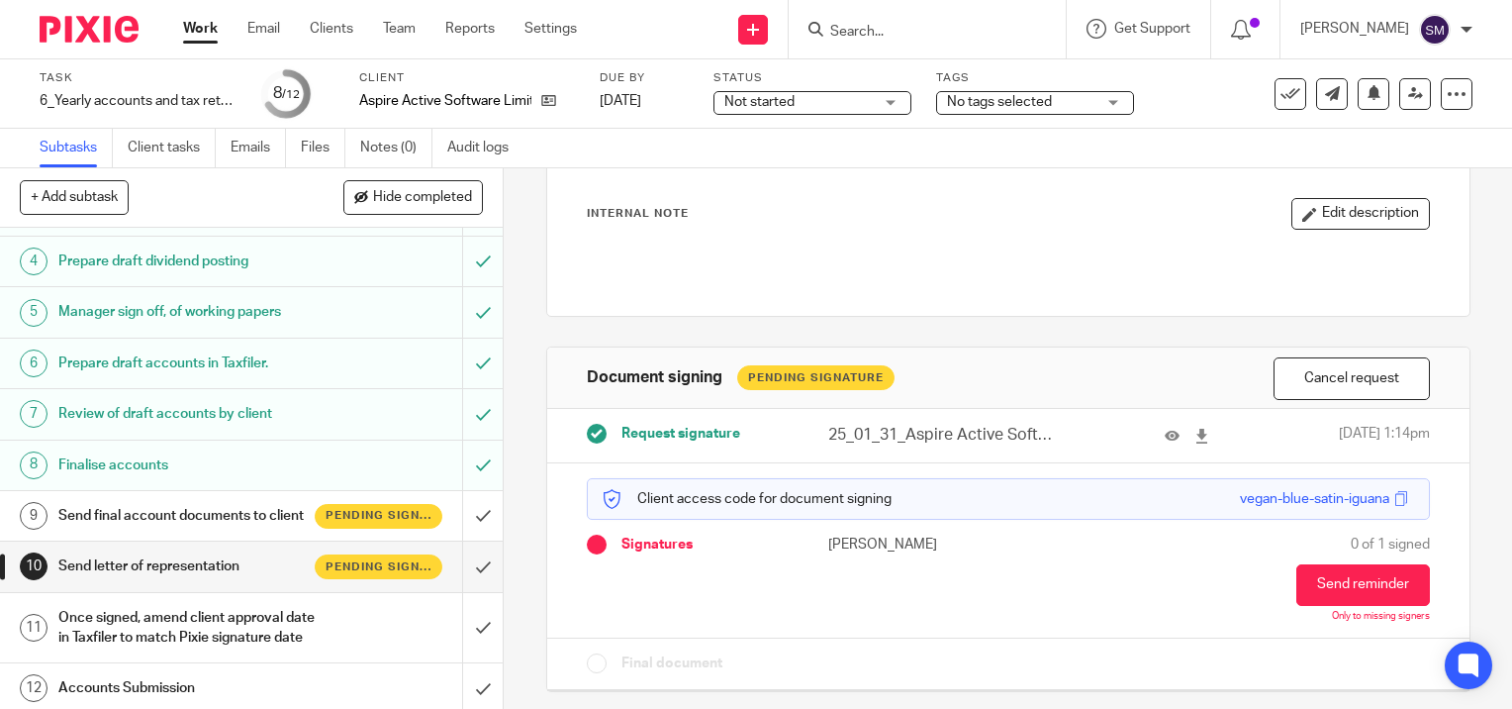
scroll to position [186, 0]
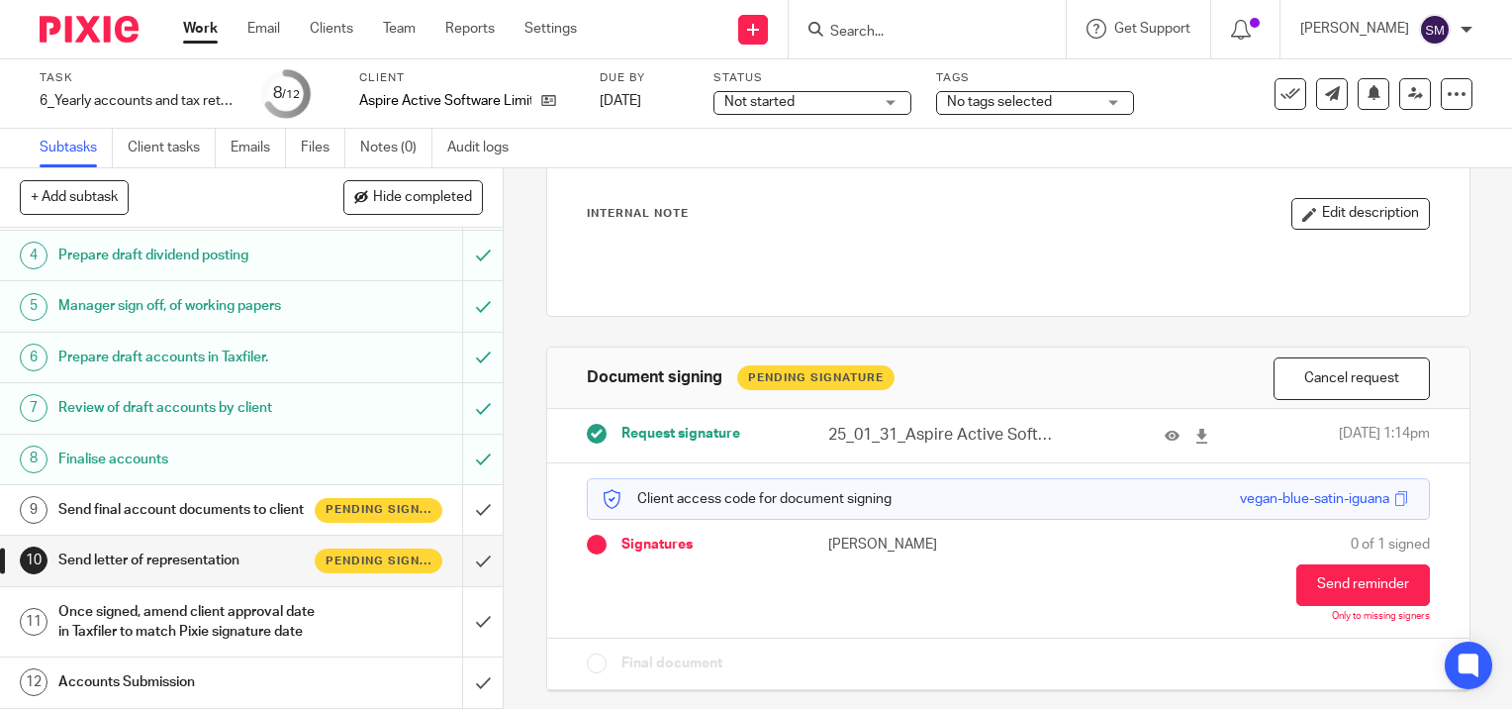
click at [235, 545] on h1 "Send letter of representation" at bounding box center [186, 560] width 256 height 30
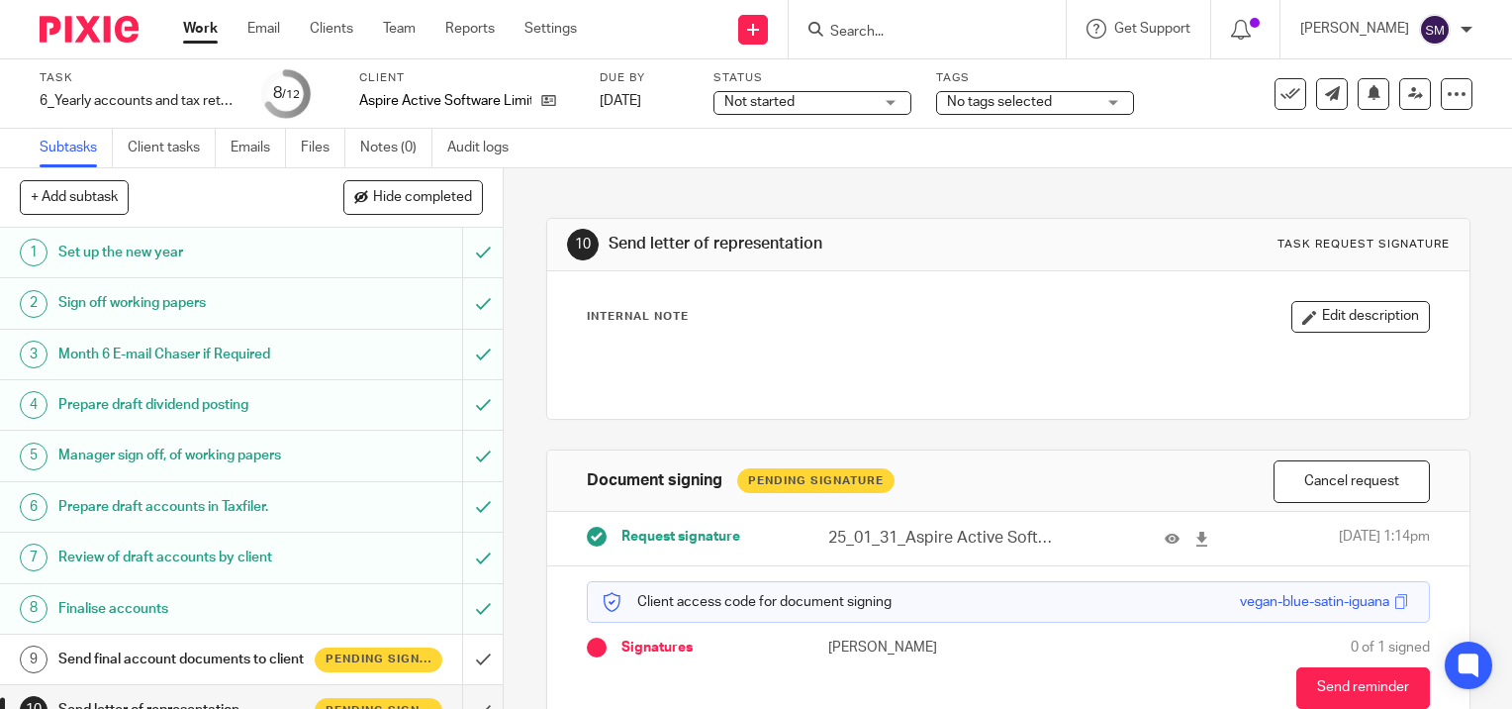
scroll to position [103, 0]
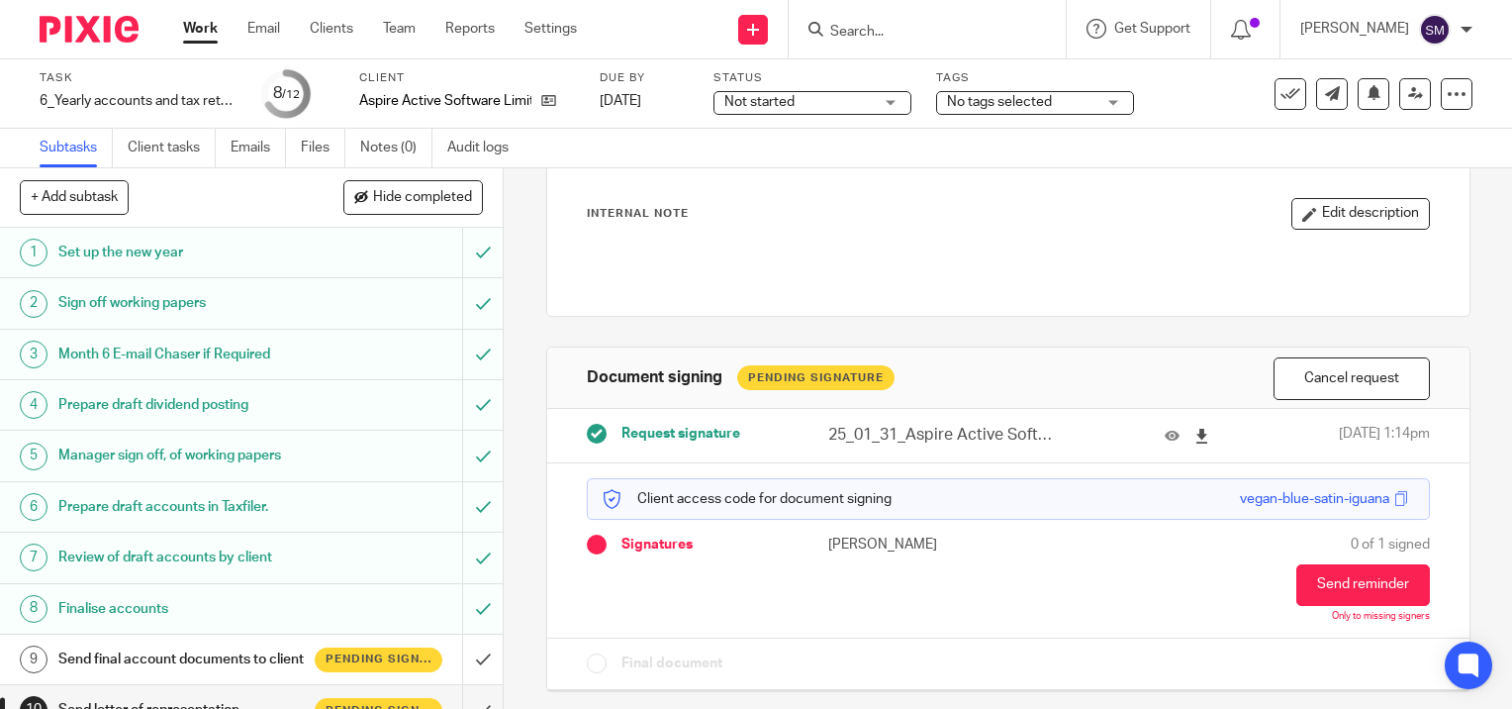
click at [1195, 433] on icon at bounding box center [1202, 436] width 15 height 15
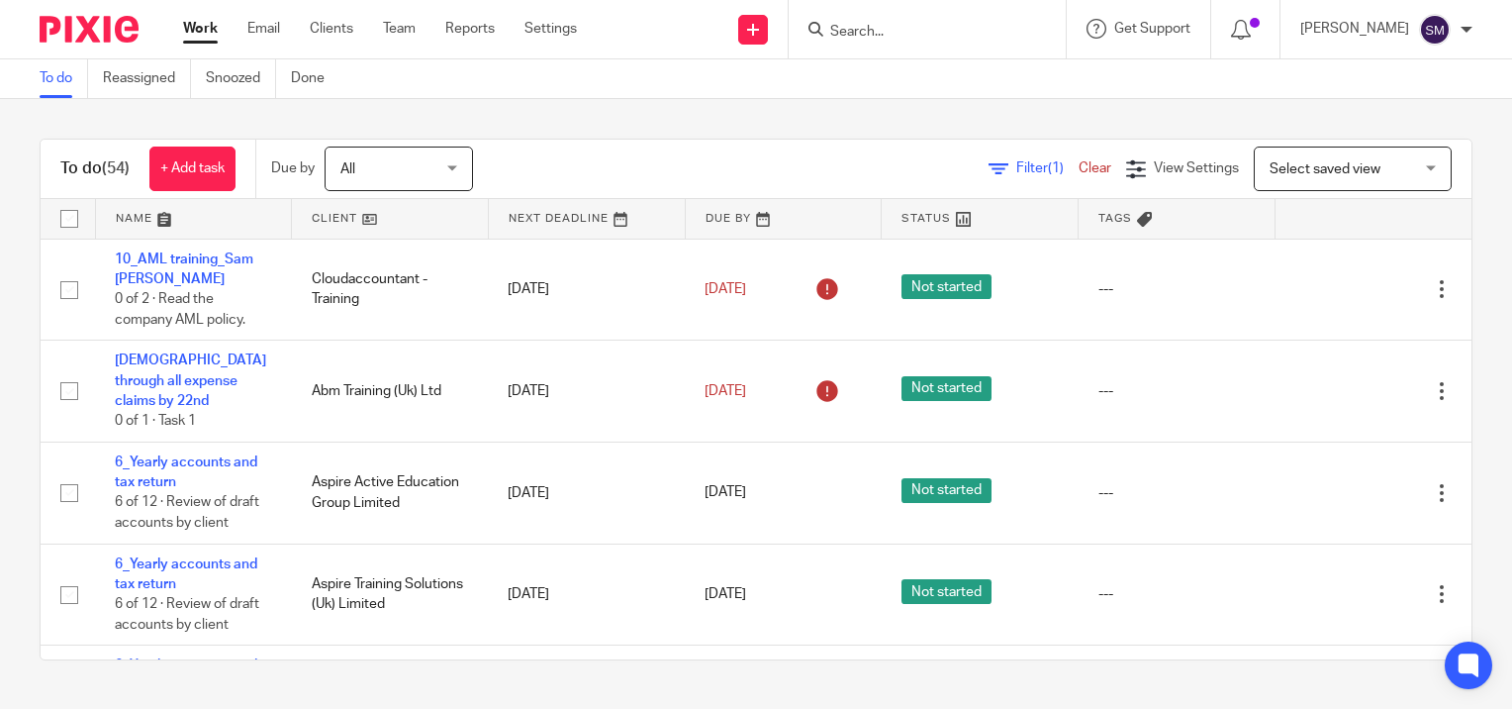
click at [883, 32] on input "Search" at bounding box center [917, 33] width 178 height 18
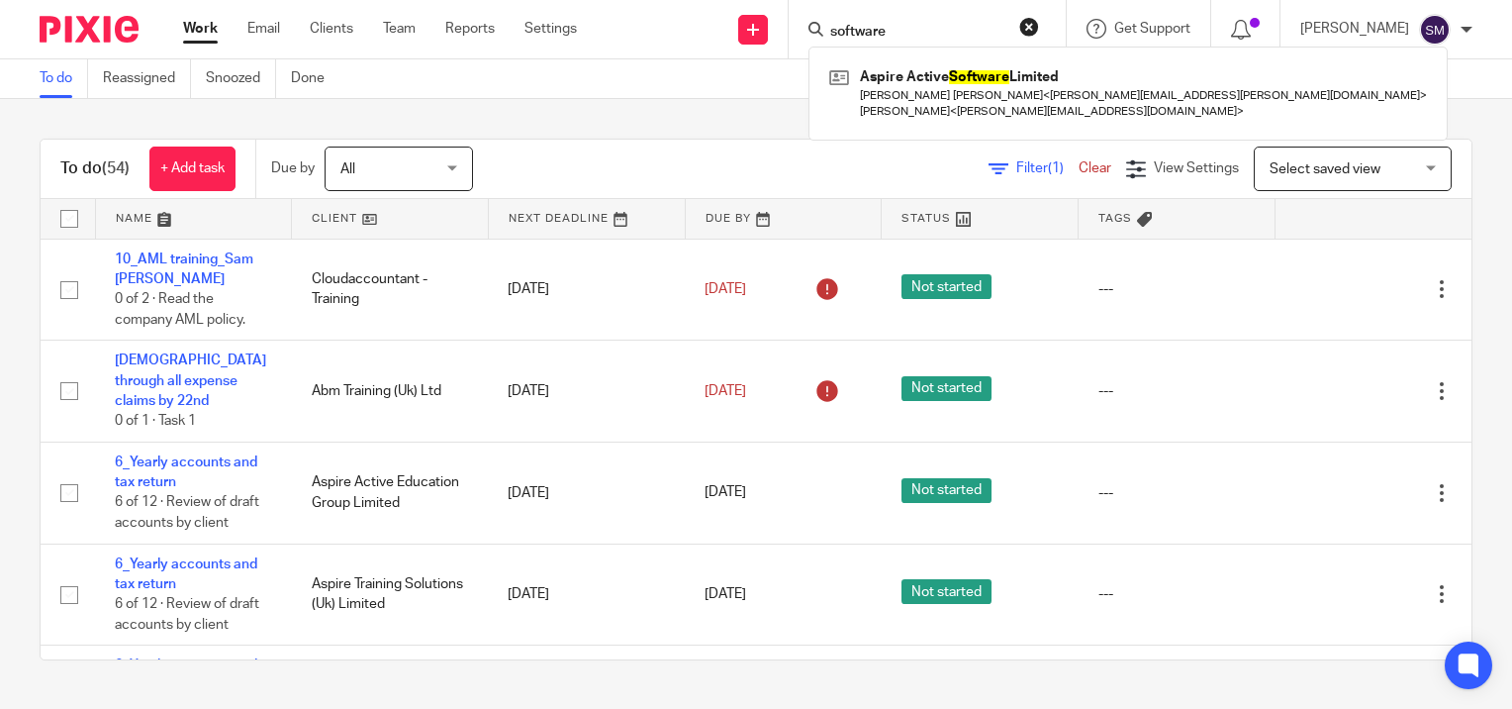
type input "software"
click button "submit" at bounding box center [0, 0] width 0 height 0
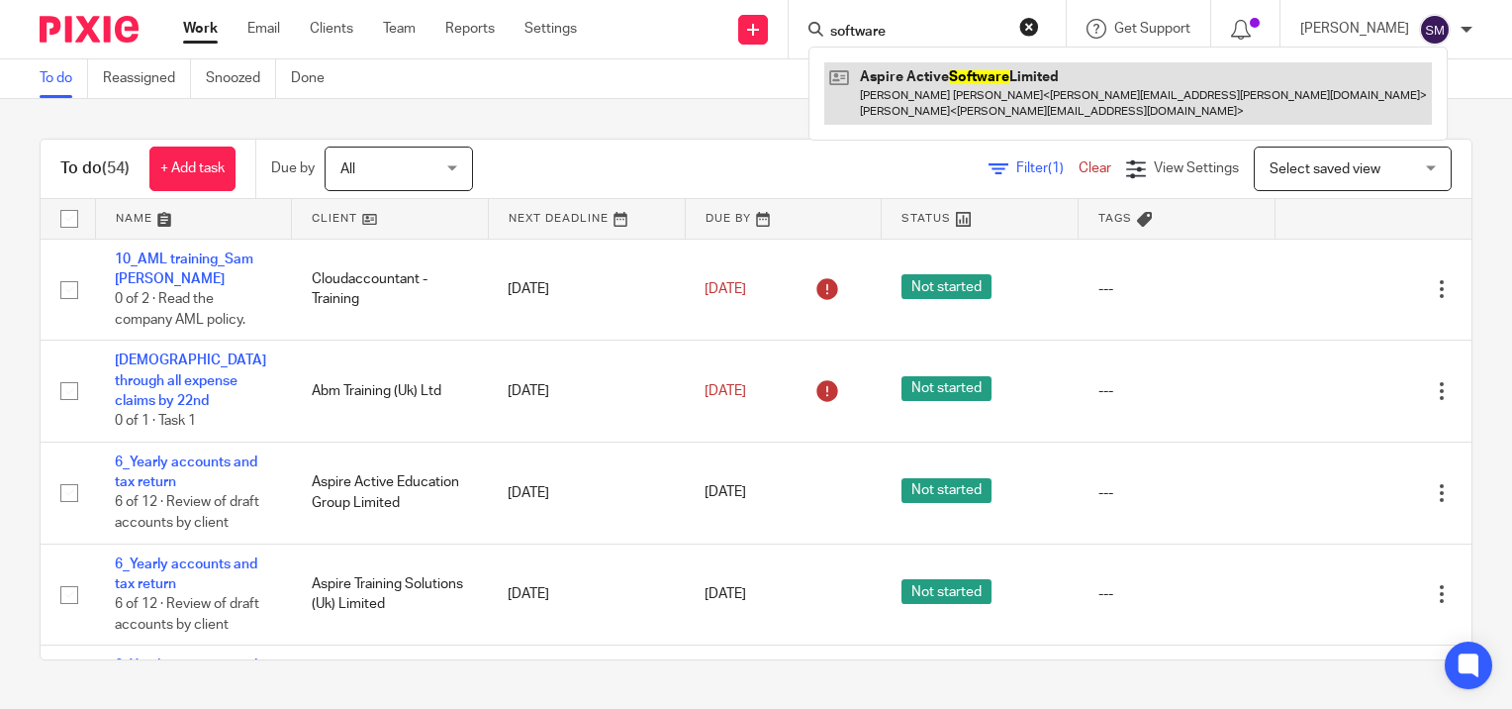
click at [931, 80] on link at bounding box center [1128, 92] width 608 height 61
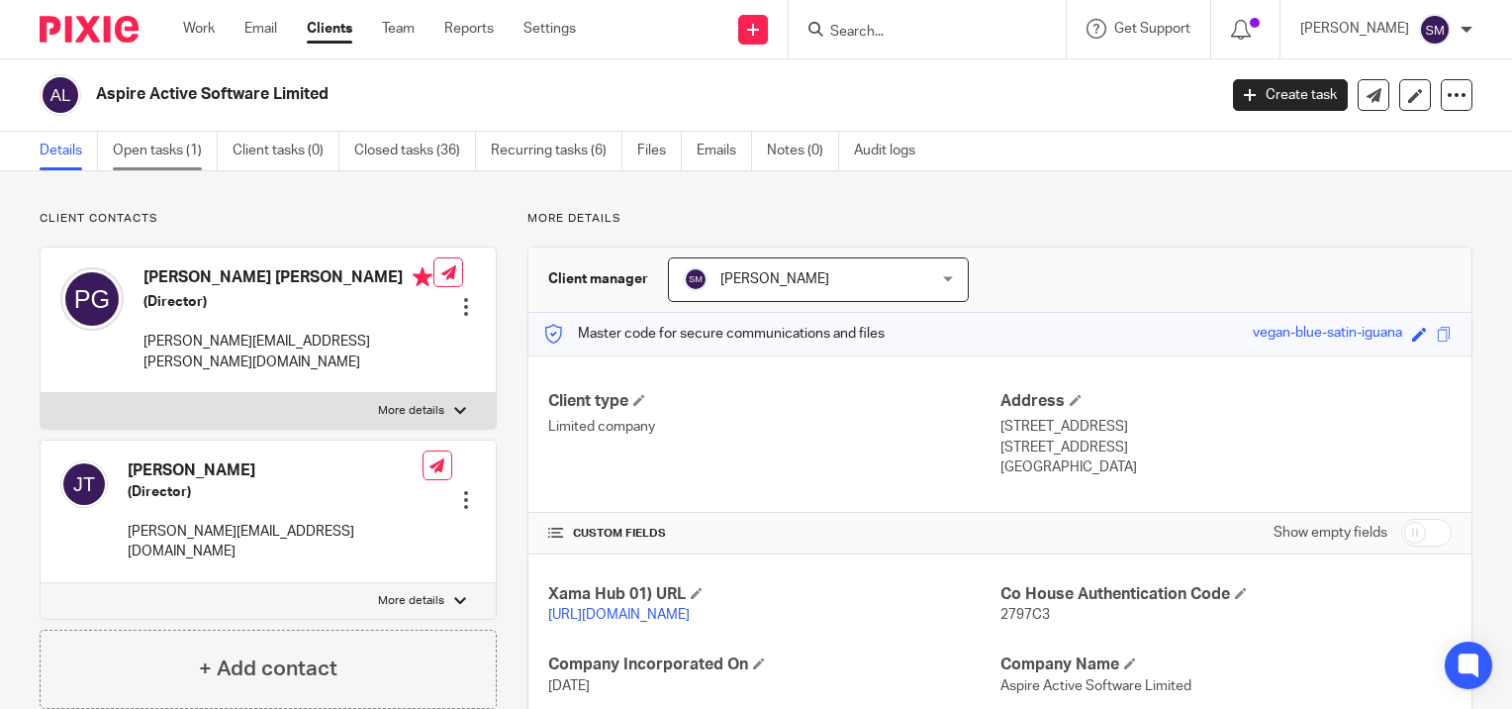
click at [180, 158] on link "Open tasks (1)" at bounding box center [165, 151] width 105 height 39
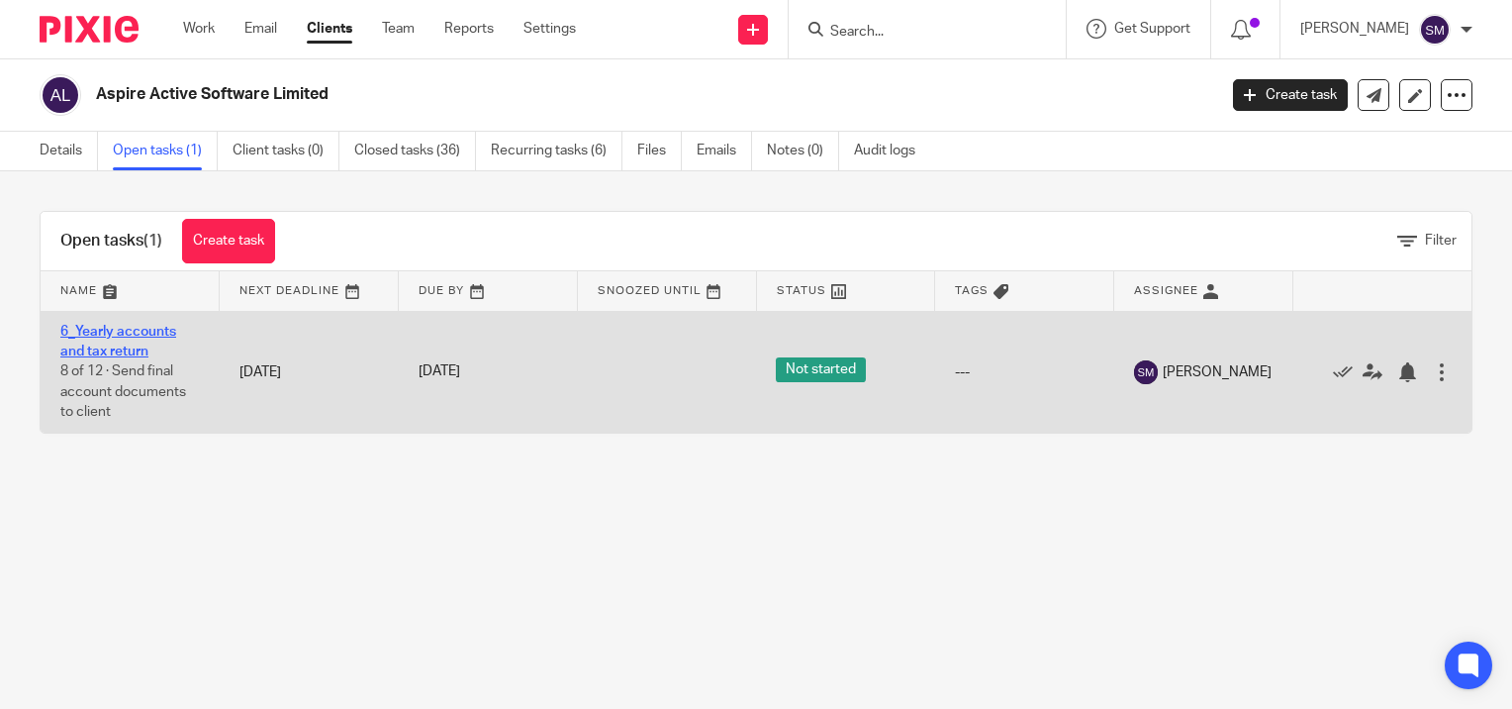
click at [102, 336] on td "6_Yearly accounts and tax return 8 of 12 · Send final account documents to clie…" at bounding box center [130, 372] width 179 height 122
click at [89, 332] on link "6_Yearly accounts and tax return" at bounding box center [118, 342] width 116 height 34
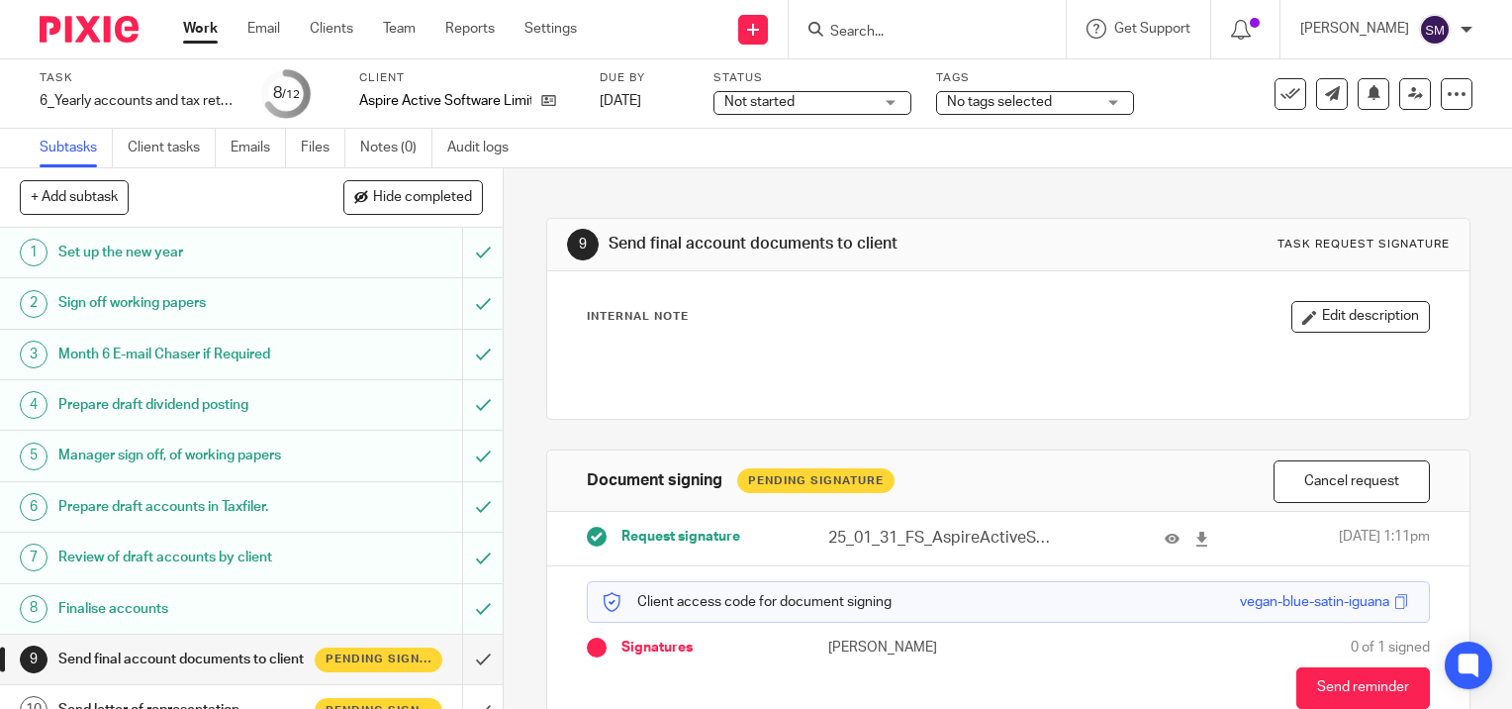
scroll to position [186, 0]
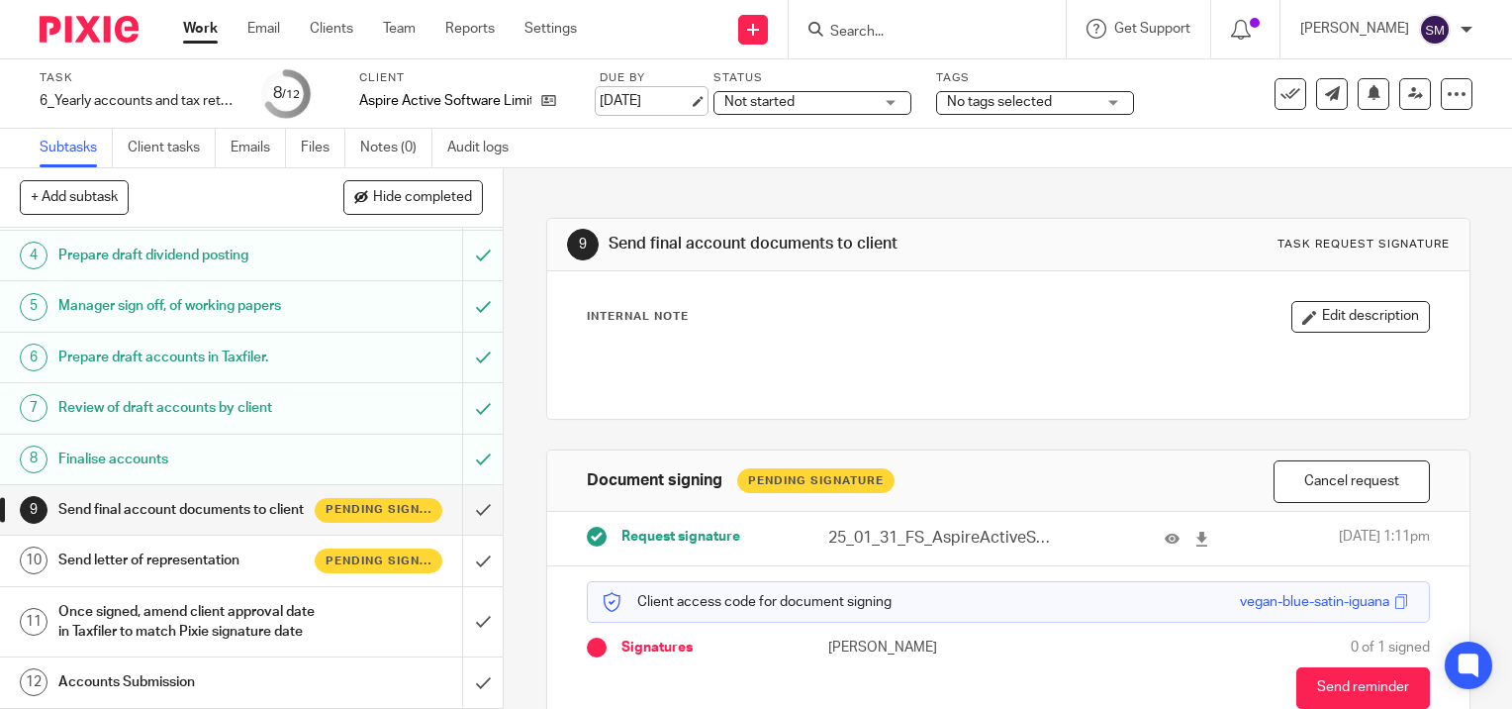
click at [689, 95] on link "[DATE]" at bounding box center [644, 101] width 89 height 21
click at [196, 24] on link "Work" at bounding box center [200, 29] width 35 height 20
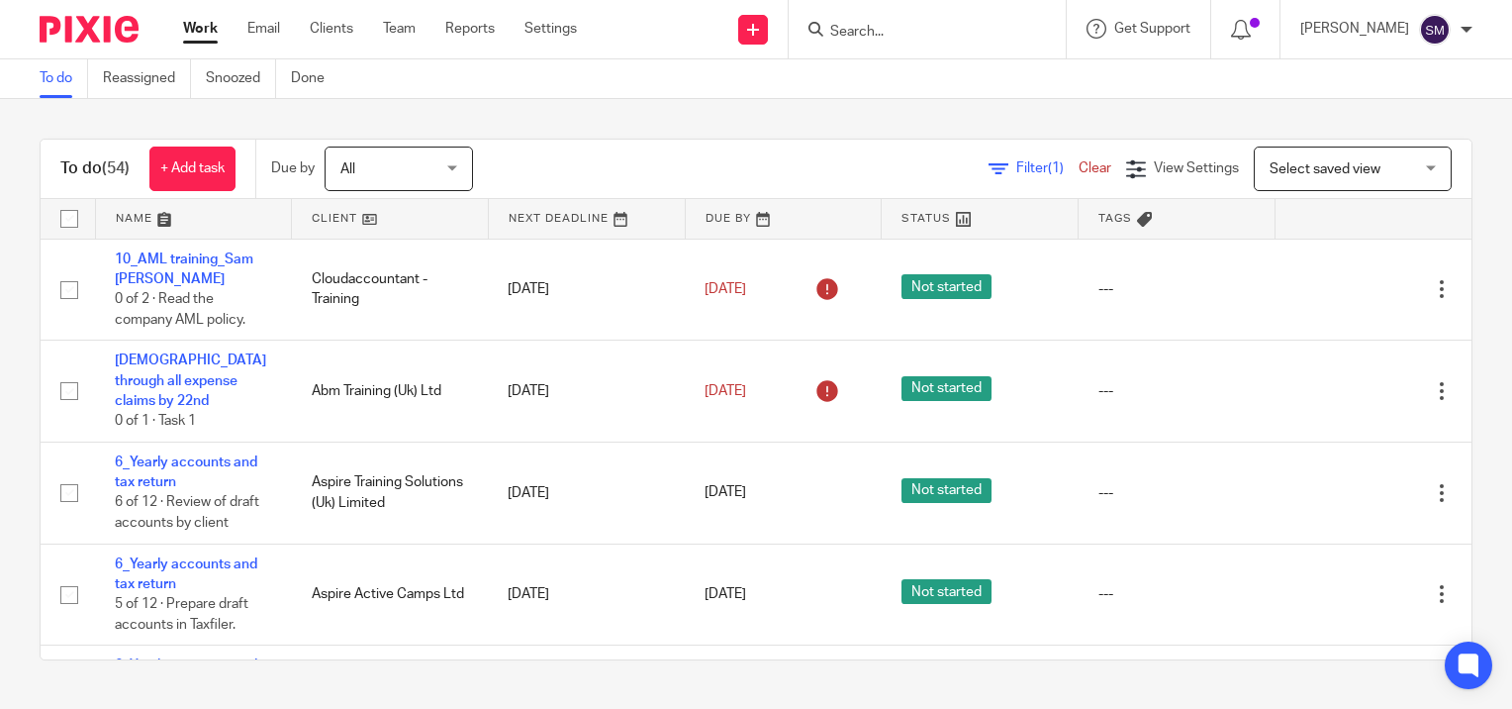
click at [195, 34] on link "Work" at bounding box center [200, 29] width 35 height 20
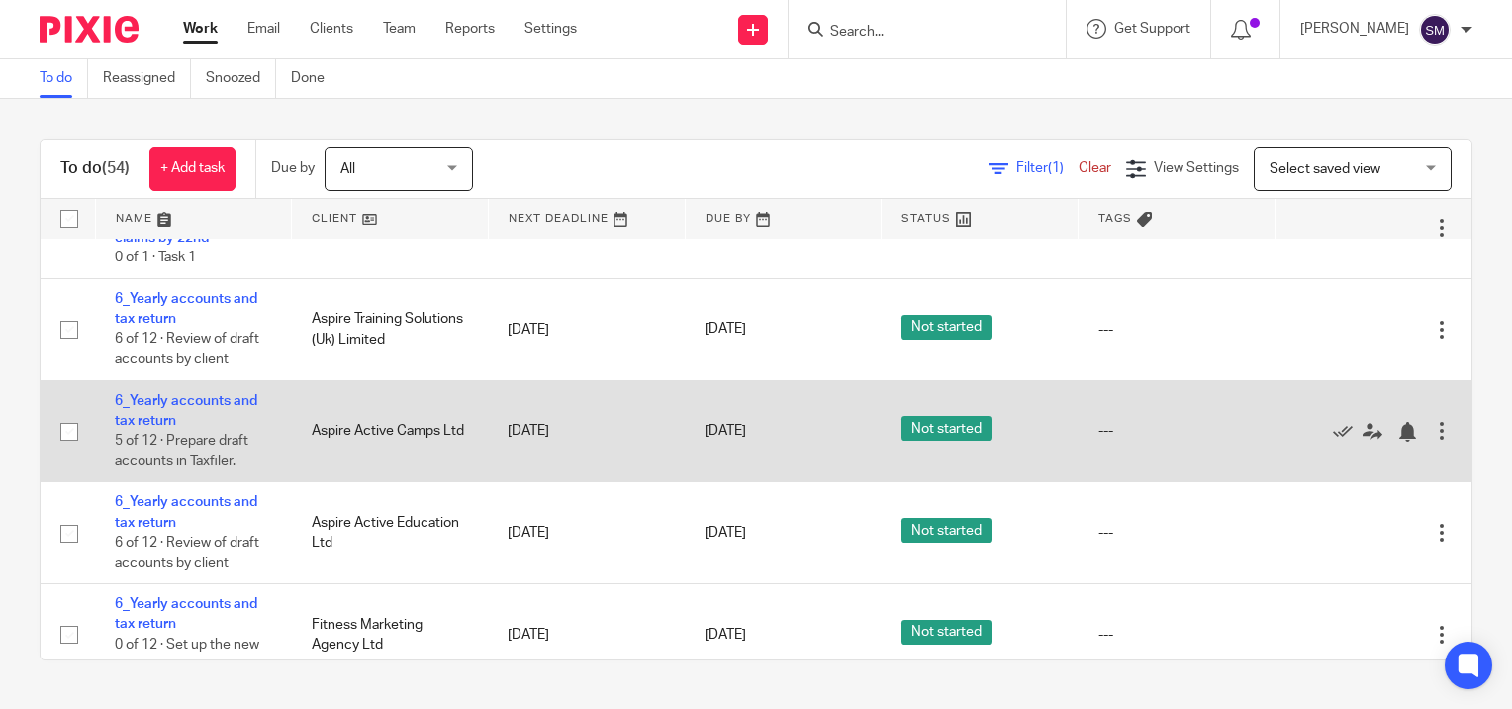
scroll to position [198, 0]
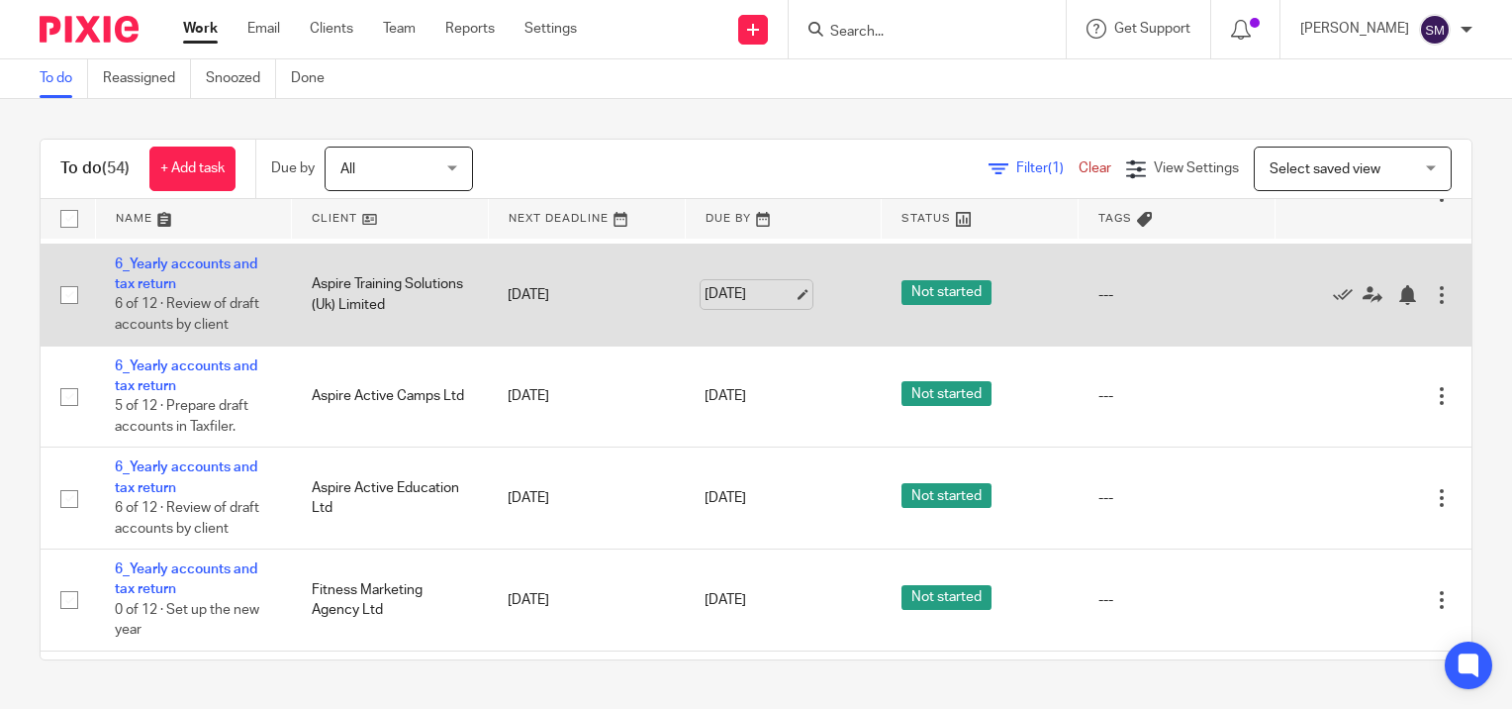
click at [782, 293] on link "[DATE]" at bounding box center [749, 294] width 89 height 21
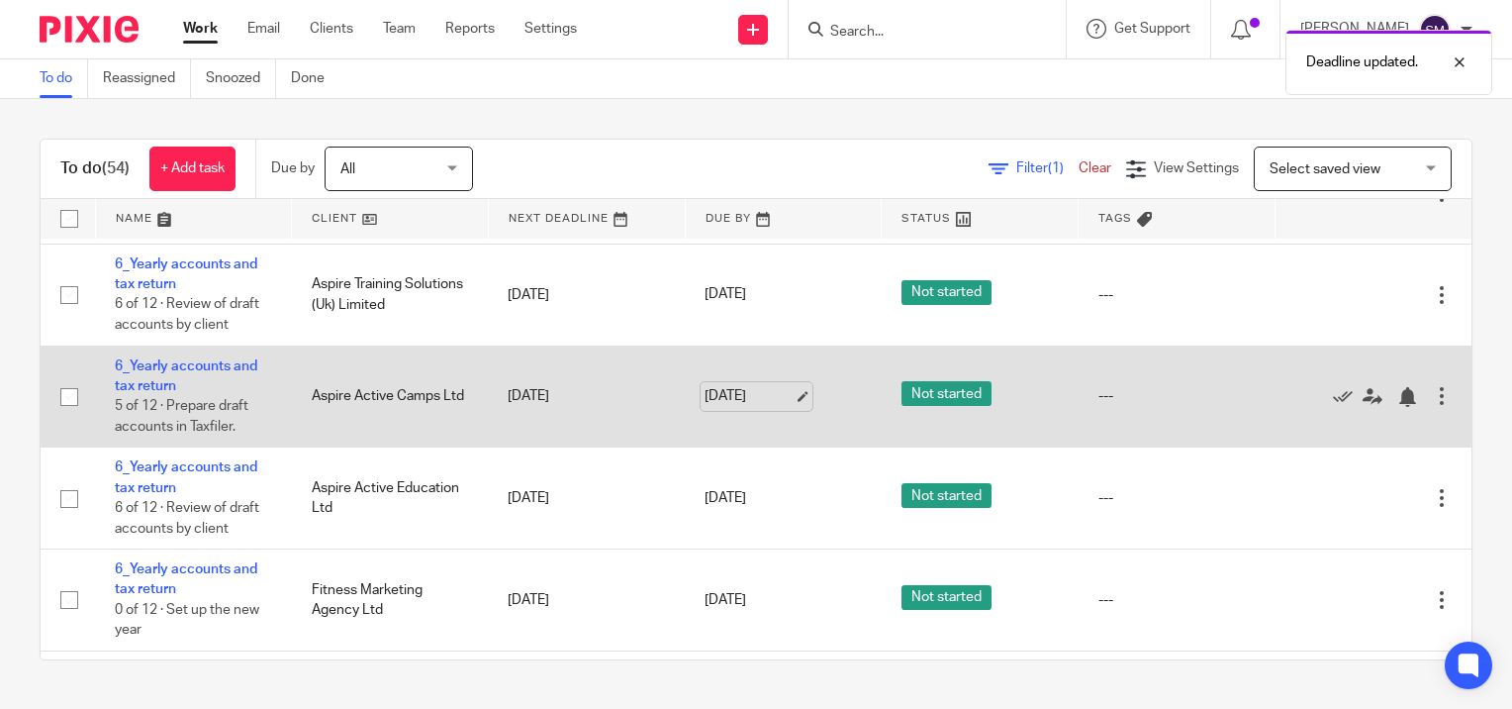
click at [785, 400] on link "[DATE]" at bounding box center [749, 396] width 89 height 21
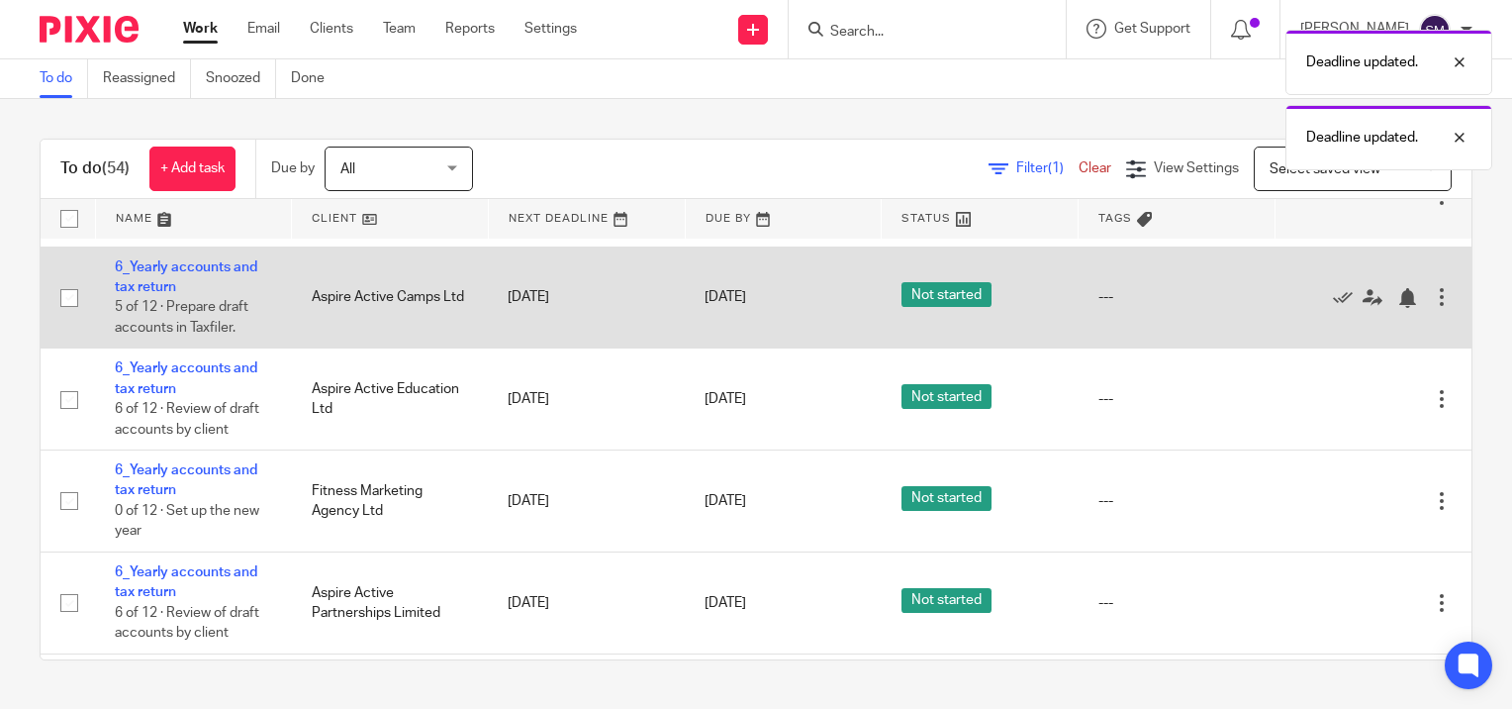
scroll to position [396, 0]
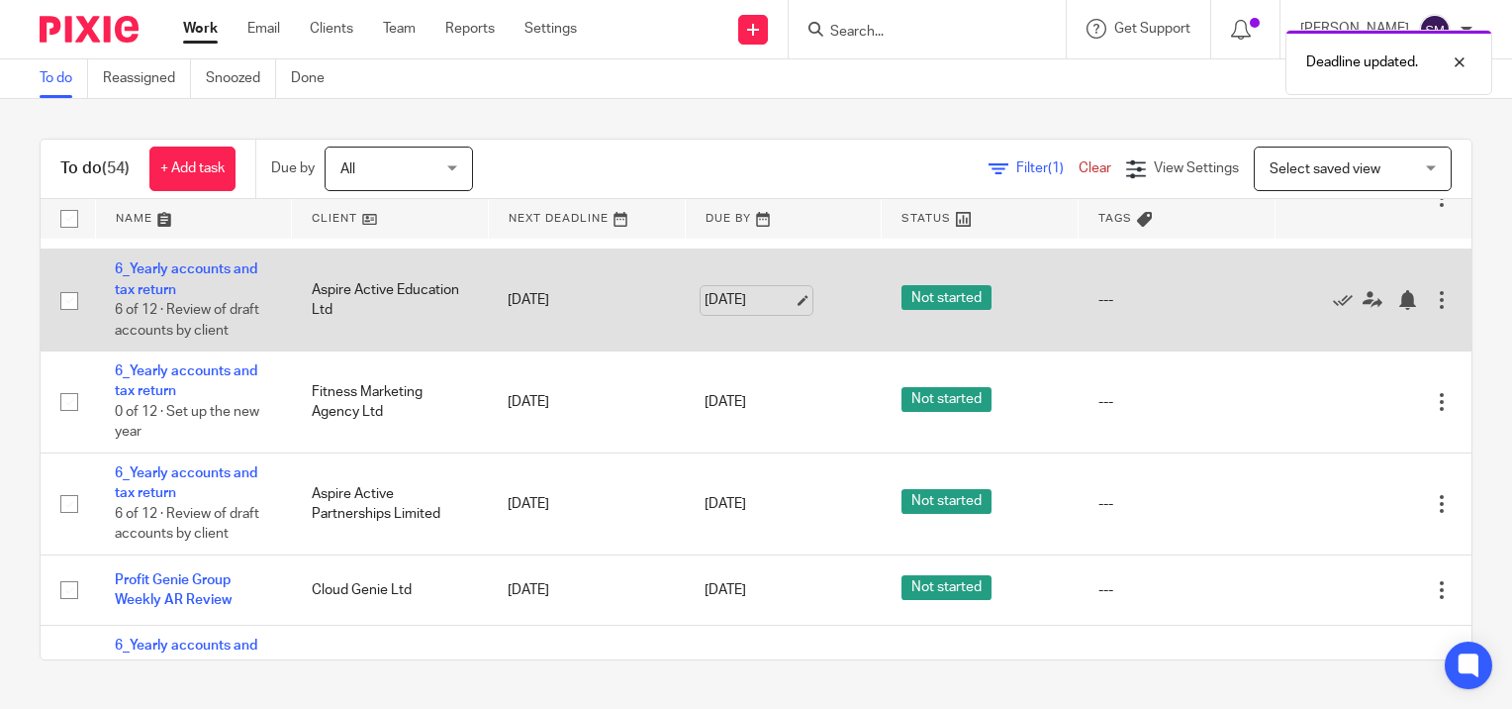
click at [780, 305] on link "[DATE]" at bounding box center [749, 300] width 89 height 21
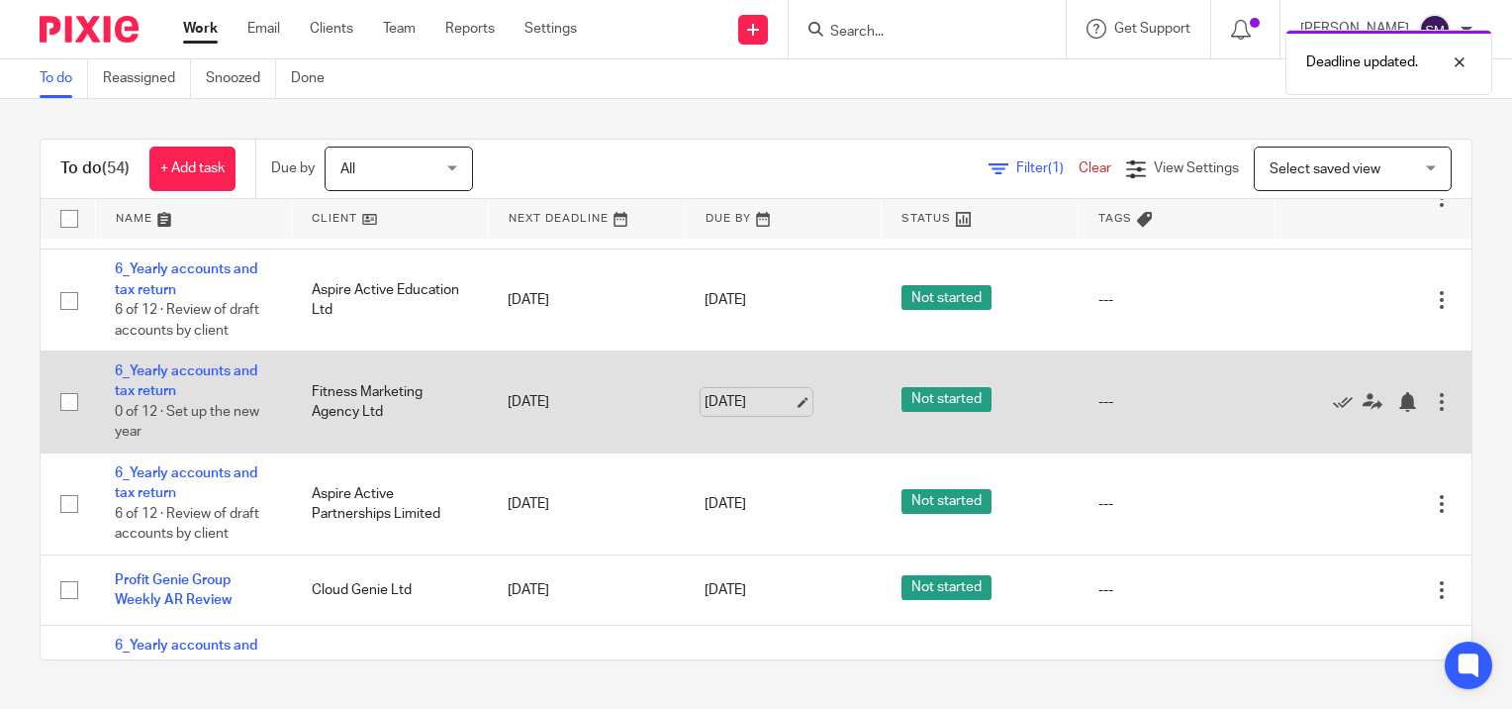
click at [785, 405] on link "21 Aug 2025" at bounding box center [749, 402] width 89 height 21
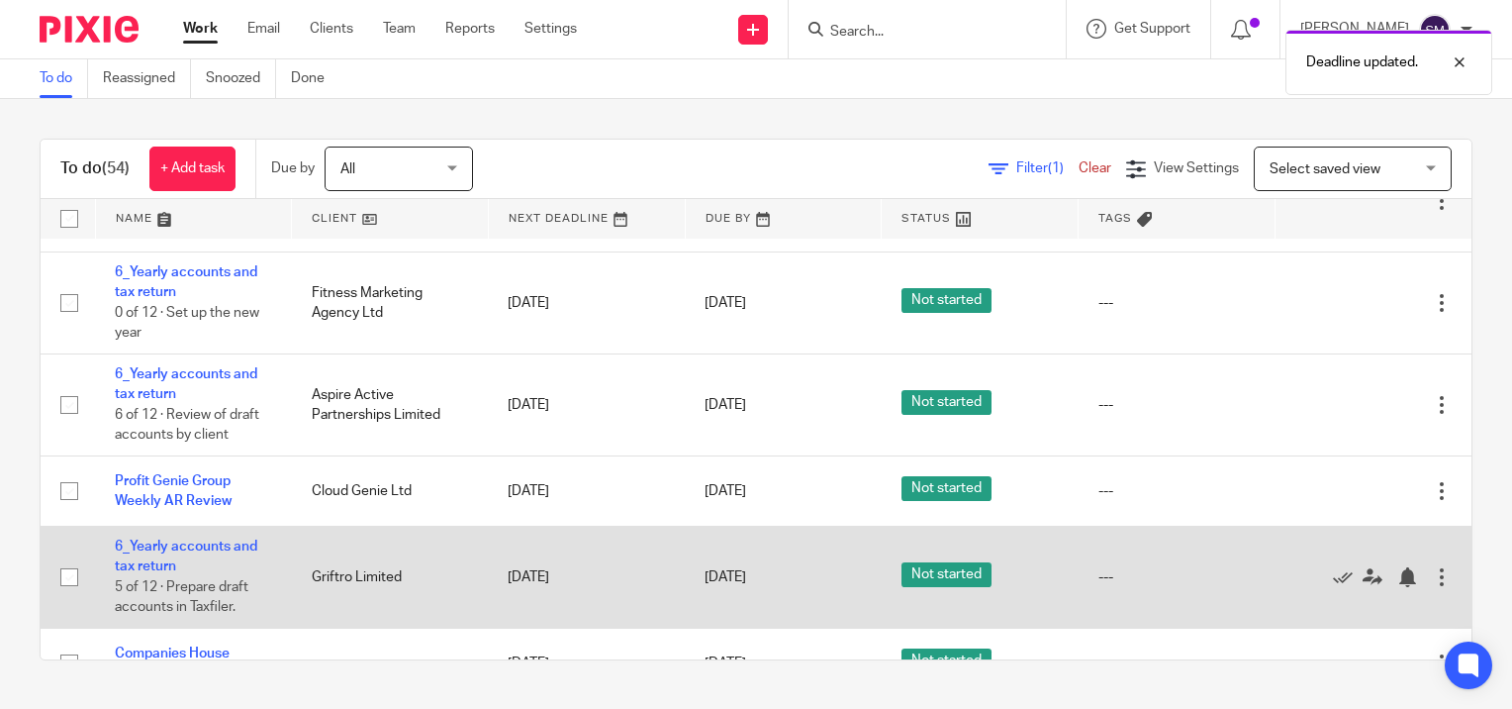
scroll to position [594, 0]
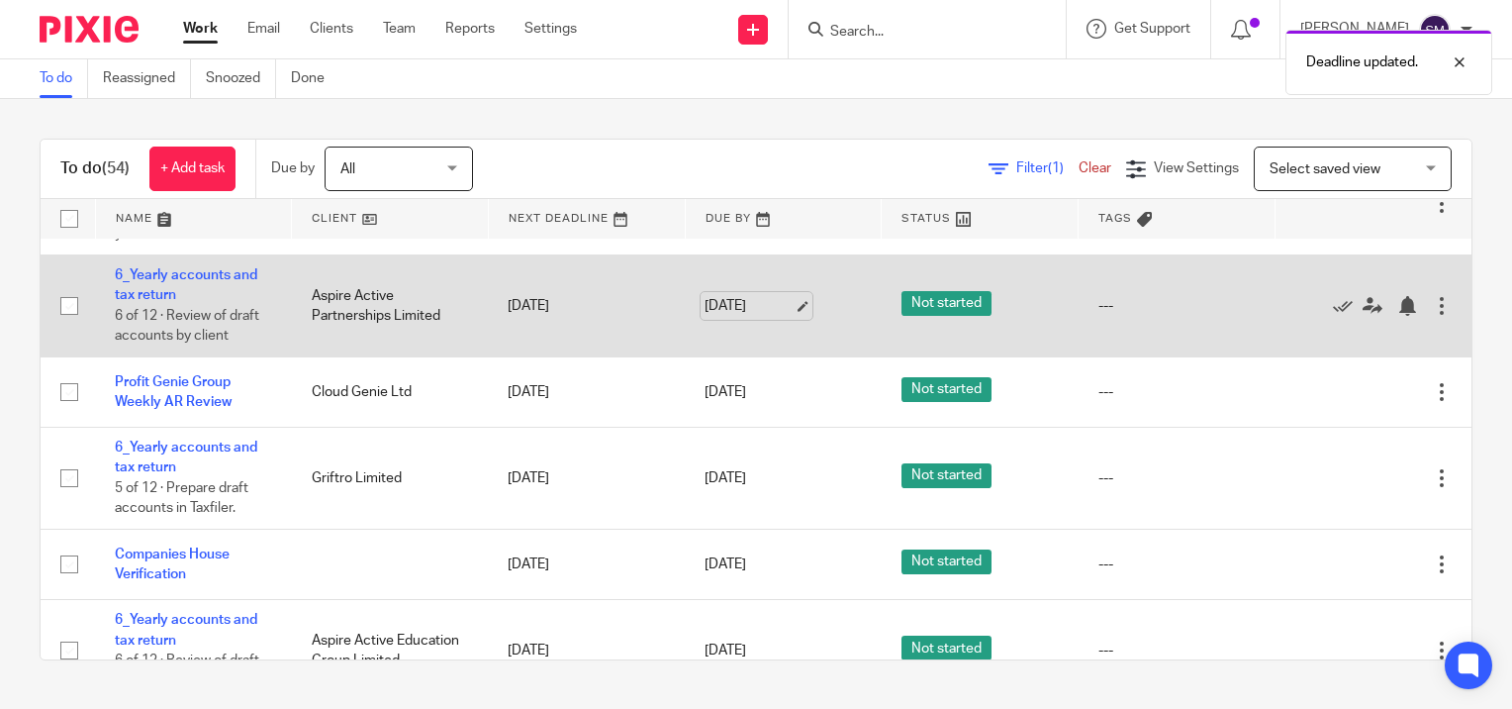
click at [784, 309] on link "21 Aug 2025" at bounding box center [749, 306] width 89 height 21
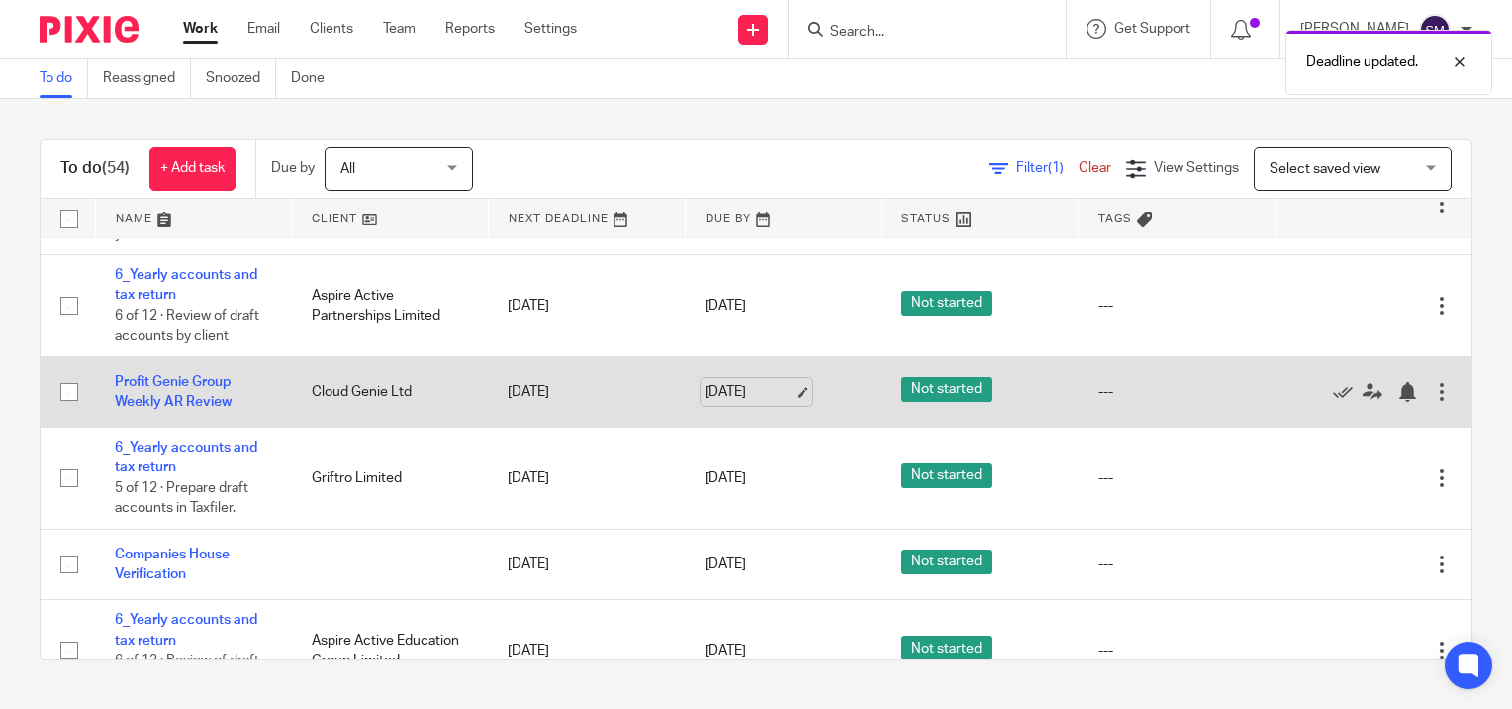
scroll to position [693, 0]
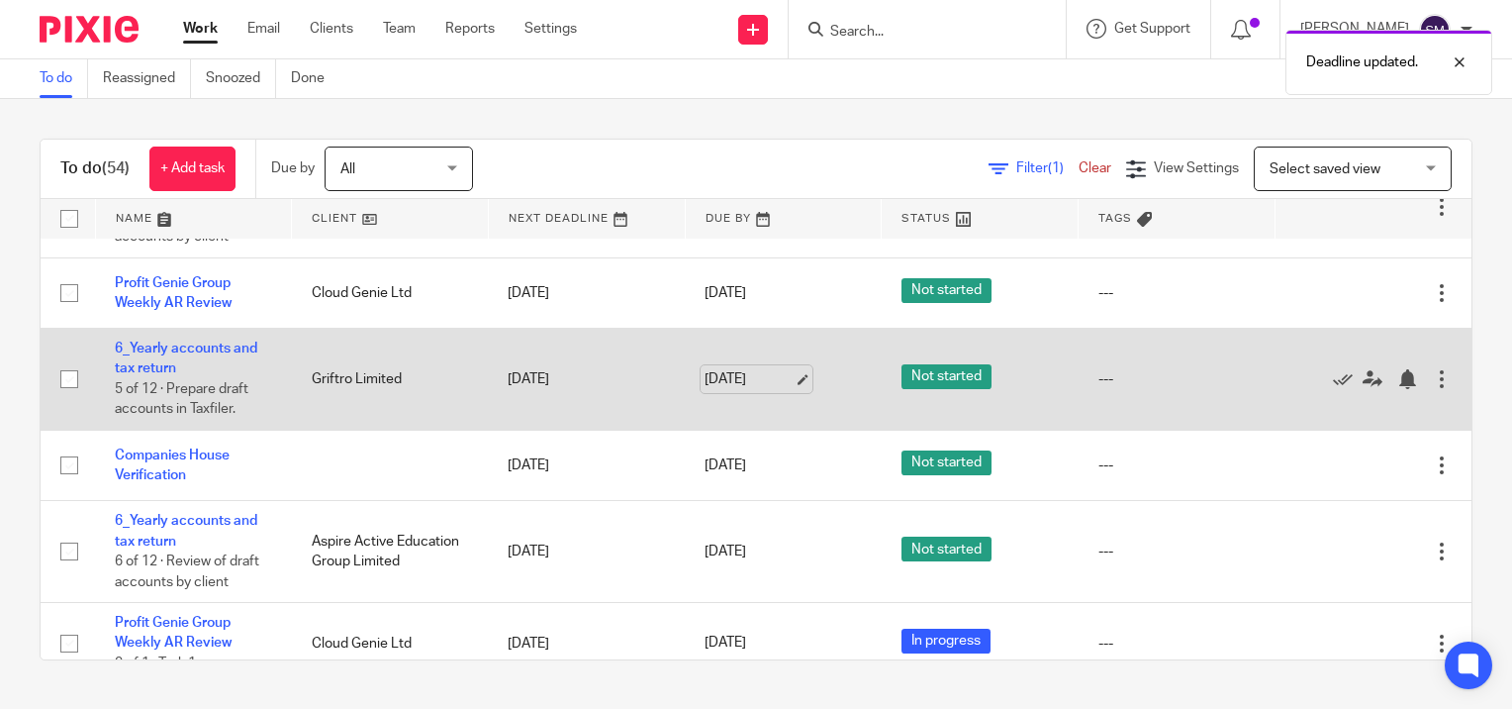
click at [788, 383] on link "21 Aug 2025" at bounding box center [749, 379] width 89 height 21
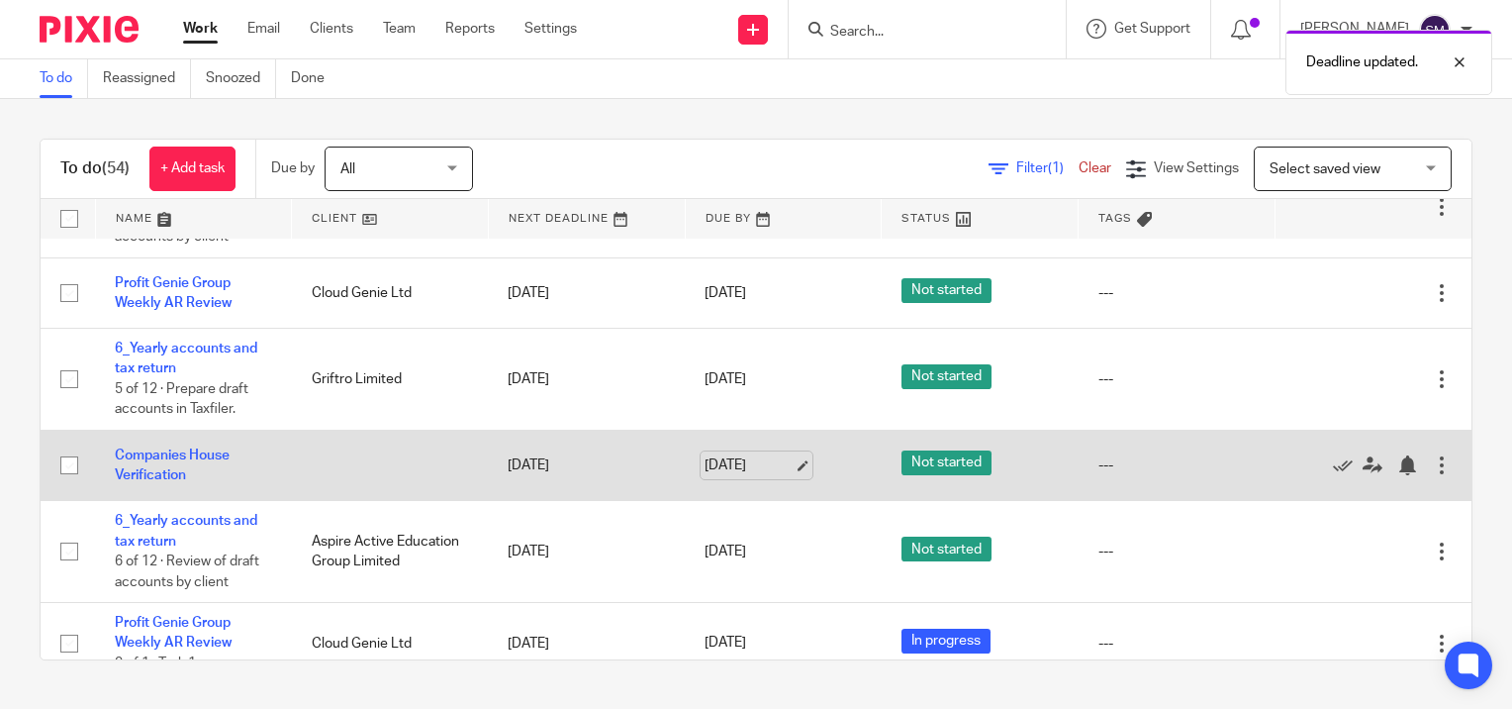
click at [775, 467] on link "21 Aug 2025" at bounding box center [749, 465] width 89 height 21
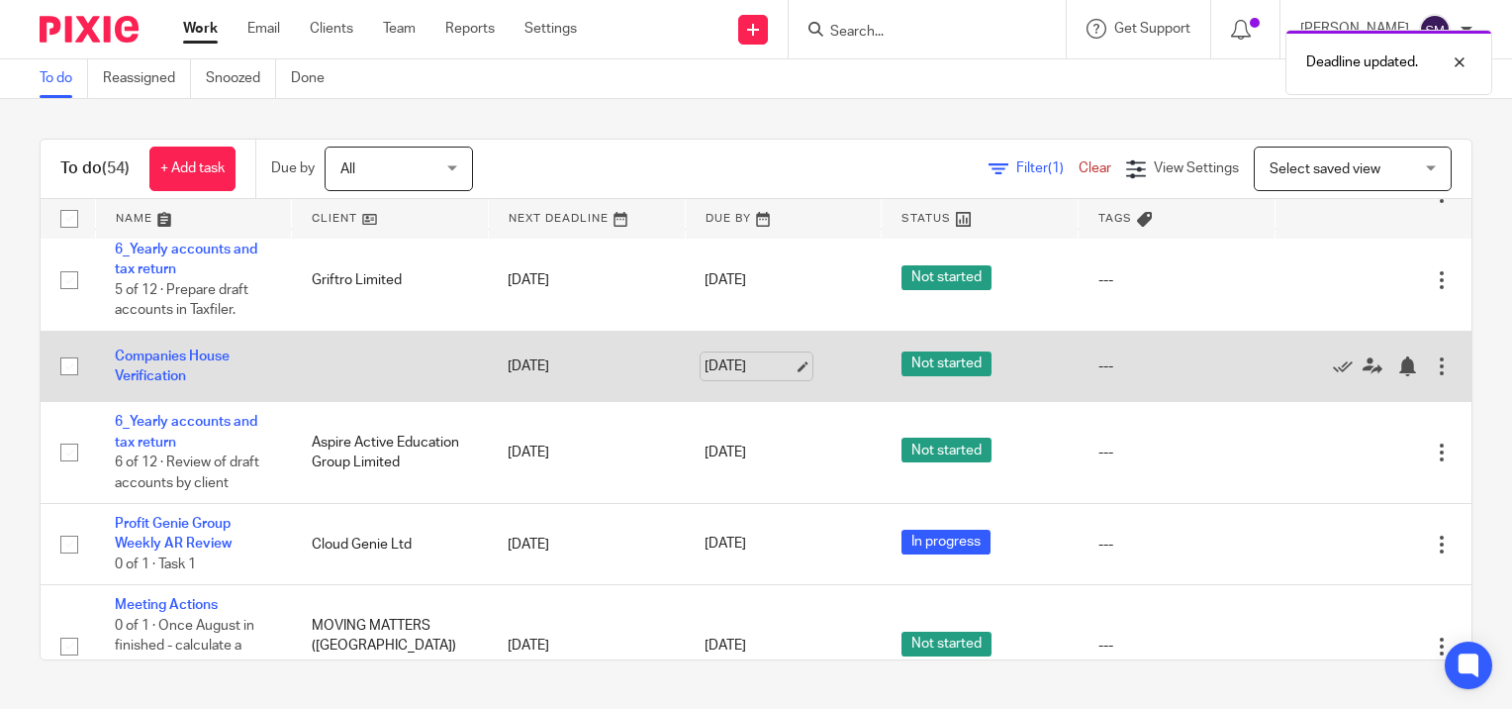
scroll to position [891, 0]
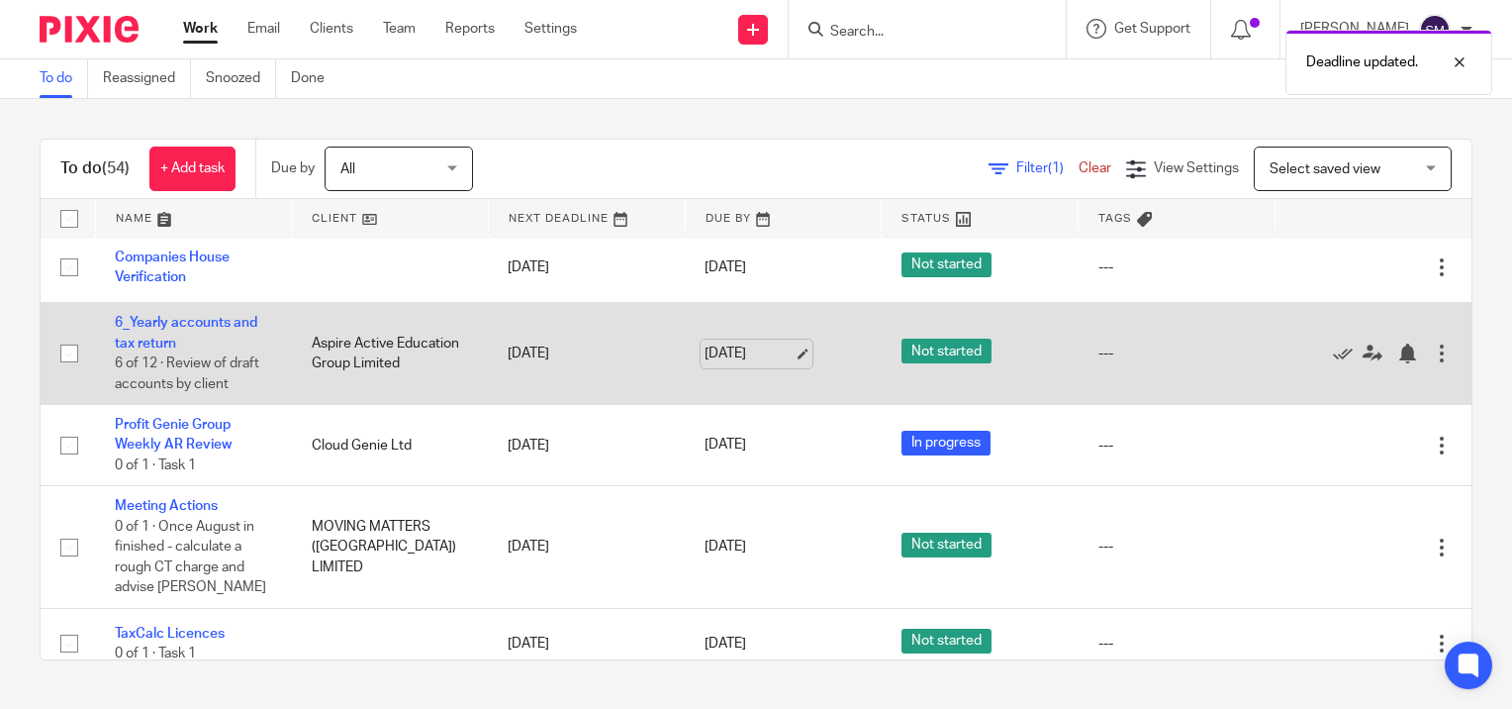
click at [778, 354] on link "21 Aug 2025" at bounding box center [749, 353] width 89 height 21
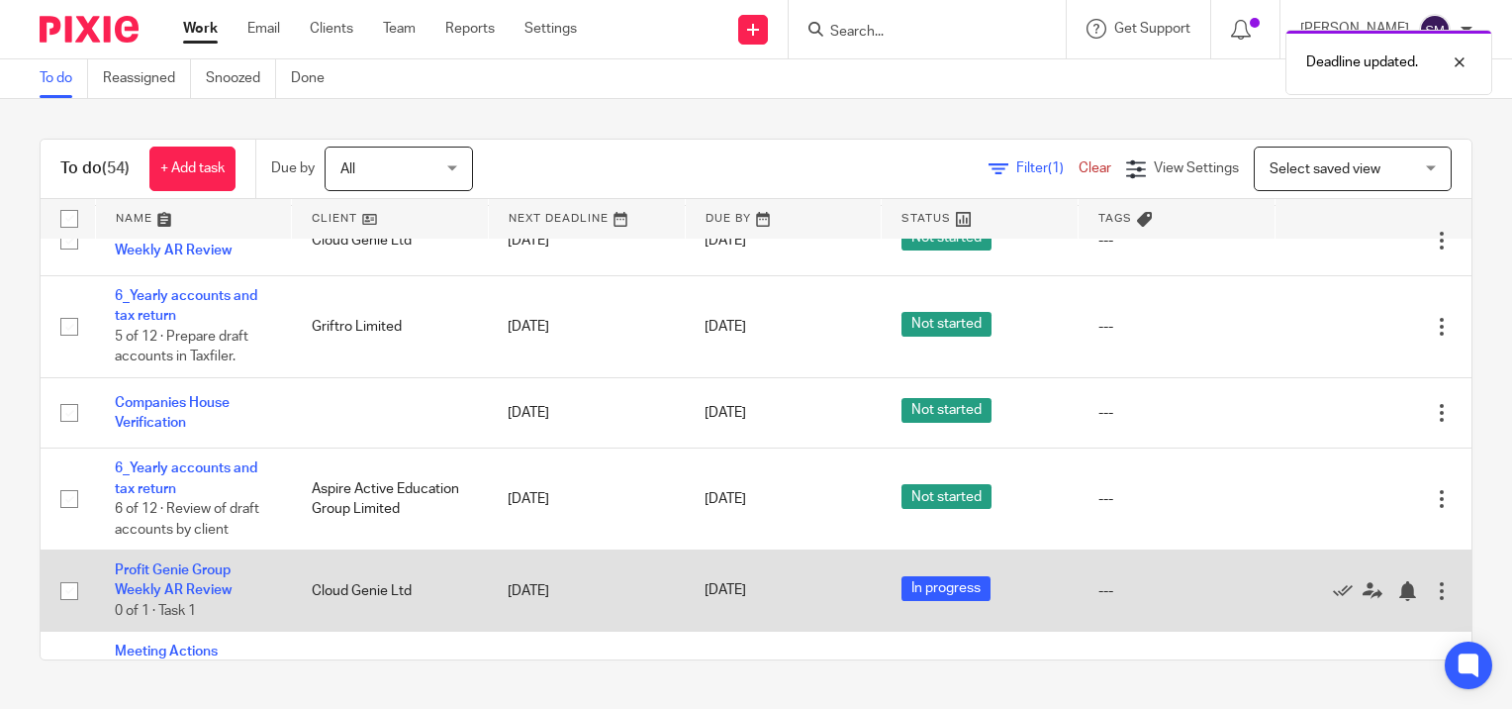
scroll to position [792, 0]
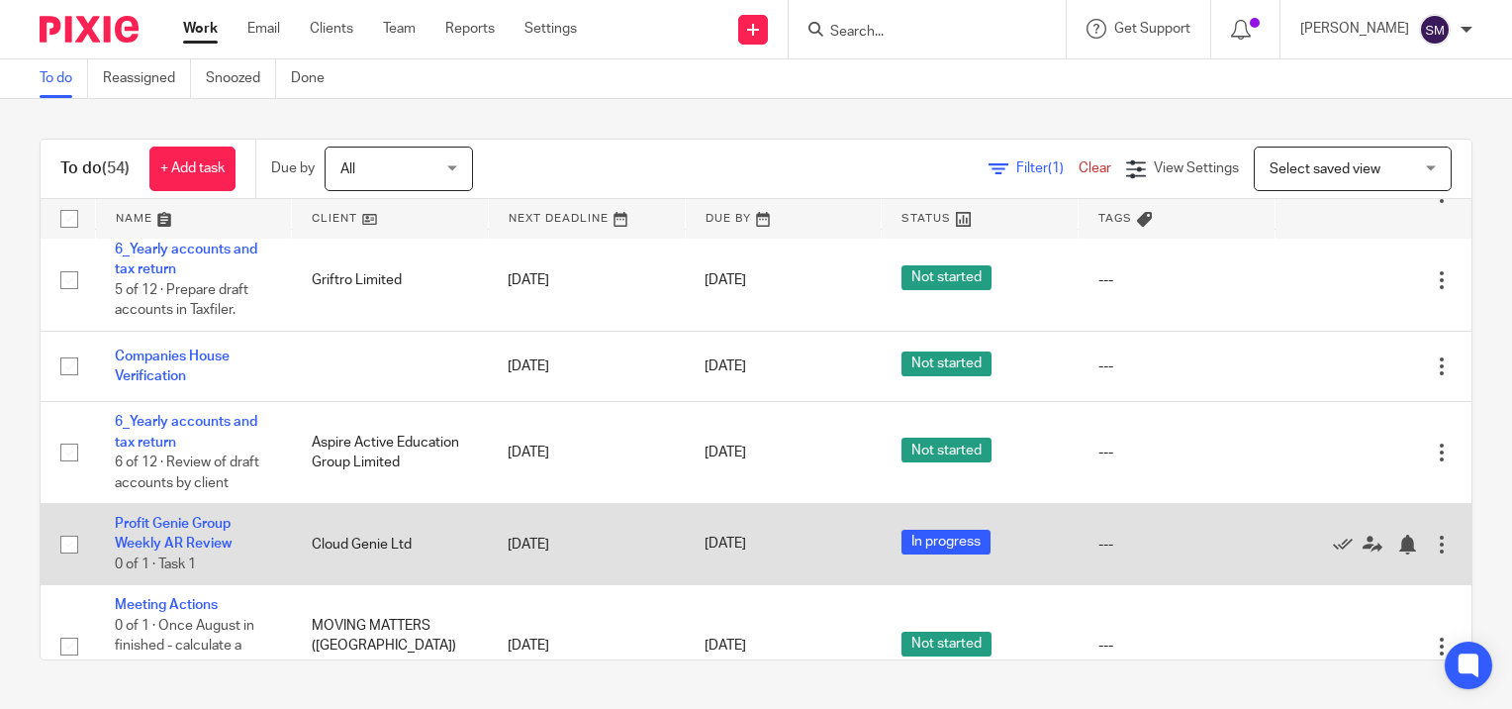
click at [1432, 546] on div at bounding box center [1442, 544] width 20 height 20
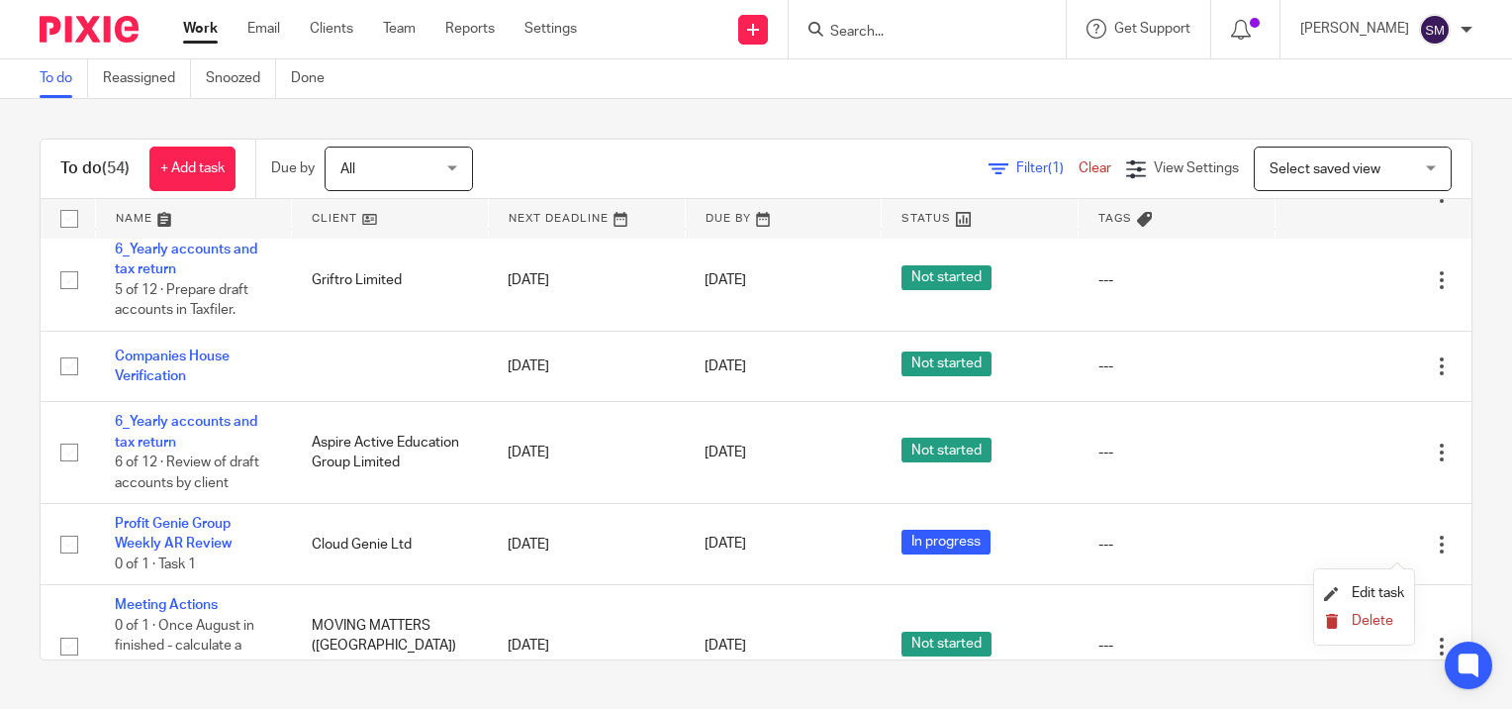
click at [1354, 621] on span "Delete" at bounding box center [1373, 621] width 42 height 14
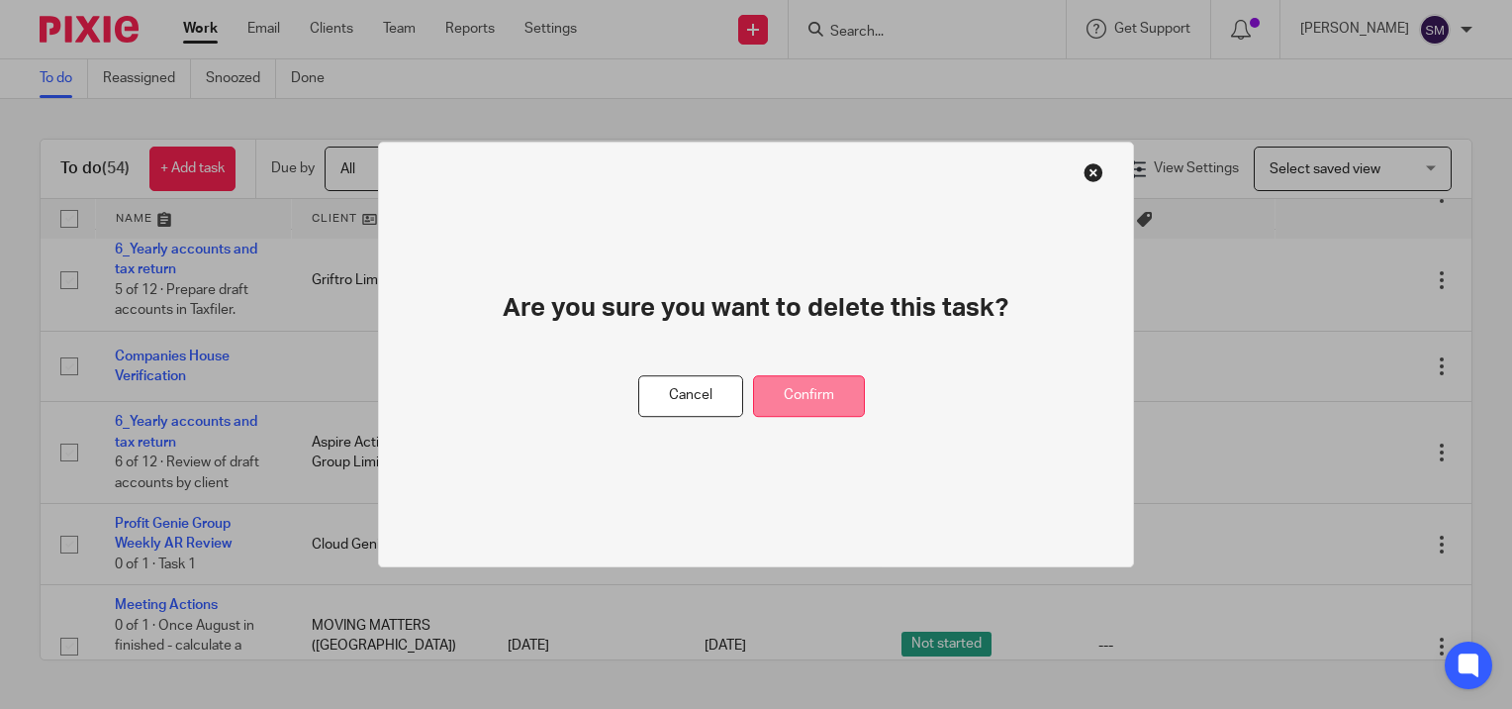
click at [837, 406] on button "Confirm" at bounding box center [809, 396] width 112 height 43
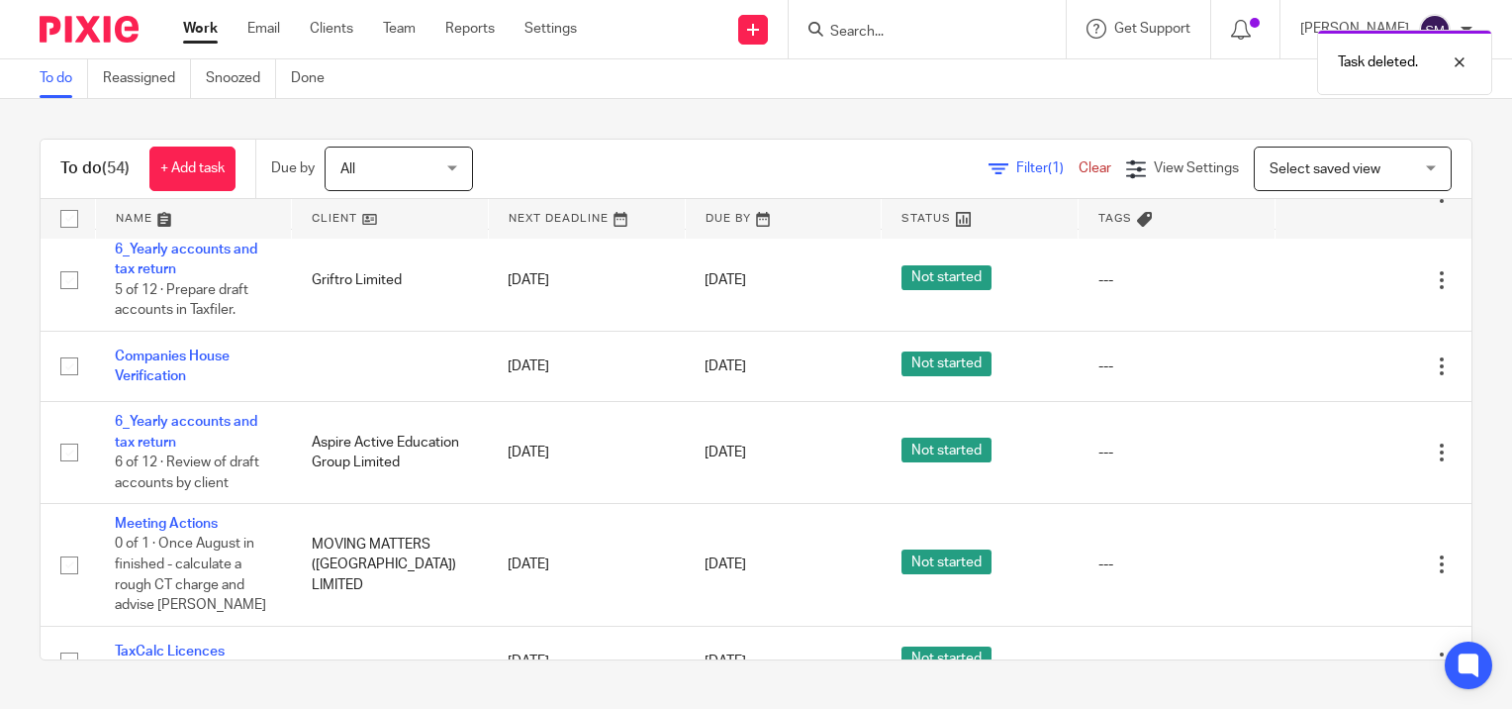
click at [212, 28] on link "Work" at bounding box center [200, 29] width 35 height 20
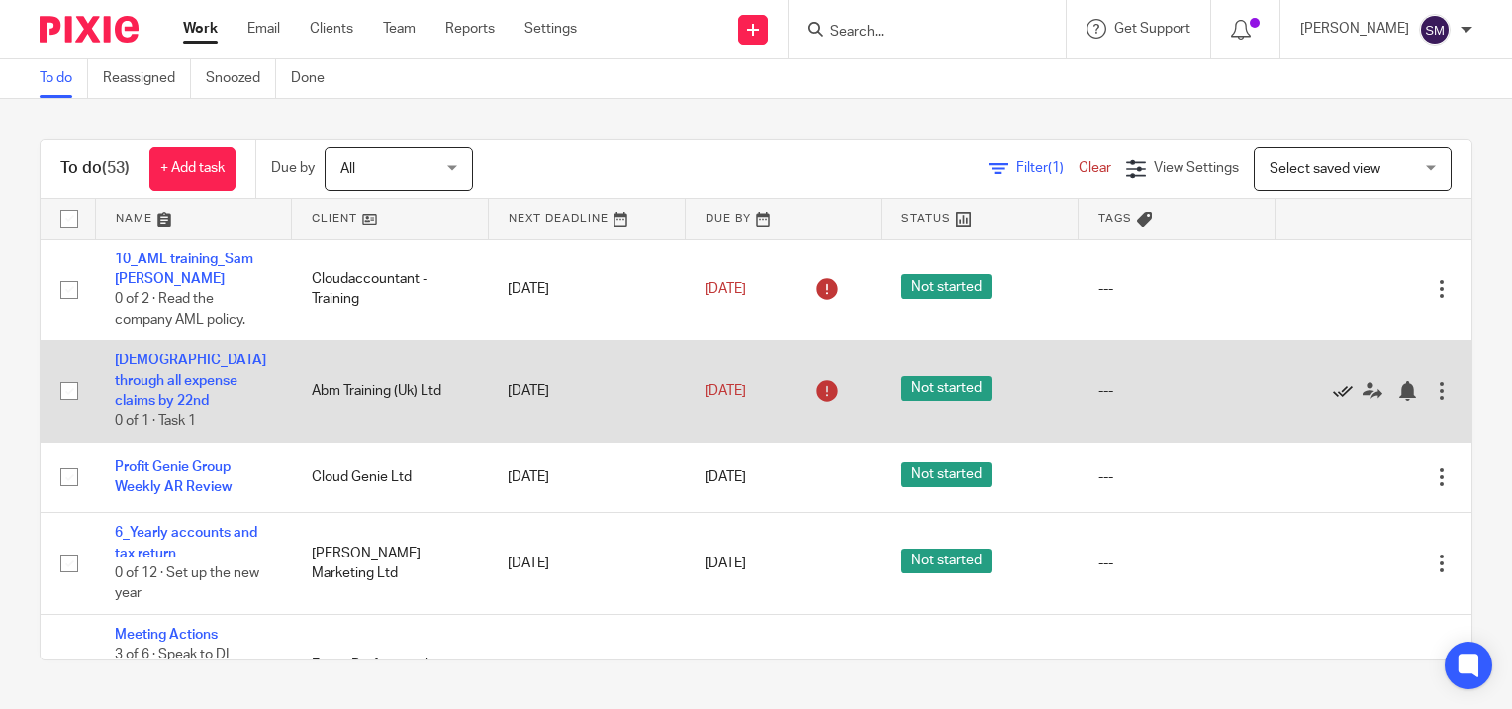
click at [1333, 390] on icon at bounding box center [1343, 391] width 20 height 20
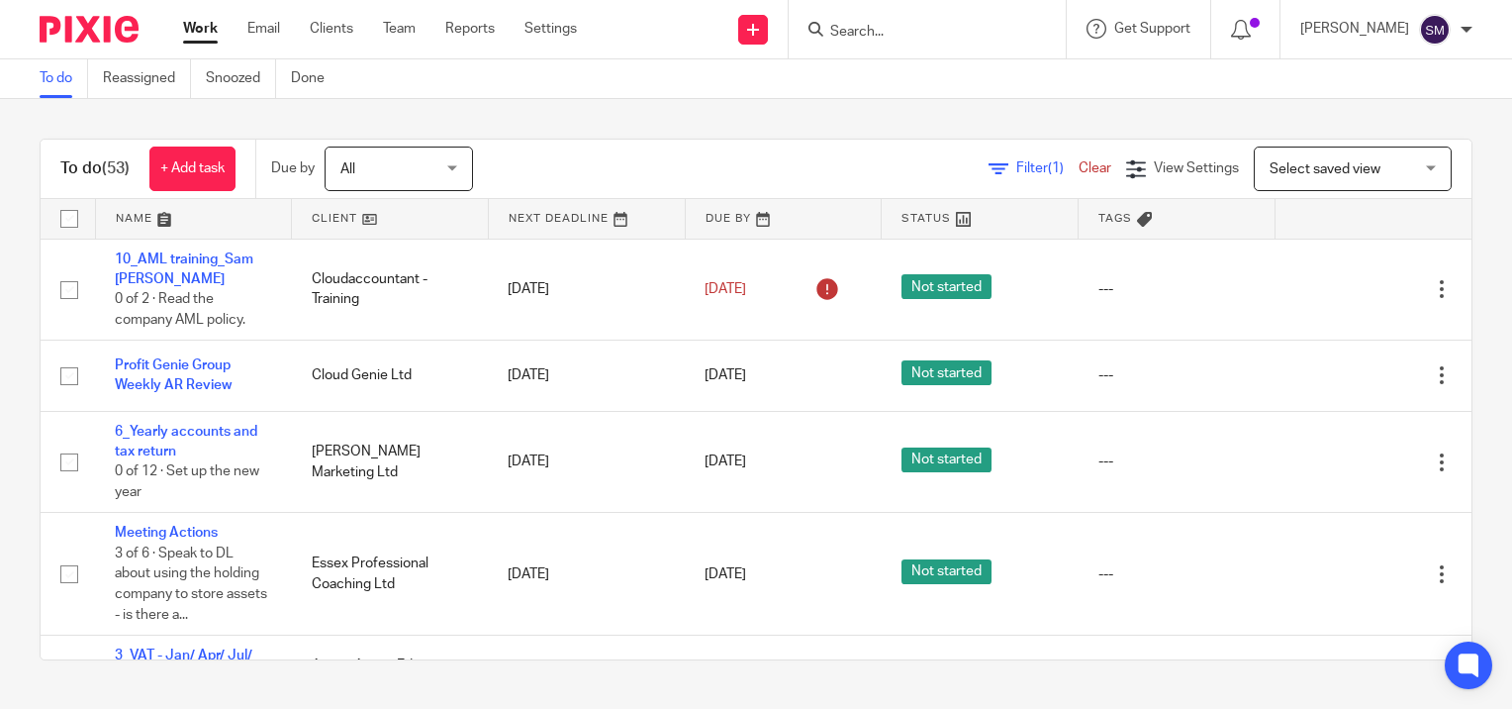
click at [875, 32] on input "Search" at bounding box center [917, 33] width 178 height 18
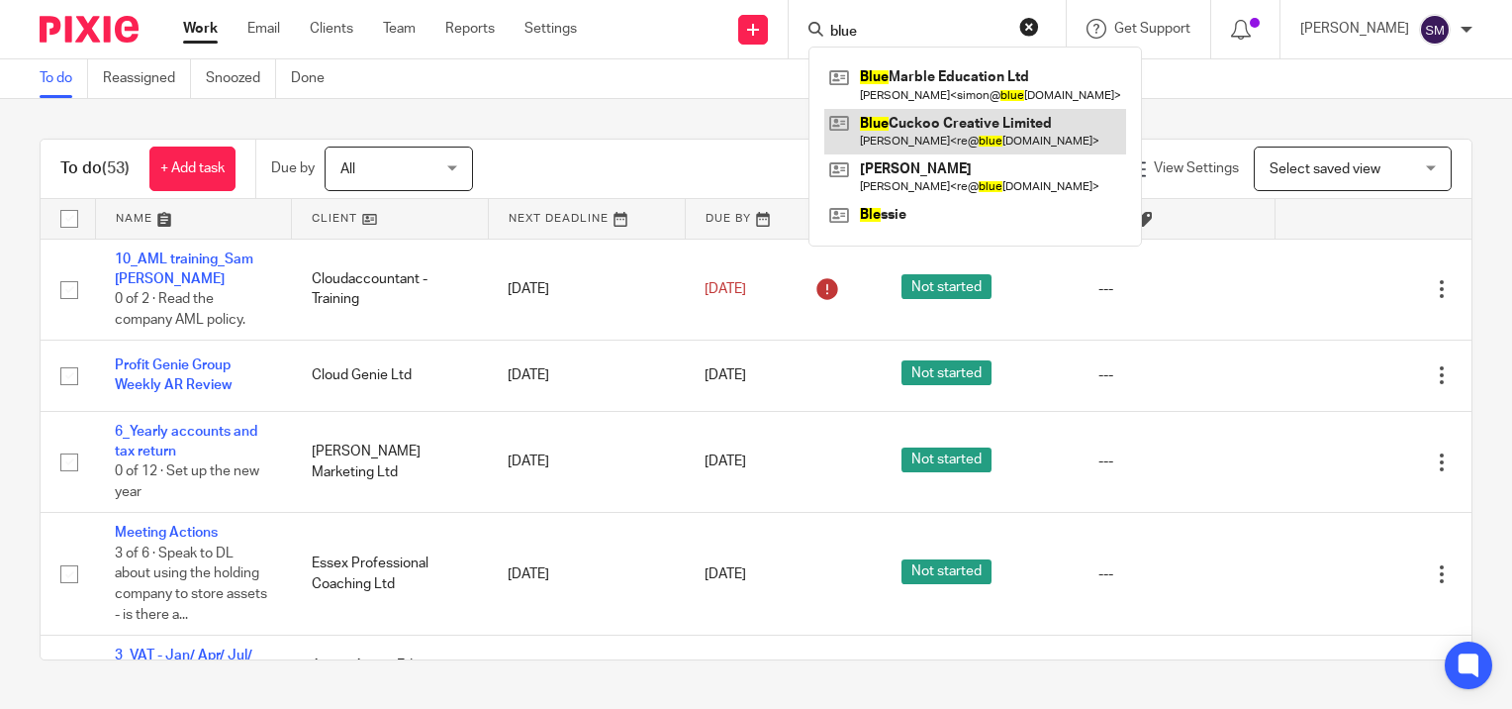
type input "blue"
click at [915, 131] on link at bounding box center [975, 132] width 302 height 46
